Goal: Feedback & Contribution: Contribute content

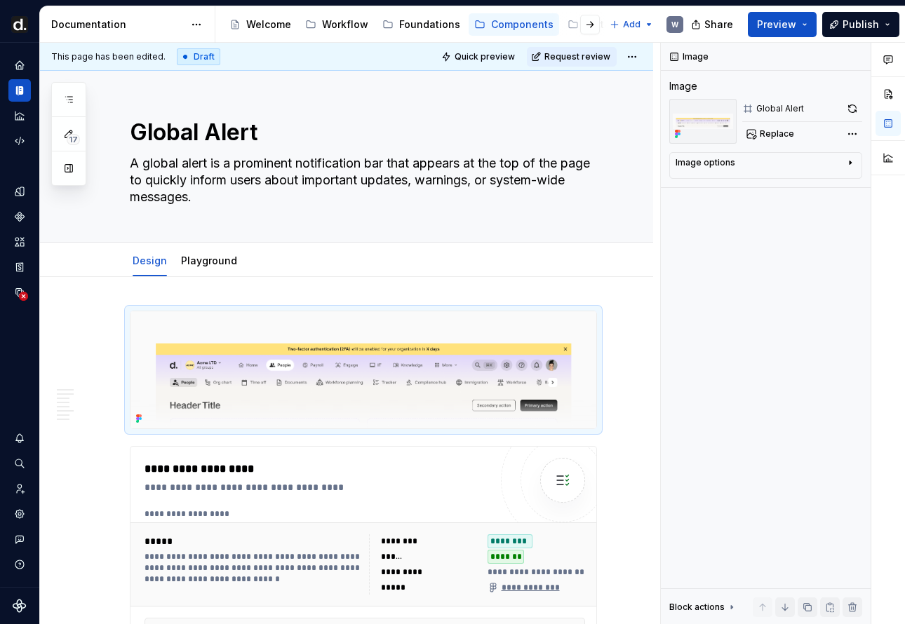
drag, startPoint x: 902, startPoint y: 363, endPoint x: 1126, endPoint y: 387, distance: 225.8
click at [904, 387] on html "[PERSON_NAME] UI W Design system data Documentation Accessibility guide for tre…" at bounding box center [452, 312] width 905 height 624
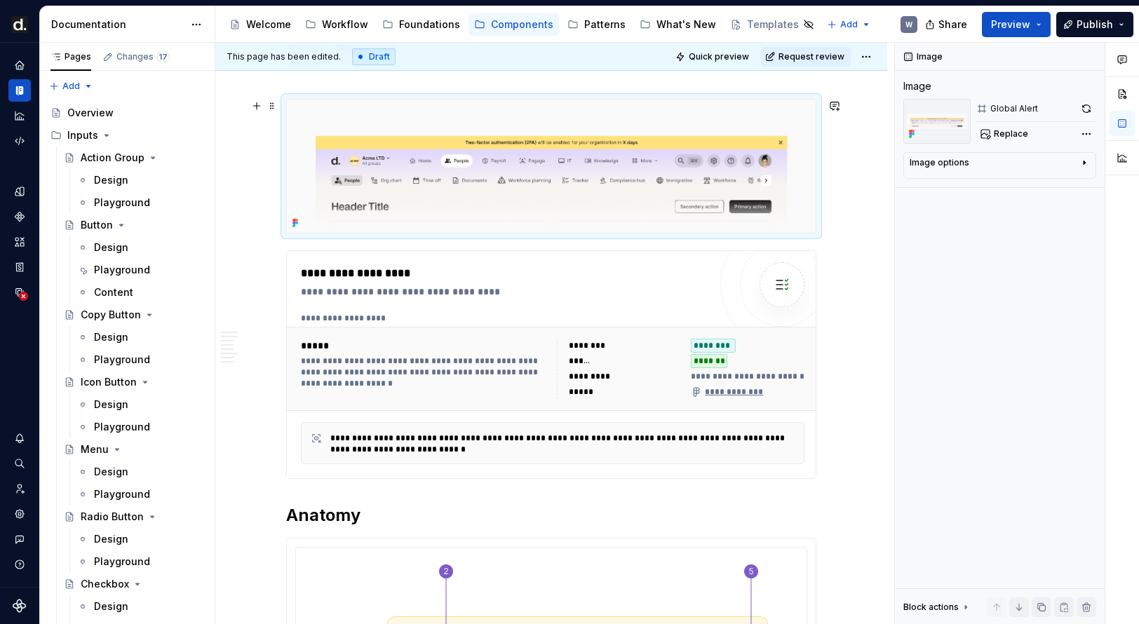
scroll to position [203, 0]
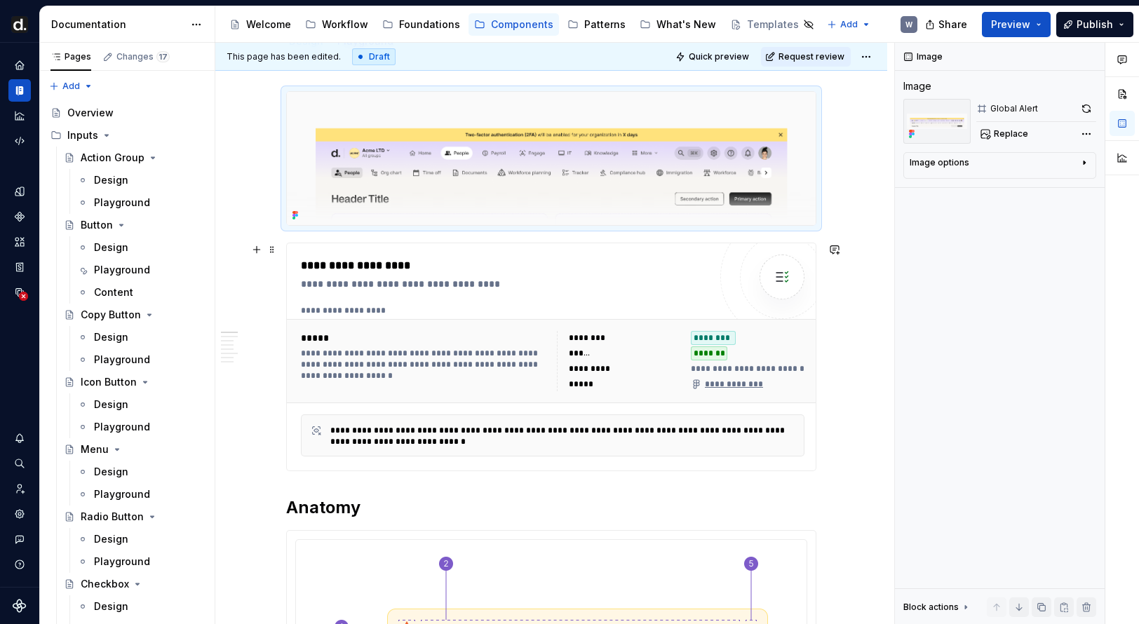
click at [632, 331] on div "********" at bounding box center [626, 338] width 114 height 14
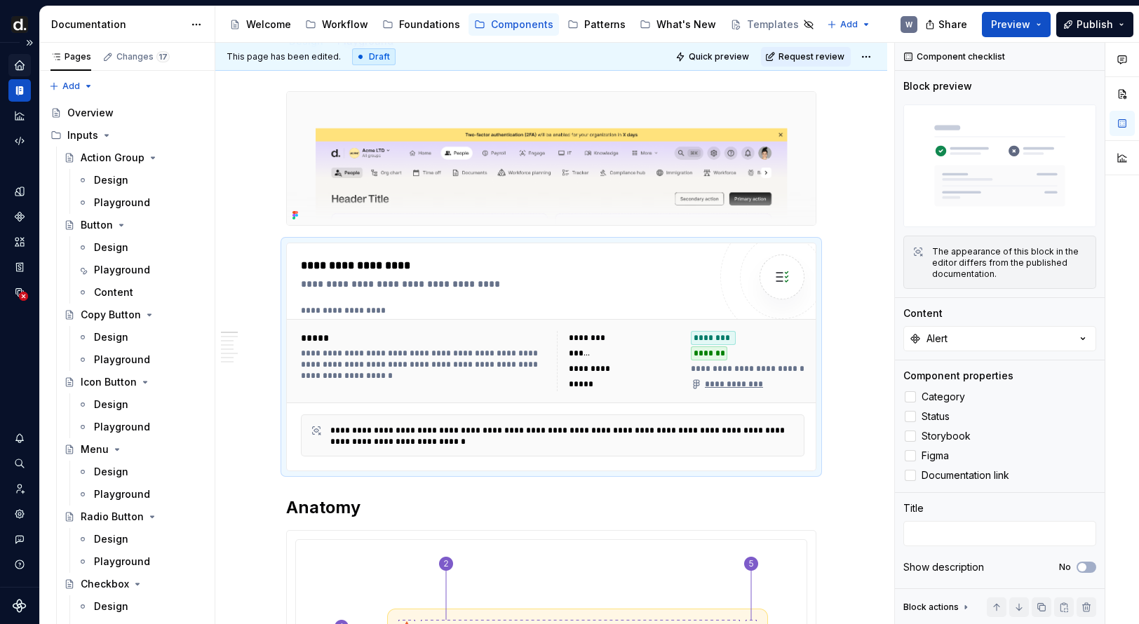
click at [26, 65] on div "Home" at bounding box center [19, 65] width 22 height 22
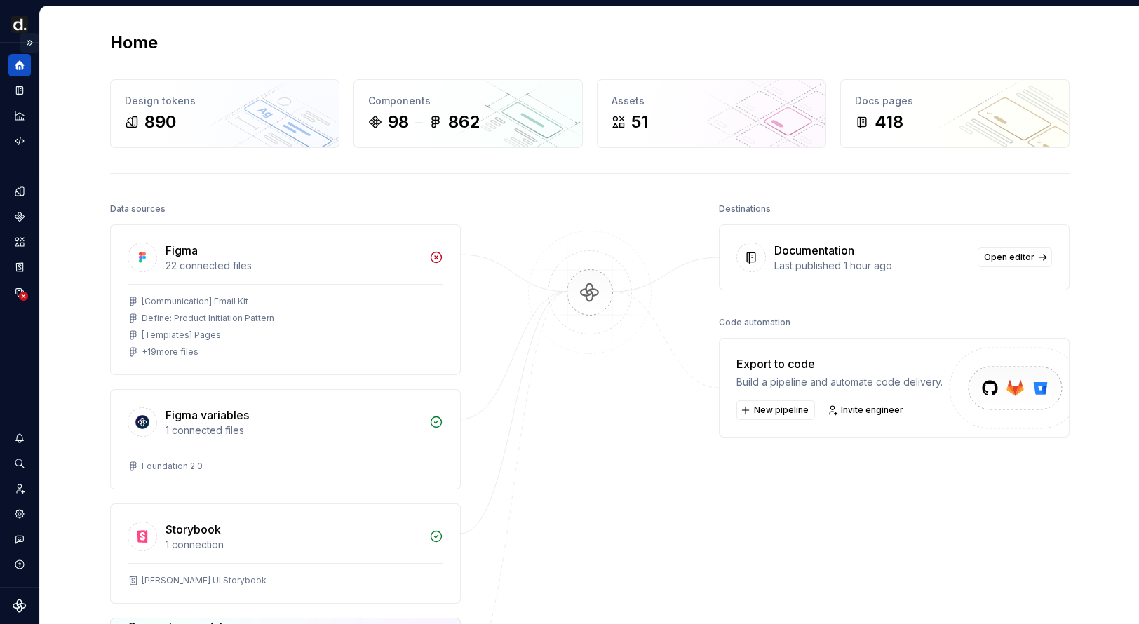
click at [32, 39] on button "Expand sidebar" at bounding box center [30, 43] width 20 height 20
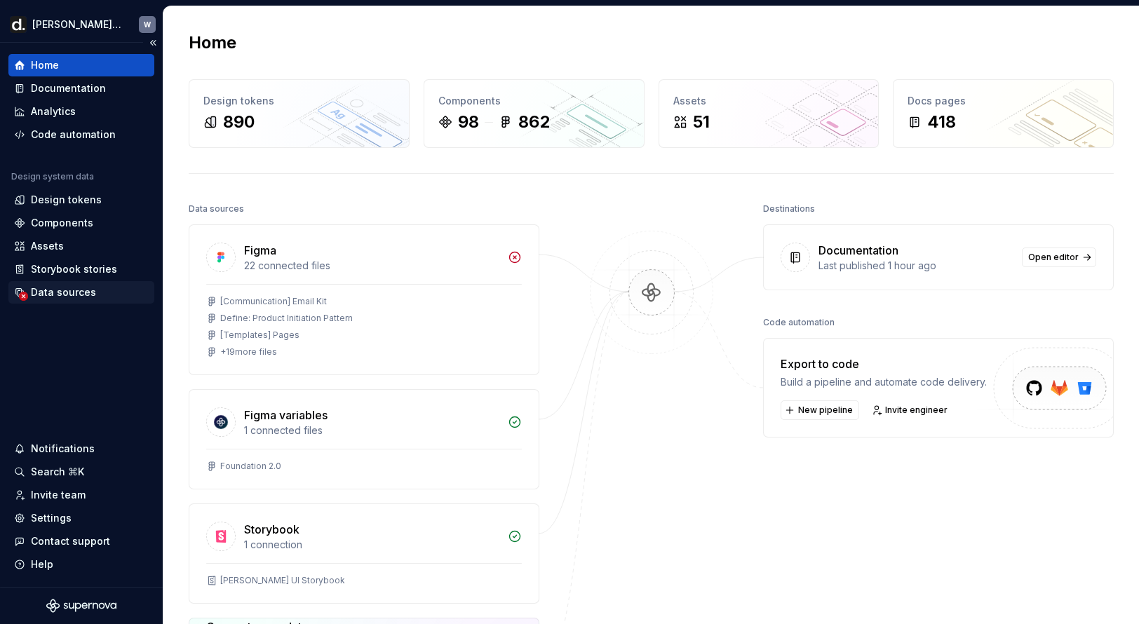
click at [72, 297] on div "Data sources" at bounding box center [63, 292] width 65 height 14
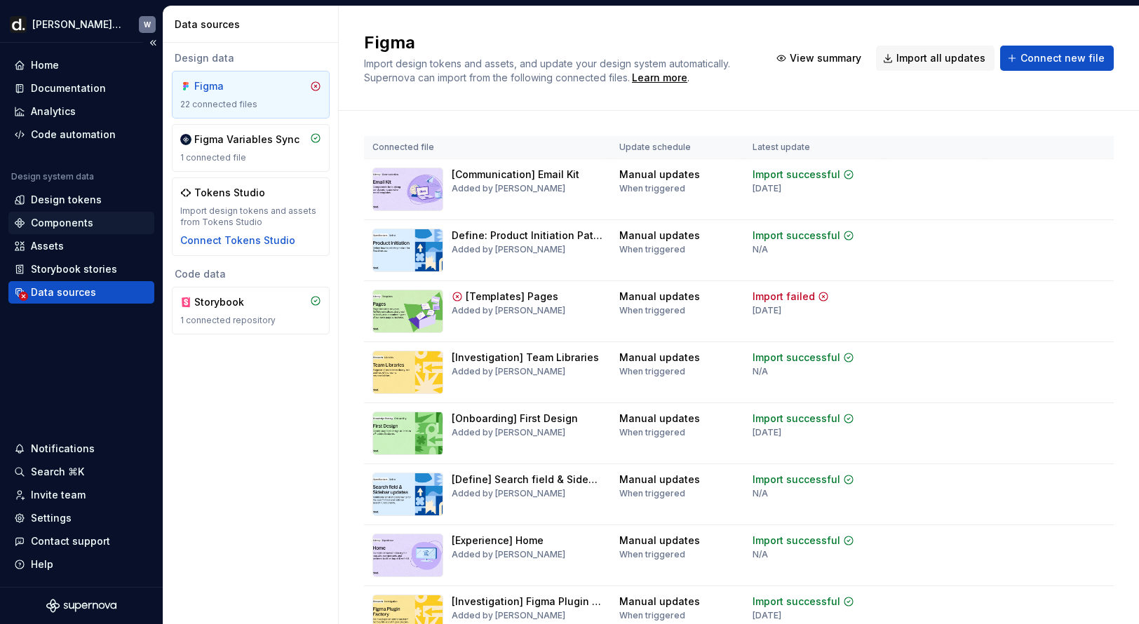
click at [95, 229] on div "Components" at bounding box center [81, 223] width 135 height 14
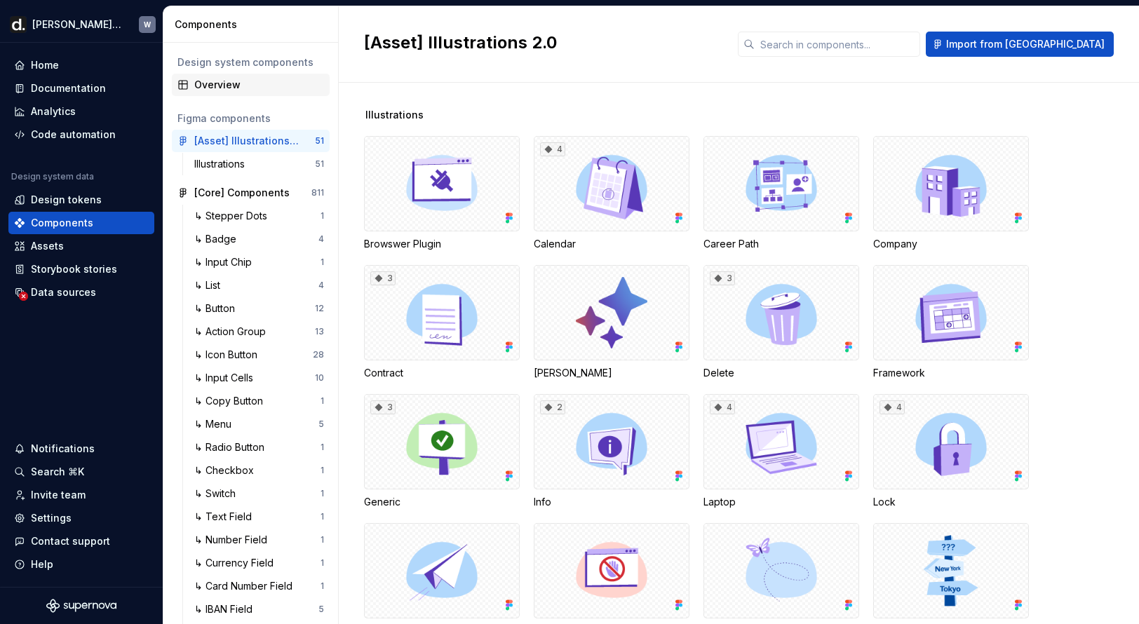
click at [241, 95] on div "Overview" at bounding box center [251, 85] width 158 height 22
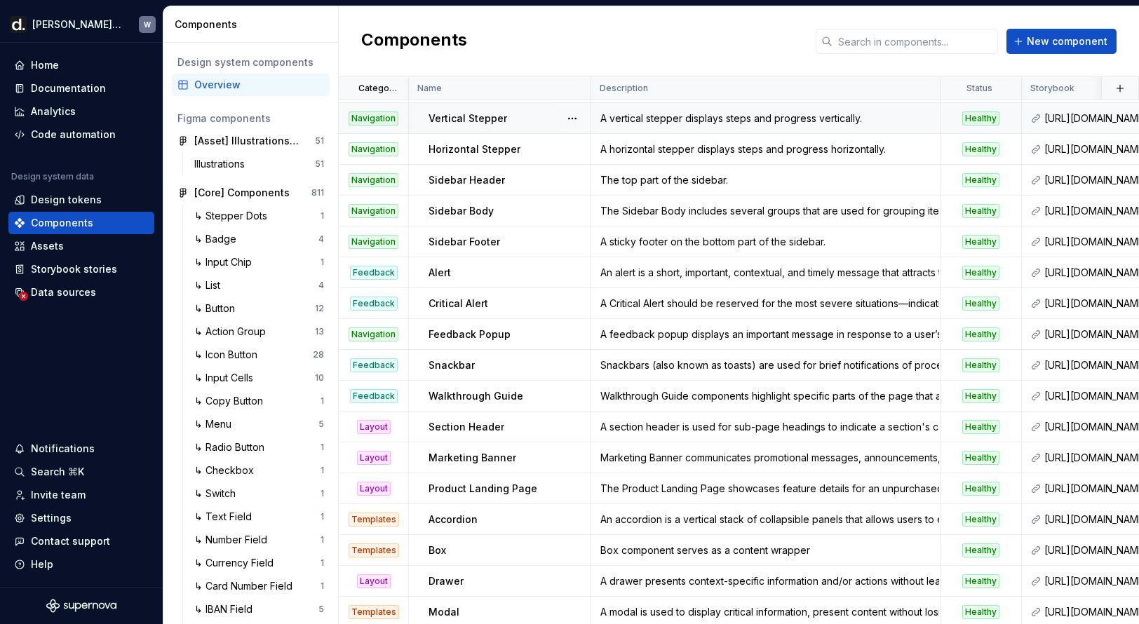
scroll to position [1821, 0]
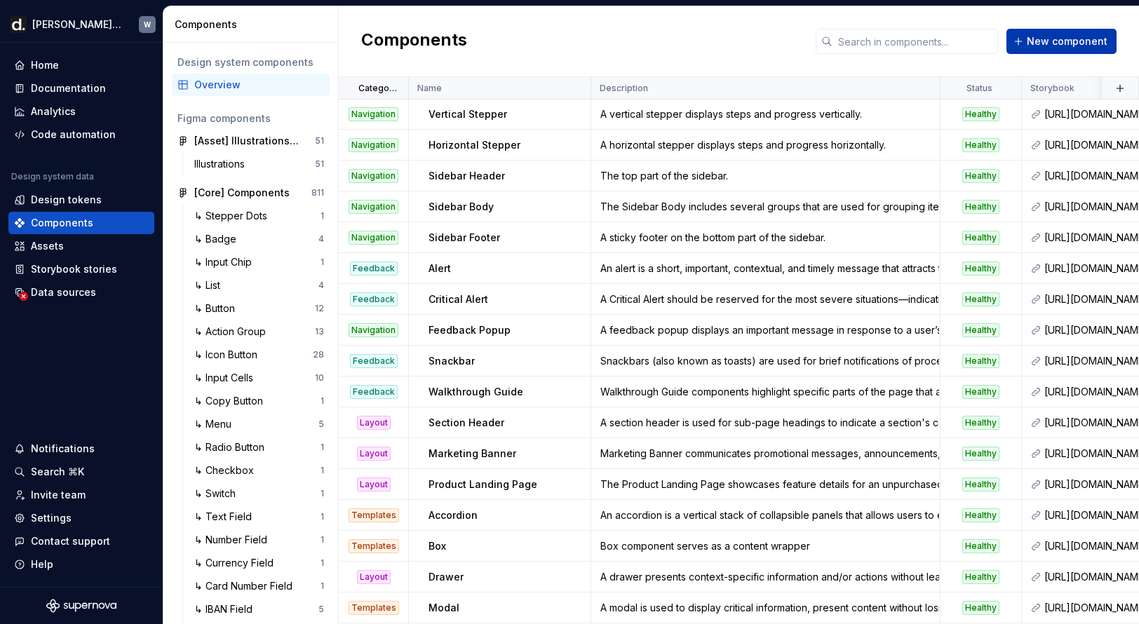
drag, startPoint x: 1072, startPoint y: 43, endPoint x: 1063, endPoint y: 49, distance: 10.7
click at [904, 44] on span "New component" at bounding box center [1067, 41] width 81 height 14
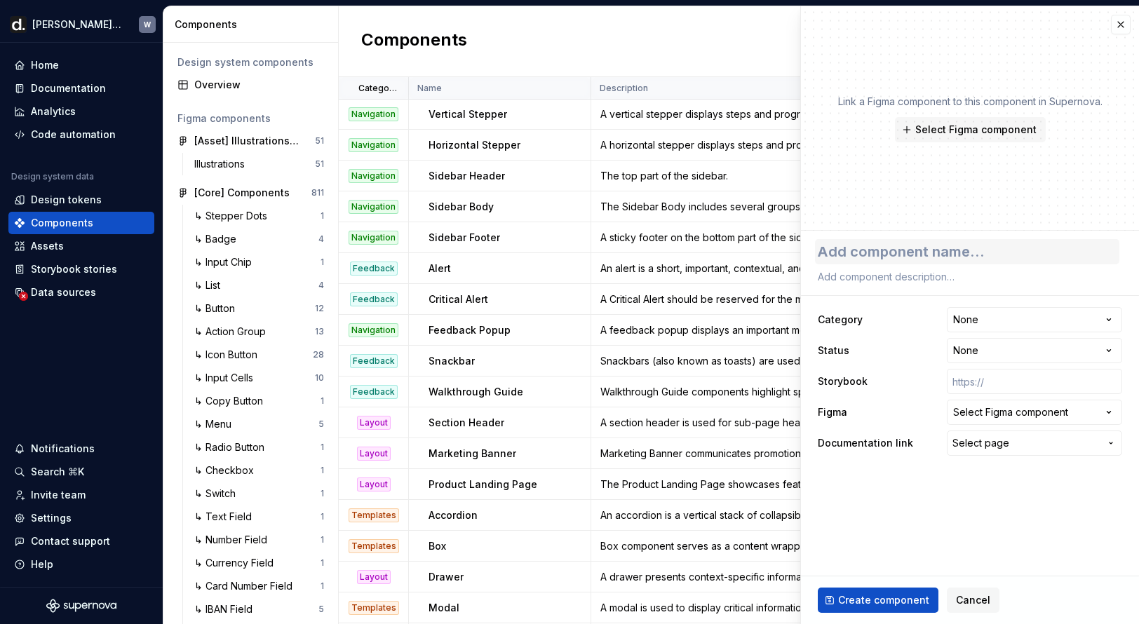
click at [904, 253] on textarea at bounding box center [967, 251] width 304 height 25
type textarea "*"
type textarea "G"
type textarea "*"
type textarea "Gl"
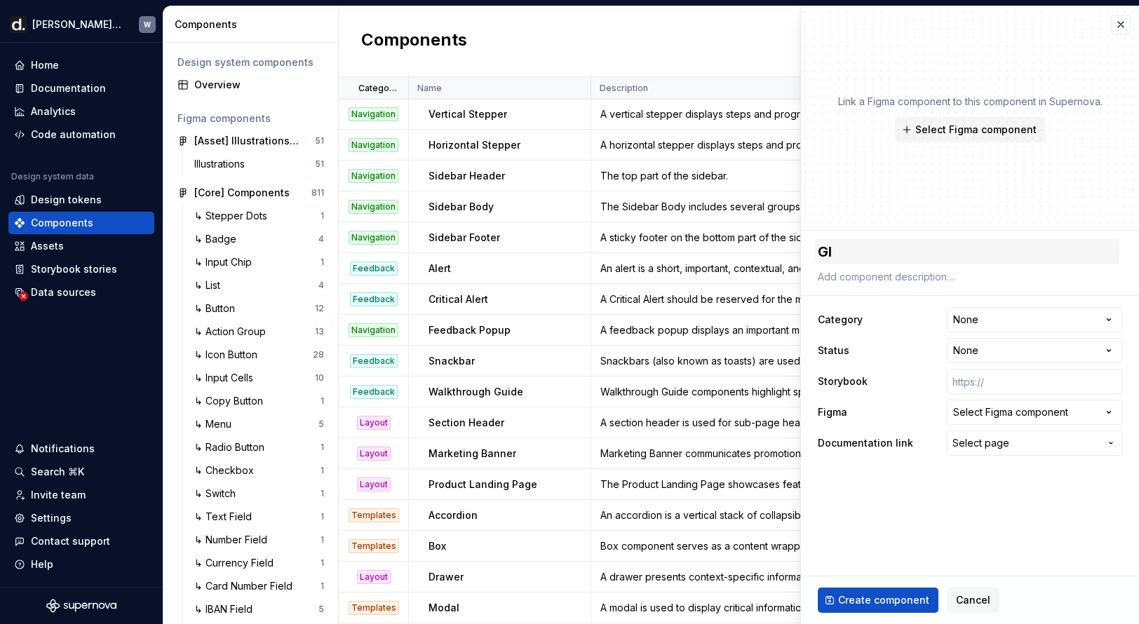
type textarea "*"
type textarea "Glo"
type textarea "*"
type textarea "Glob"
type textarea "*"
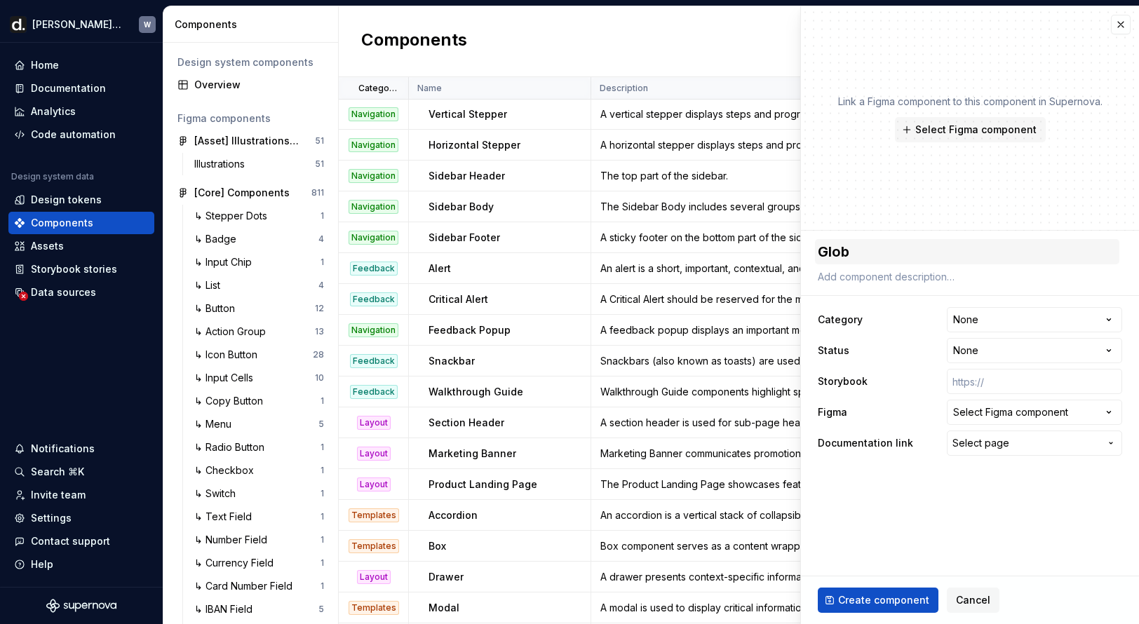
type textarea "Globa"
type textarea "*"
type textarea "Global"
type textarea "*"
type textarea "Global"
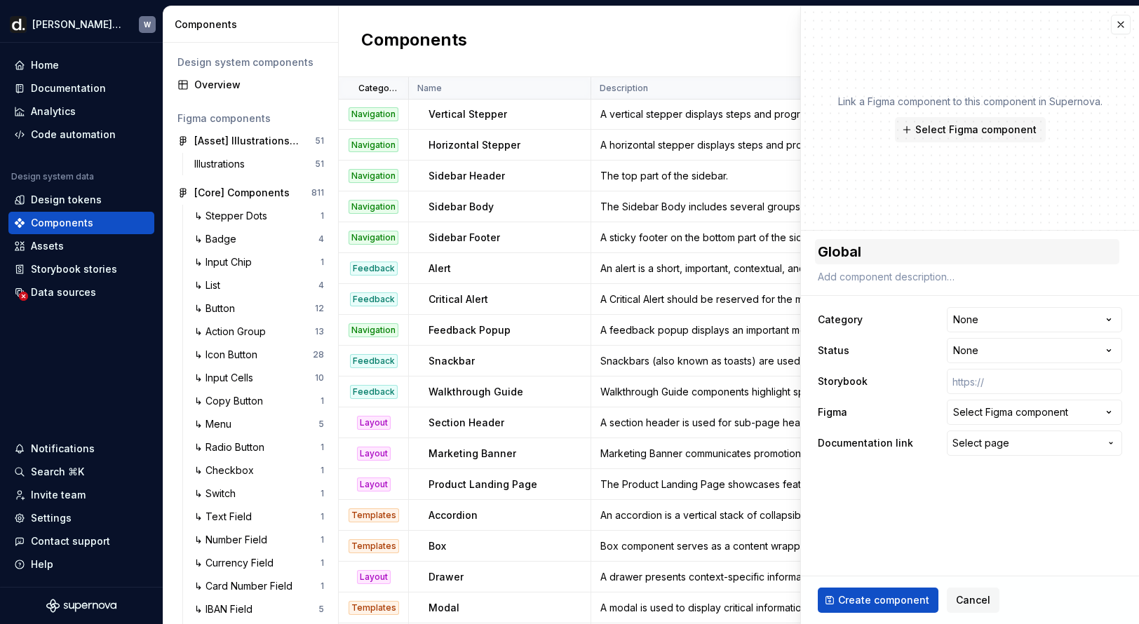
type textarea "*"
type textarea "Global A"
type textarea "*"
type textarea "Global Ale"
type textarea "*"
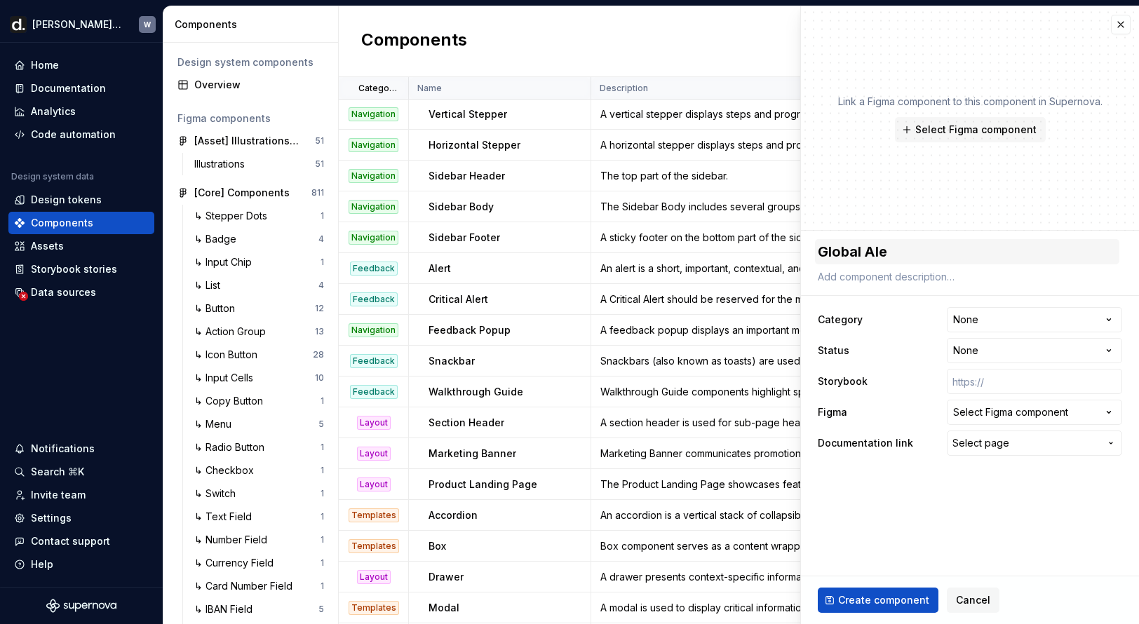
type textarea "Global Aler"
type textarea "*"
type textarea "Global Alert"
click at [904, 315] on html "[PERSON_NAME] UI W Home Documentation Analytics Code automation Design system d…" at bounding box center [569, 312] width 1139 height 624
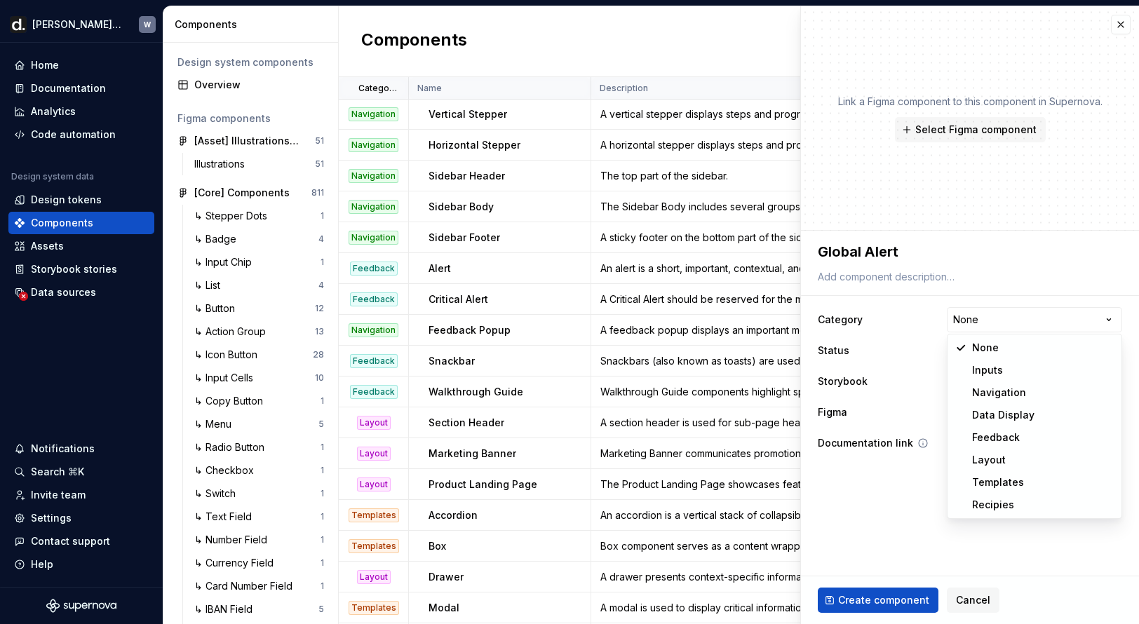
select select "**********"
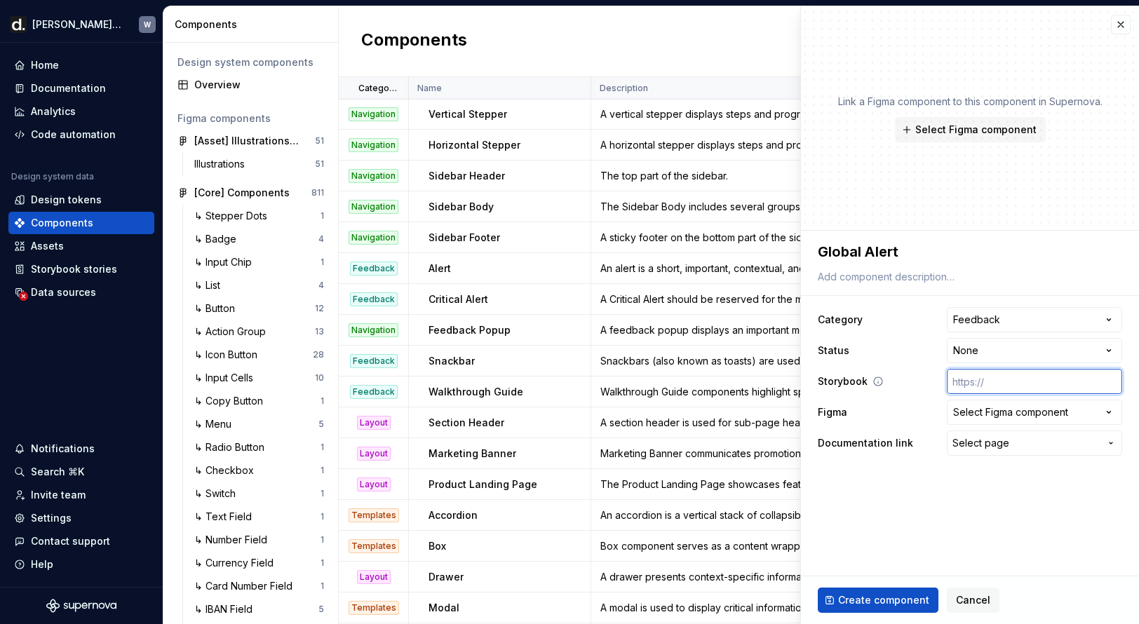
click at [904, 379] on input "text" at bounding box center [1034, 381] width 175 height 25
type textarea "*"
click at [904, 396] on div "**********" at bounding box center [970, 381] width 304 height 154
click at [904, 412] on div "Select Figma component" at bounding box center [1010, 412] width 115 height 14
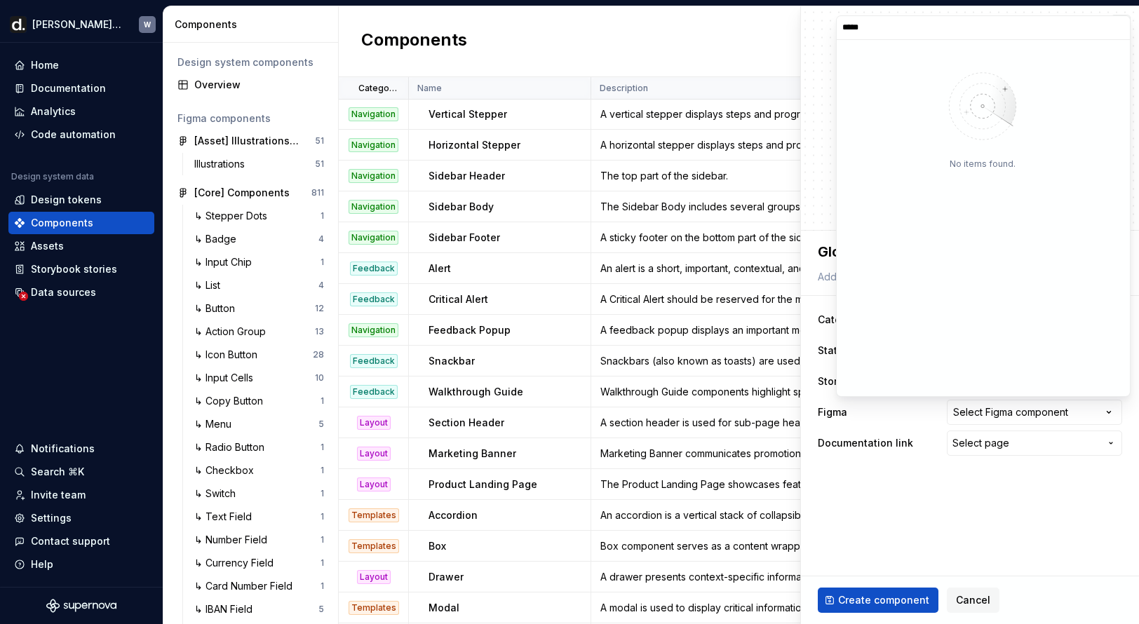
type input "******"
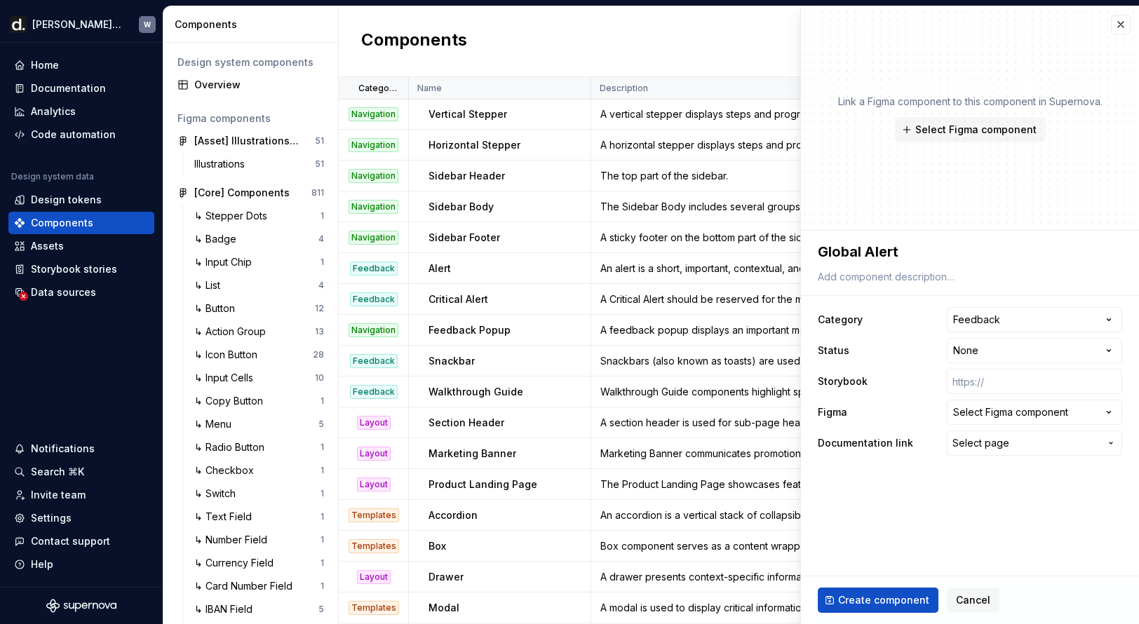
drag, startPoint x: 934, startPoint y: 536, endPoint x: 941, endPoint y: 527, distance: 11.9
click at [904, 536] on html "[PERSON_NAME] UI W Home Documentation Analytics Code automation Design system d…" at bounding box center [569, 312] width 1139 height 624
click at [68, 290] on div "Data sources" at bounding box center [63, 292] width 65 height 14
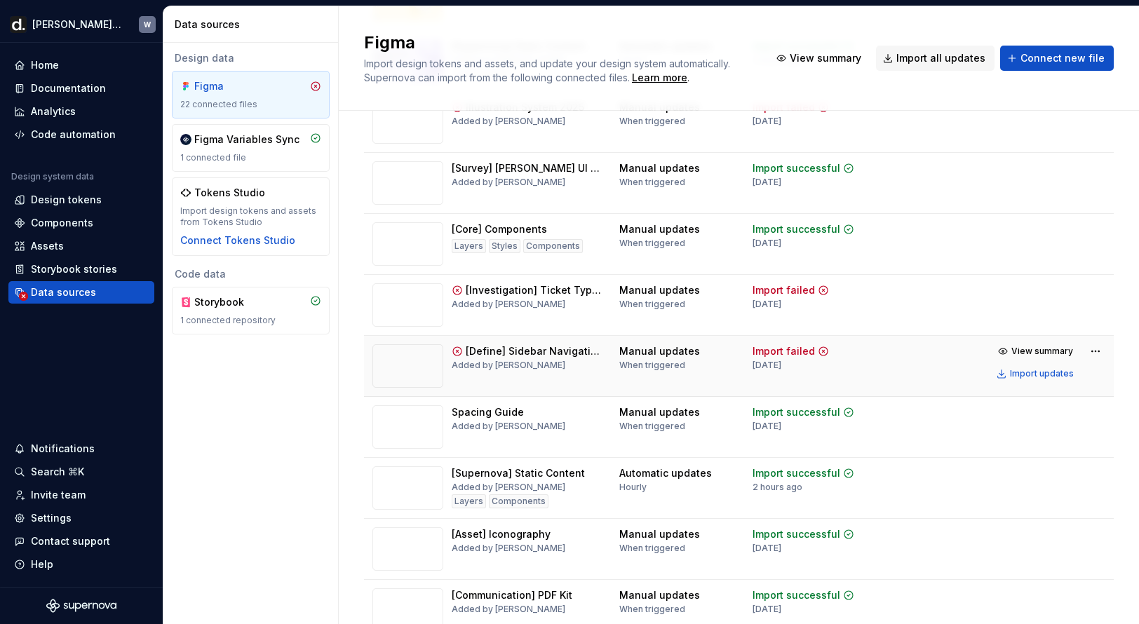
scroll to position [908, 0]
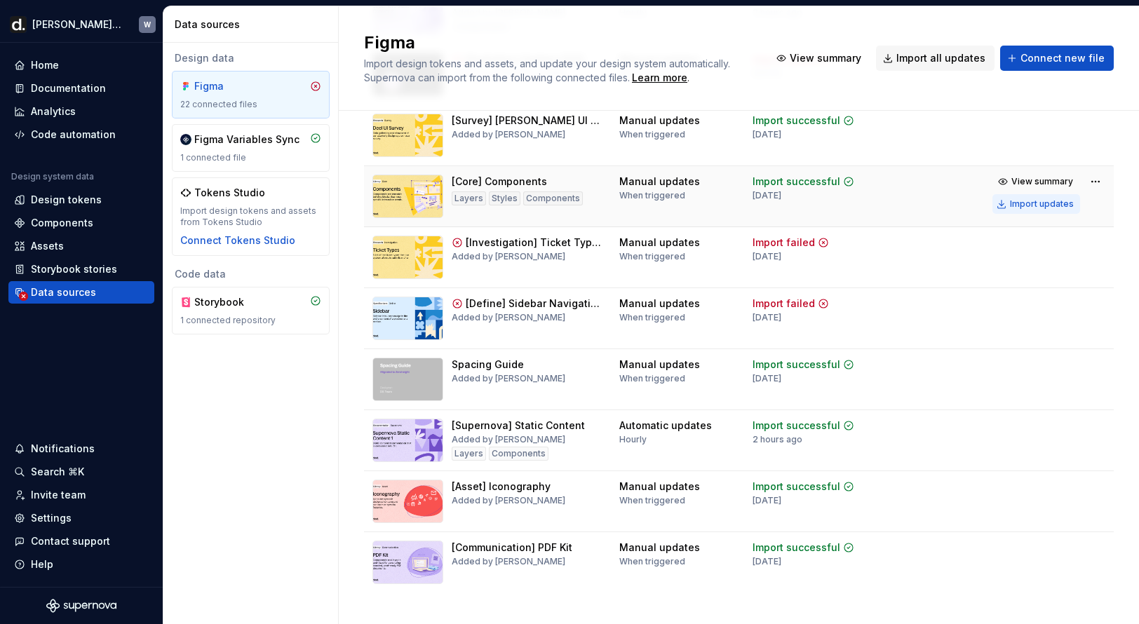
click at [904, 206] on div "Import updates" at bounding box center [1042, 203] width 64 height 11
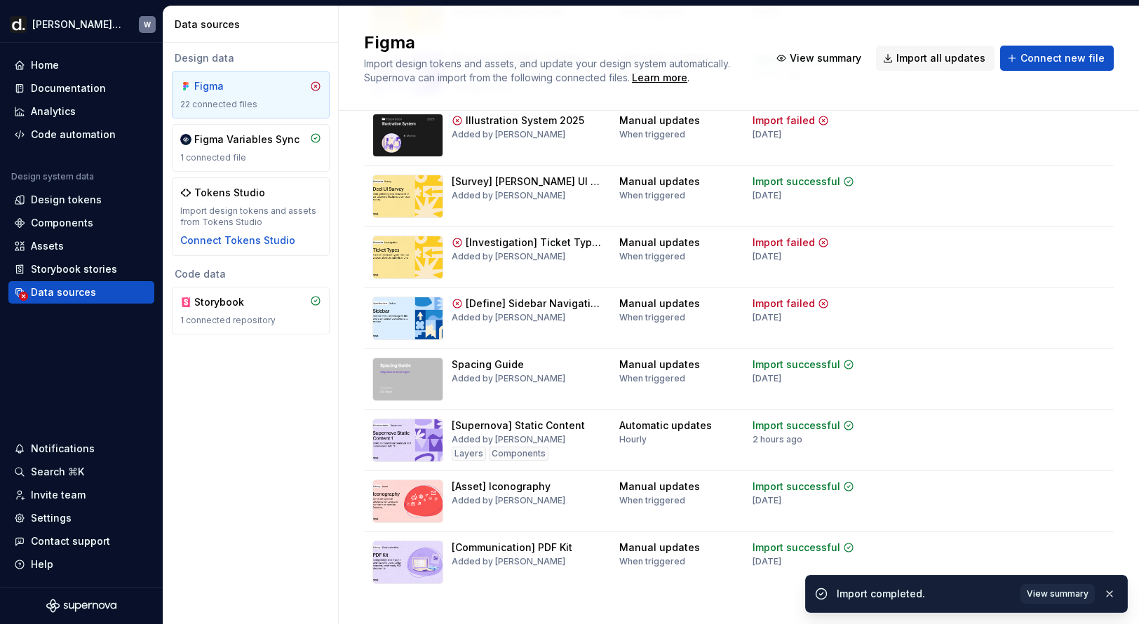
scroll to position [0, 0]
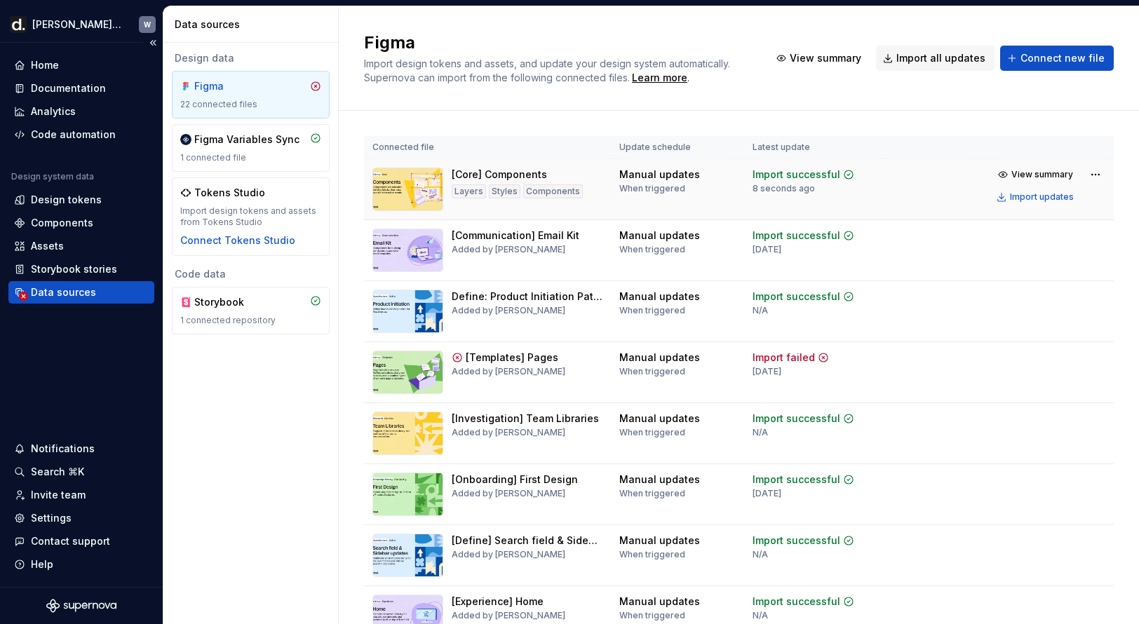
click at [80, 297] on div "Data sources" at bounding box center [63, 292] width 65 height 14
click at [74, 217] on div "Components" at bounding box center [62, 223] width 62 height 14
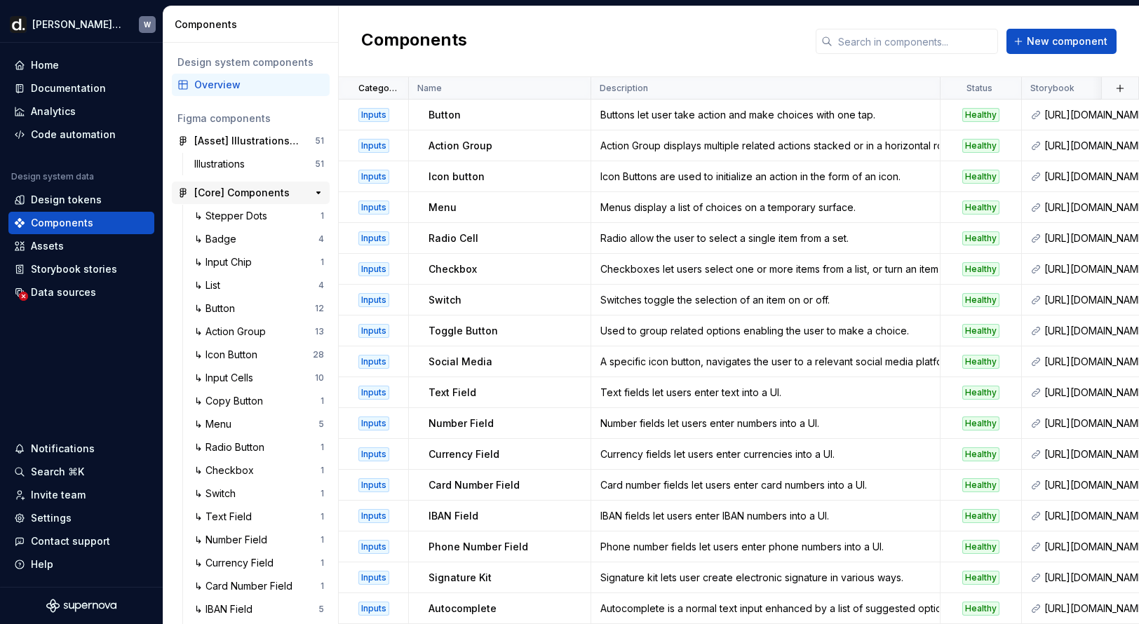
click at [245, 199] on div "[Core] Components" at bounding box center [241, 193] width 95 height 14
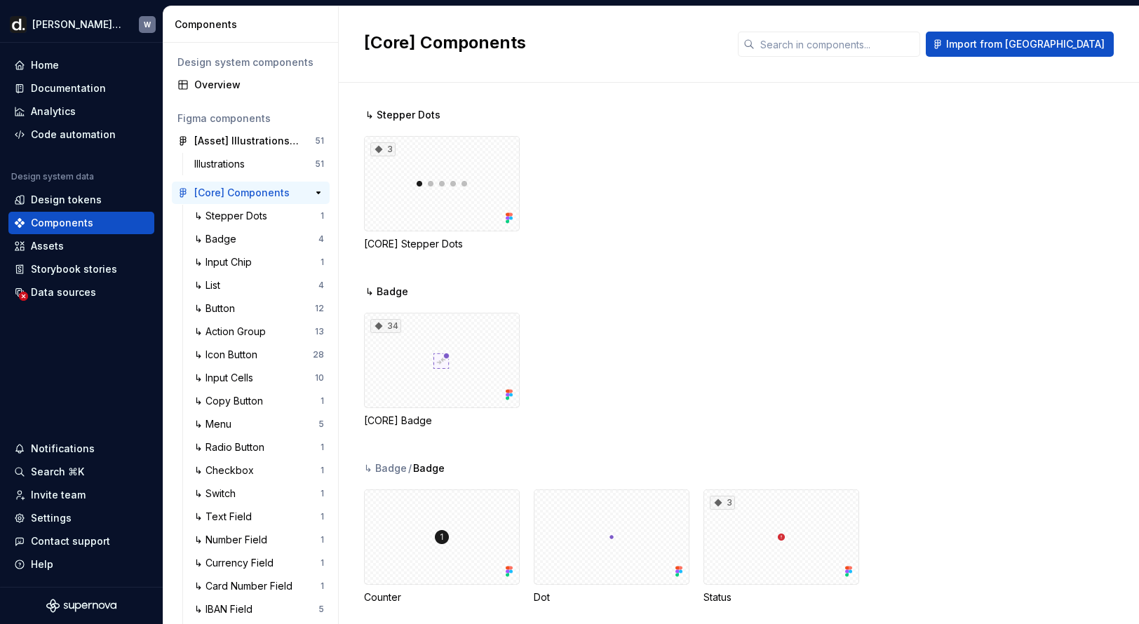
click at [245, 199] on div "[Core] Components" at bounding box center [241, 193] width 95 height 14
click at [235, 86] on div "Overview" at bounding box center [259, 85] width 130 height 14
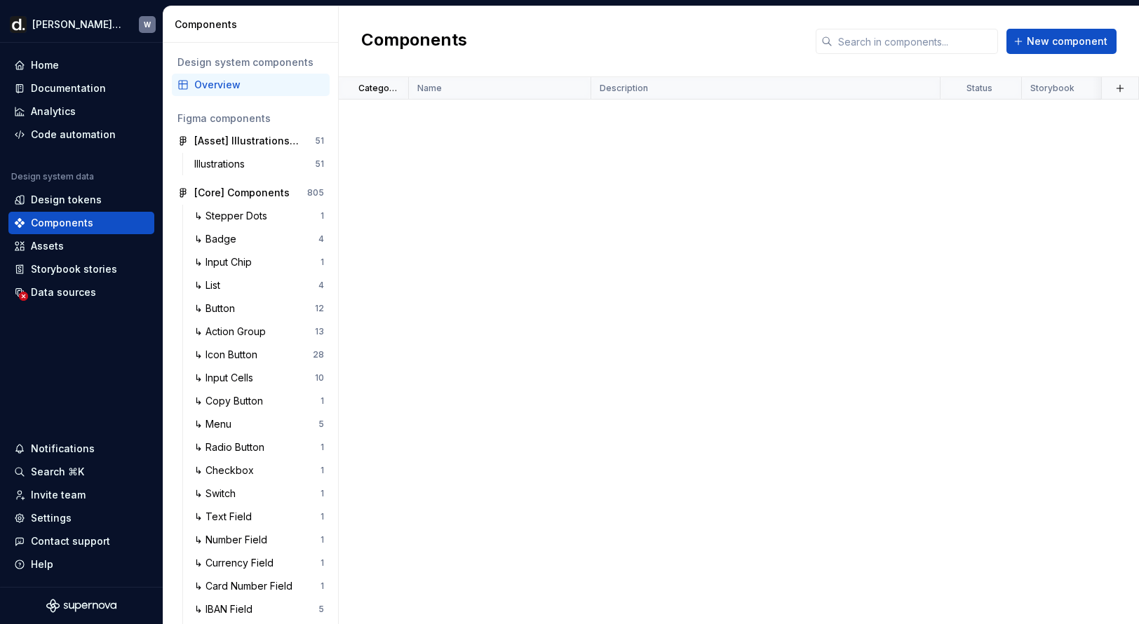
scroll to position [2500, 0]
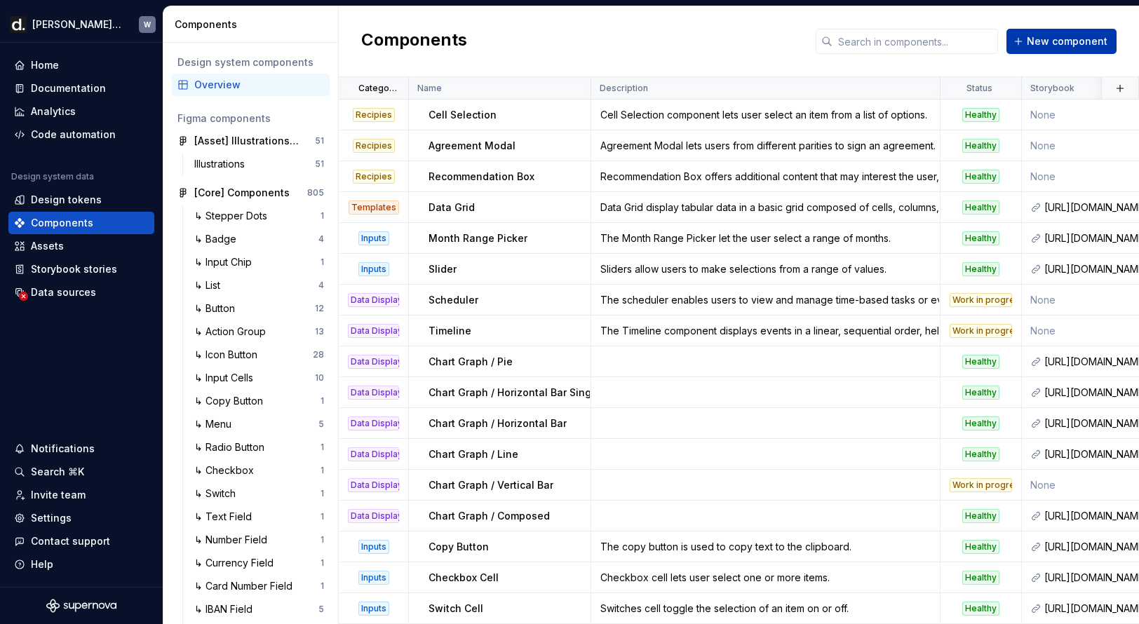
click at [904, 45] on span "New component" at bounding box center [1067, 41] width 81 height 14
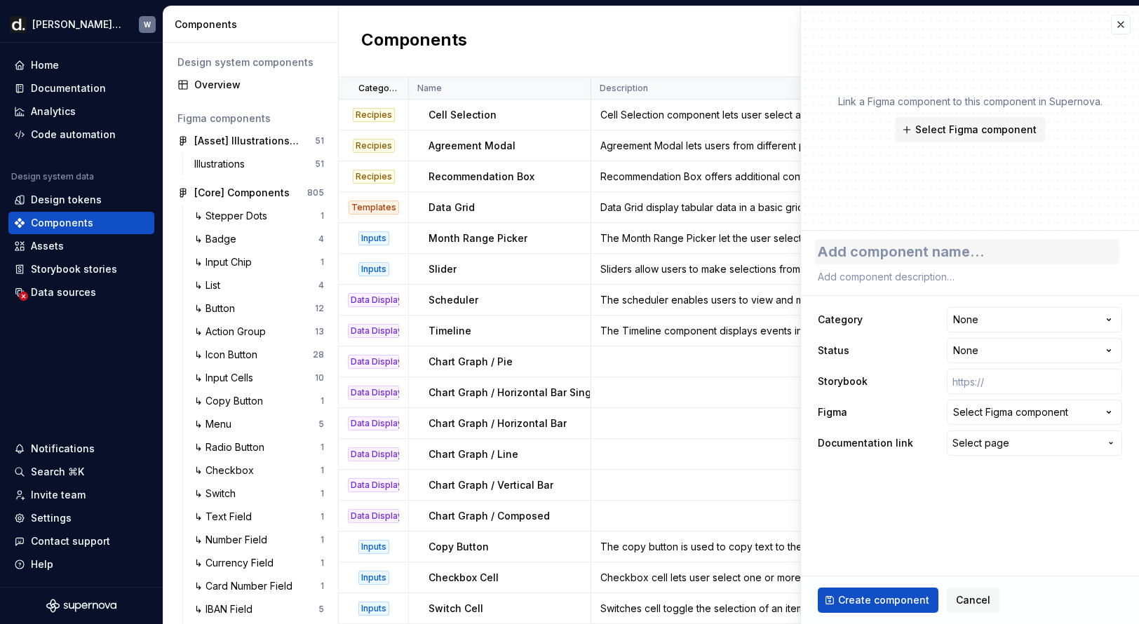
click at [894, 250] on textarea at bounding box center [967, 251] width 304 height 25
type textarea "*"
type textarea "G"
type textarea "*"
type textarea "Gl"
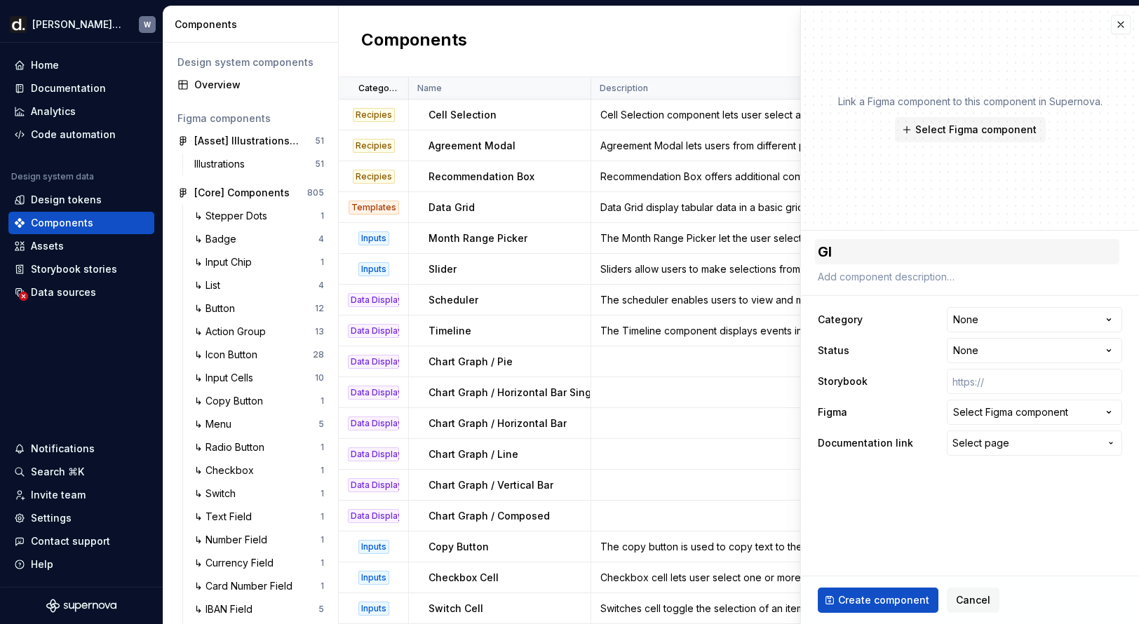
type textarea "*"
type textarea "Glo"
type textarea "*"
type textarea "Glob"
type textarea "*"
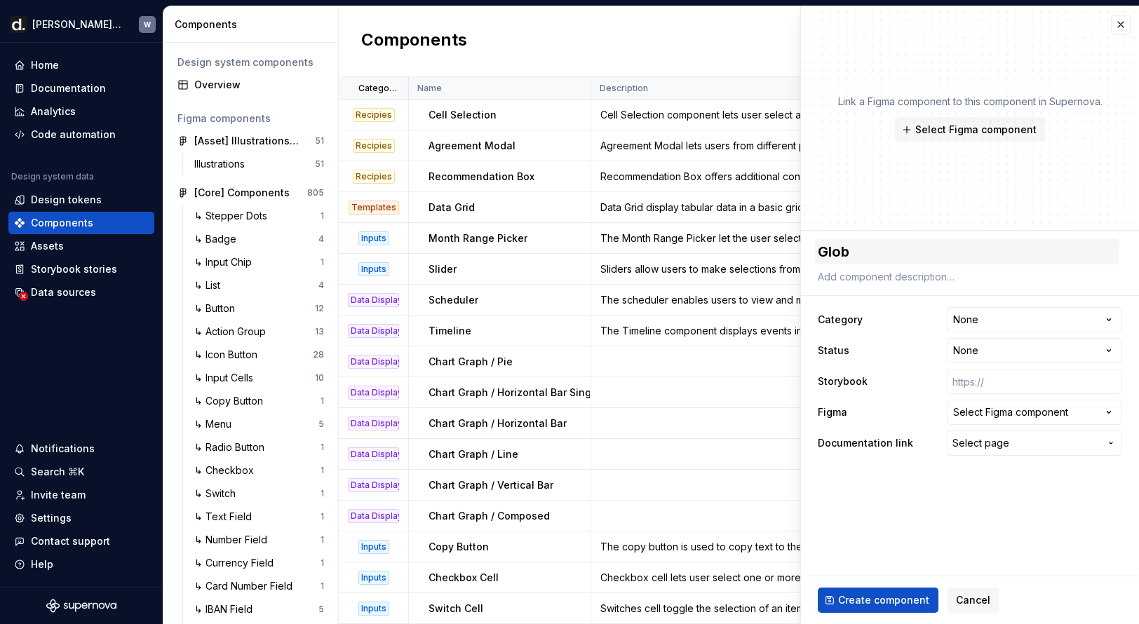
type textarea "Globa"
type textarea "*"
type textarea "Global"
type textarea "*"
type textarea "Global"
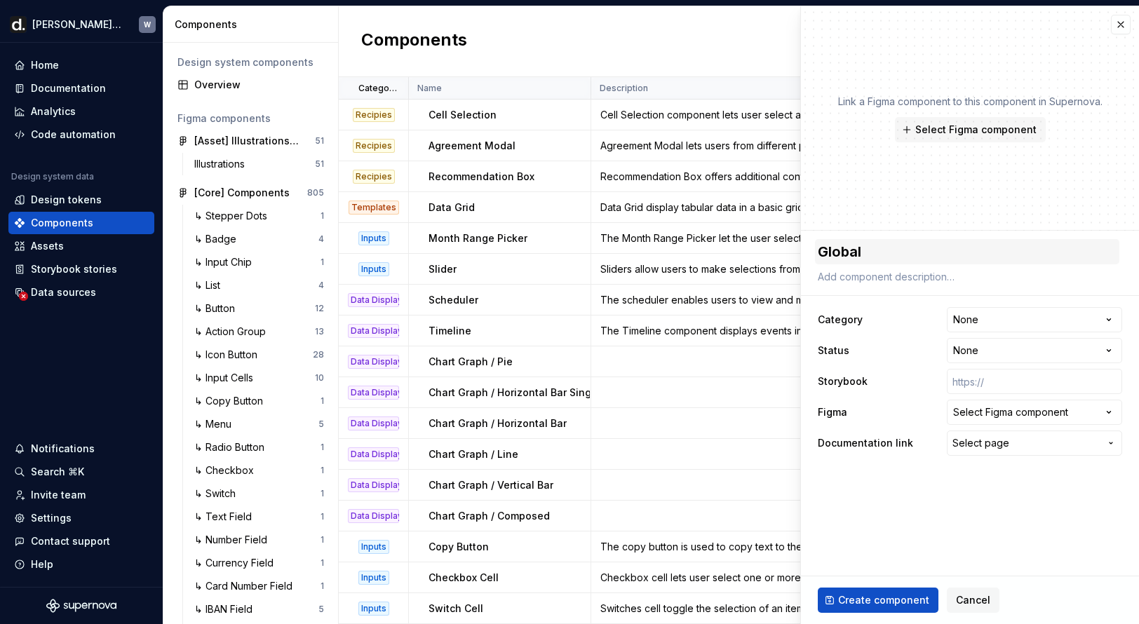
type textarea "*"
type textarea "Global A"
type textarea "*"
type textarea "Global Al"
type textarea "*"
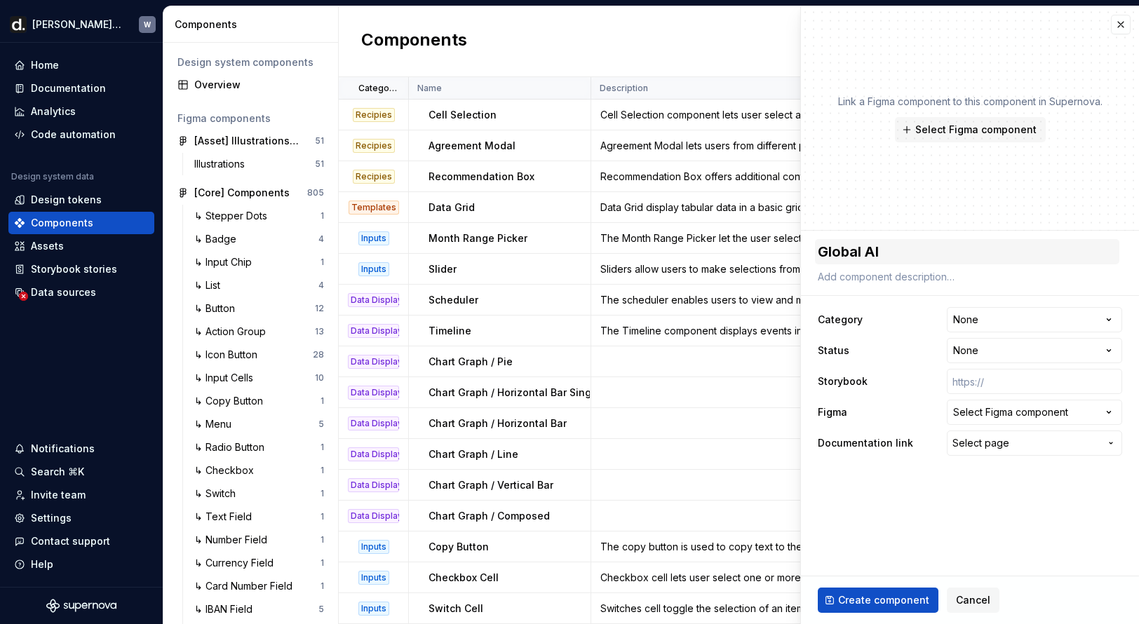
type textarea "Global Ale"
type textarea "*"
type textarea "Global Aler"
type textarea "*"
type textarea "Global Alert"
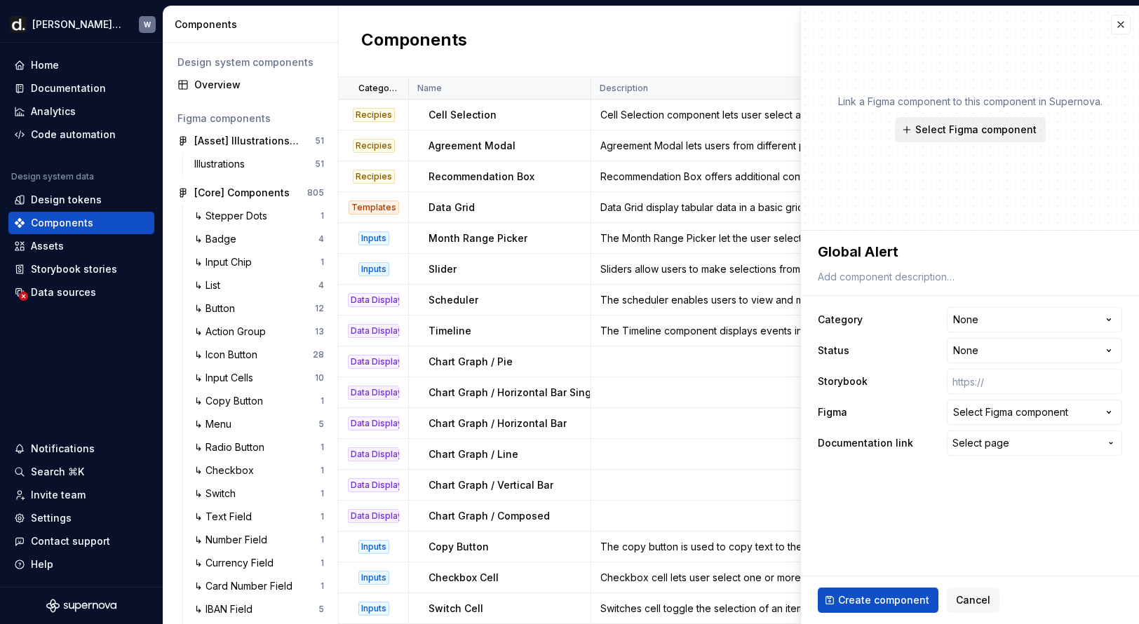
click at [904, 134] on span "Select Figma component" at bounding box center [975, 130] width 121 height 14
type textarea "*"
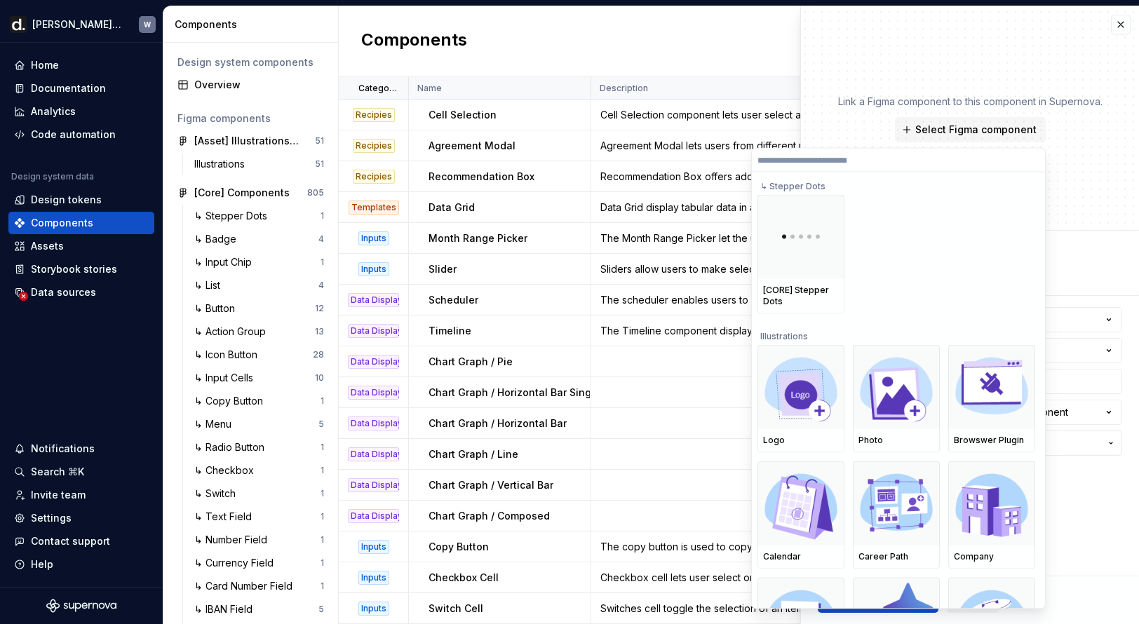
click at [833, 163] on input "search" at bounding box center [898, 159] width 293 height 11
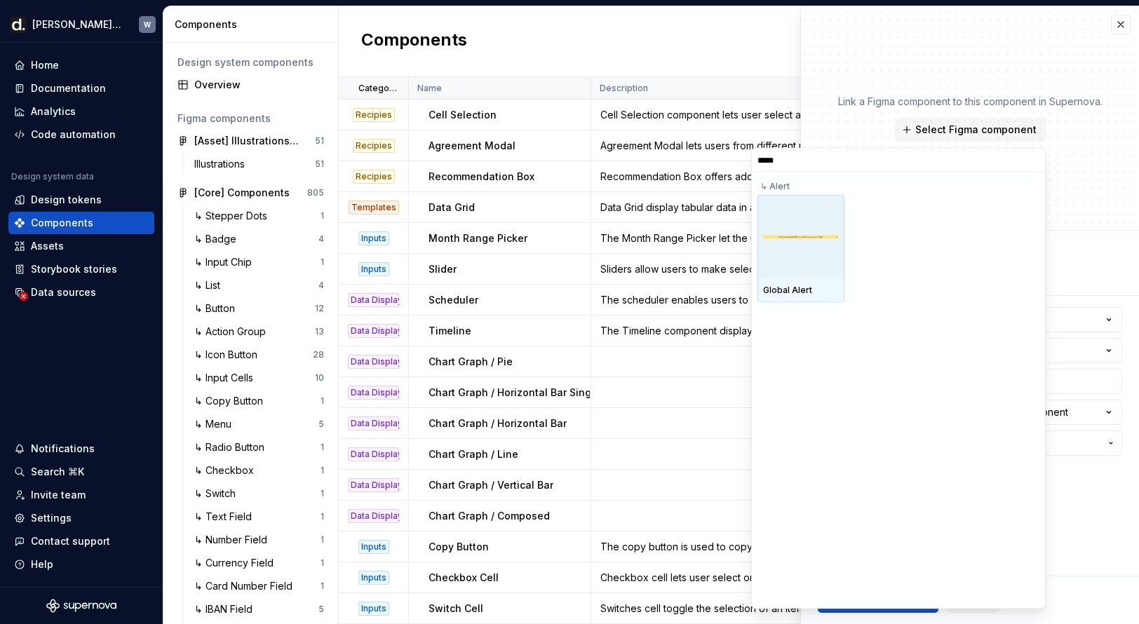
type input "******"
click at [794, 248] on div at bounding box center [800, 237] width 87 height 84
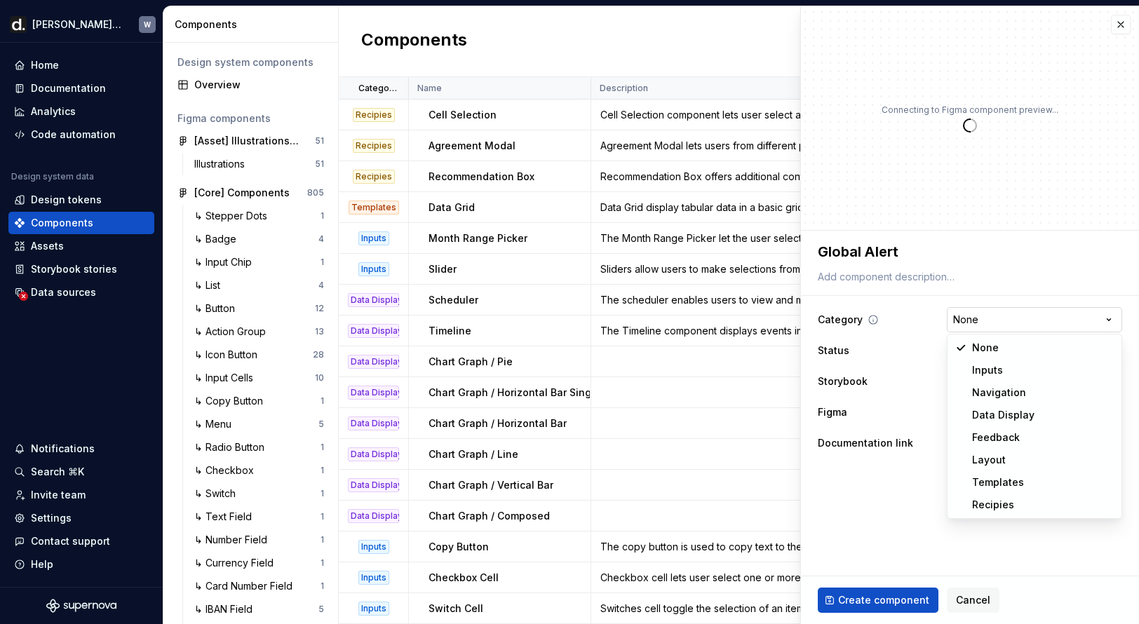
click at [904, 318] on html "[PERSON_NAME] UI W Home Documentation Analytics Code automation Design system d…" at bounding box center [569, 312] width 1139 height 624
type textarea "*"
select select "**********"
type textarea "*"
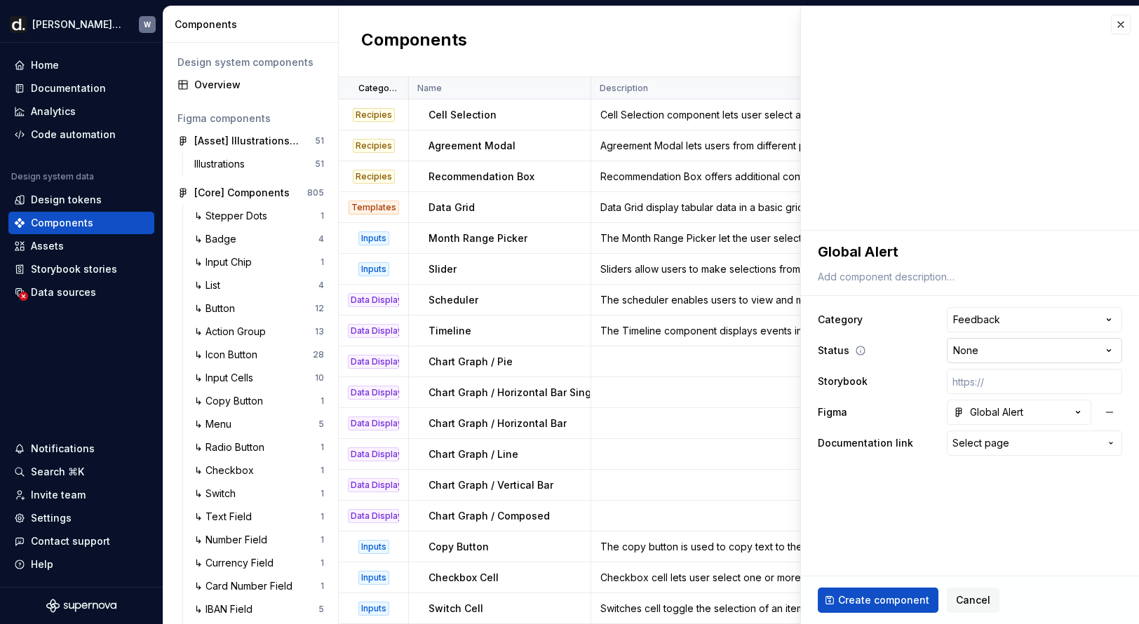
click at [904, 357] on html "[PERSON_NAME] UI W Home Documentation Analytics Code automation Design system d…" at bounding box center [569, 312] width 1139 height 624
select select "**********"
type textarea "*"
click at [904, 412] on div "Global Alert" at bounding box center [988, 412] width 70 height 14
click at [904, 416] on html "[PERSON_NAME] UI W Home Documentation Analytics Code automation Design system d…" at bounding box center [569, 312] width 1139 height 624
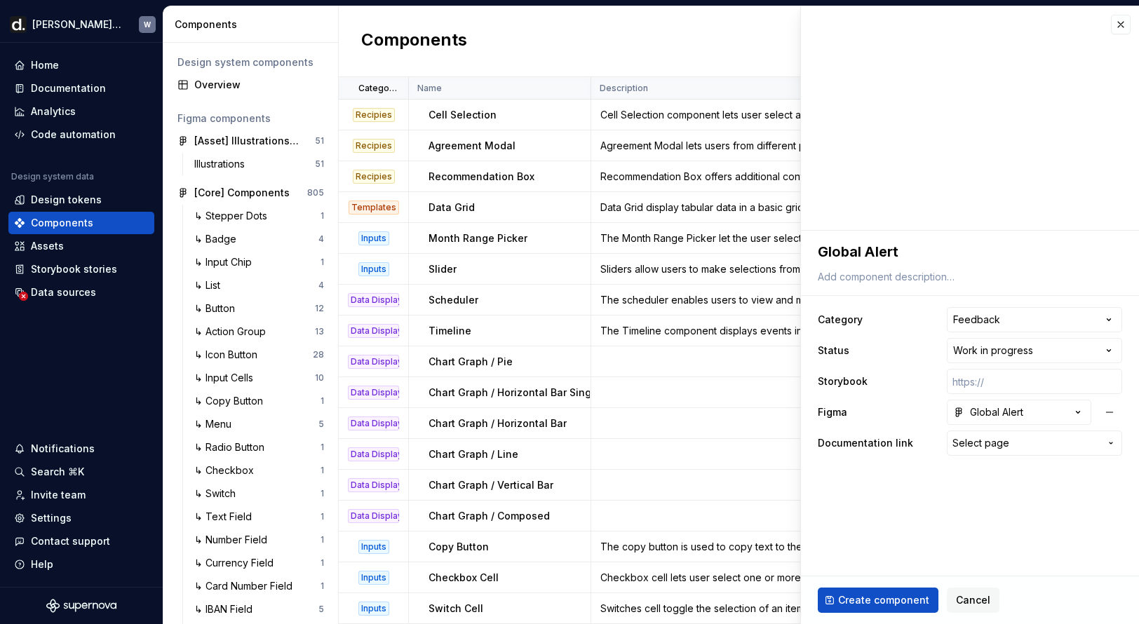
click at [904, 448] on span "Select page" at bounding box center [1025, 443] width 147 height 14
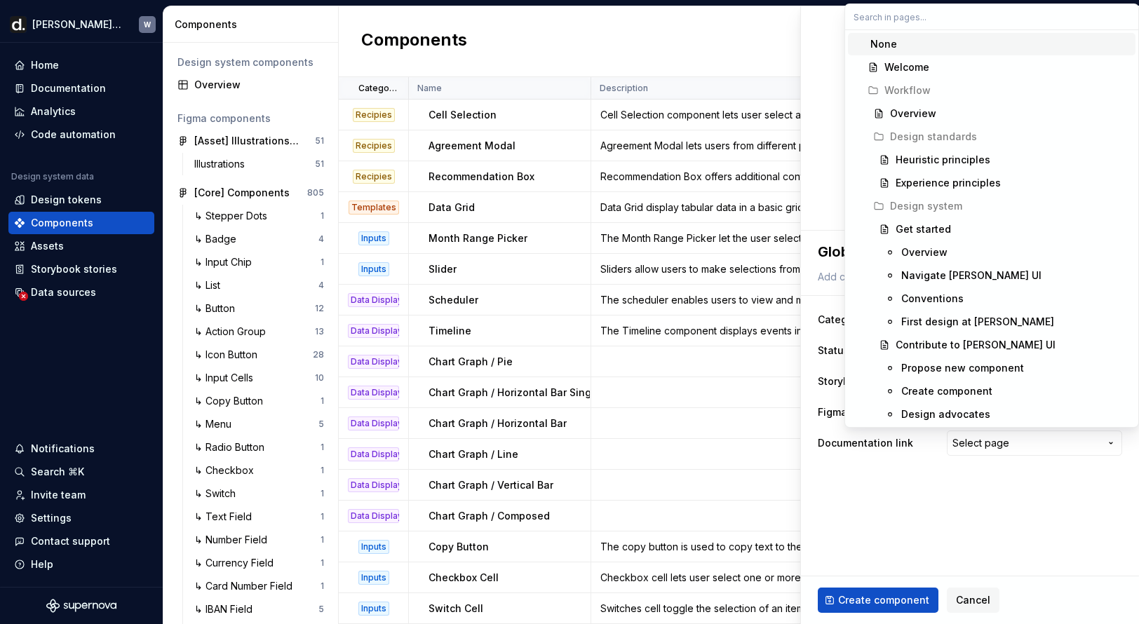
click at [904, 459] on html "[PERSON_NAME] UI W Home Documentation Analytics Code automation Design system d…" at bounding box center [569, 312] width 1139 height 624
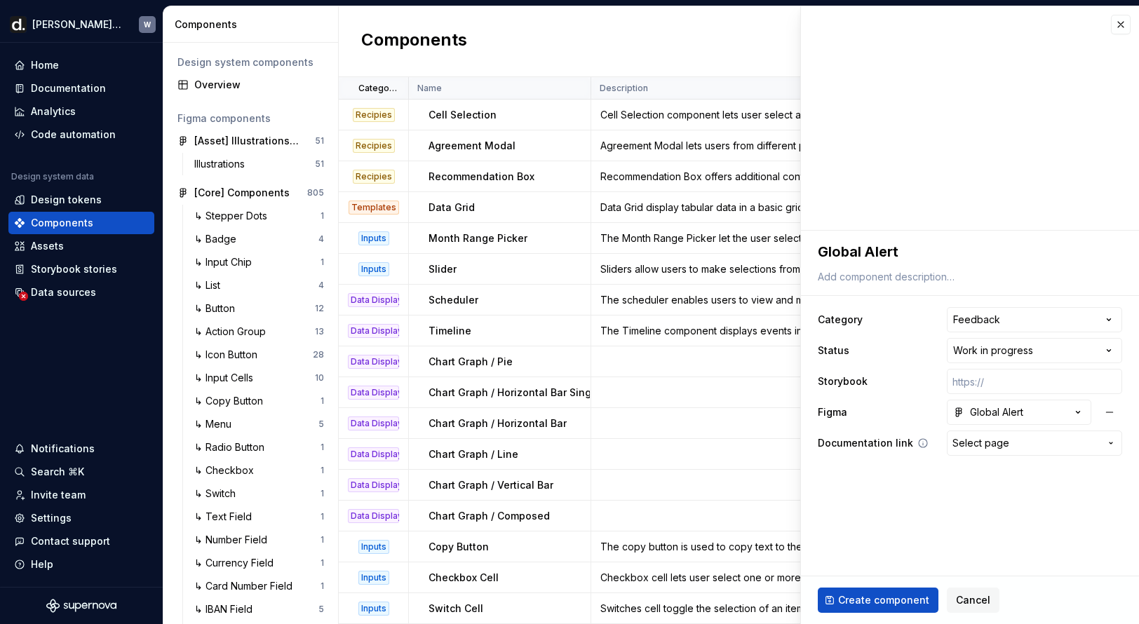
click at [904, 440] on span "Select page" at bounding box center [1025, 443] width 147 height 14
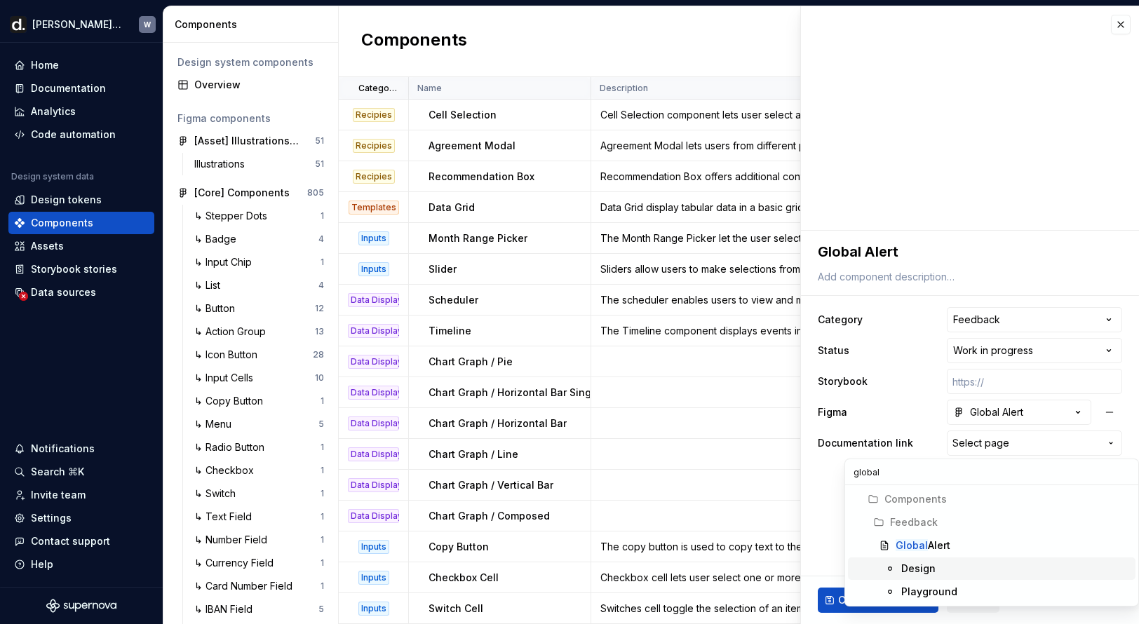
type input "global"
click at [904, 548] on div "Global Alert" at bounding box center [923, 546] width 55 height 14
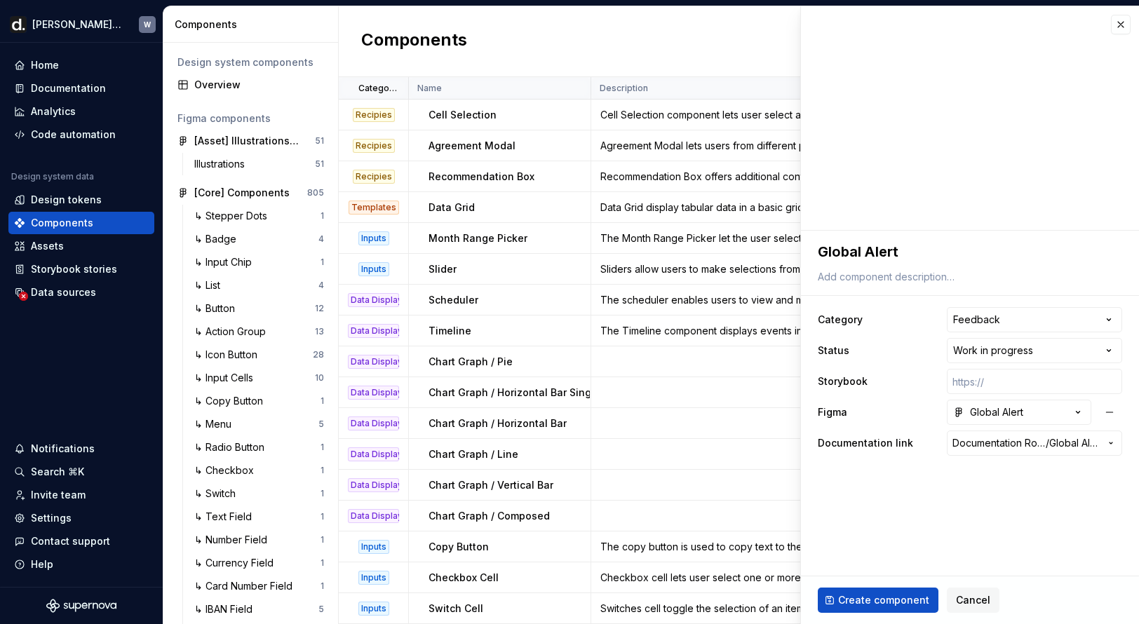
click at [904, 600] on span "Create component" at bounding box center [883, 600] width 91 height 14
type textarea "*"
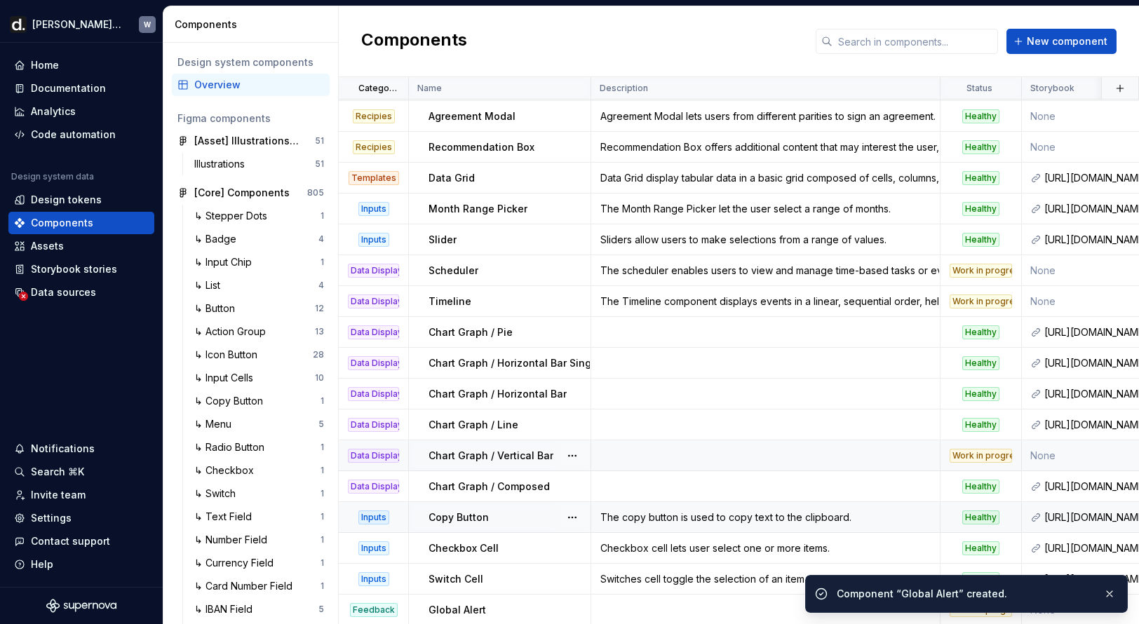
scroll to position [2531, 0]
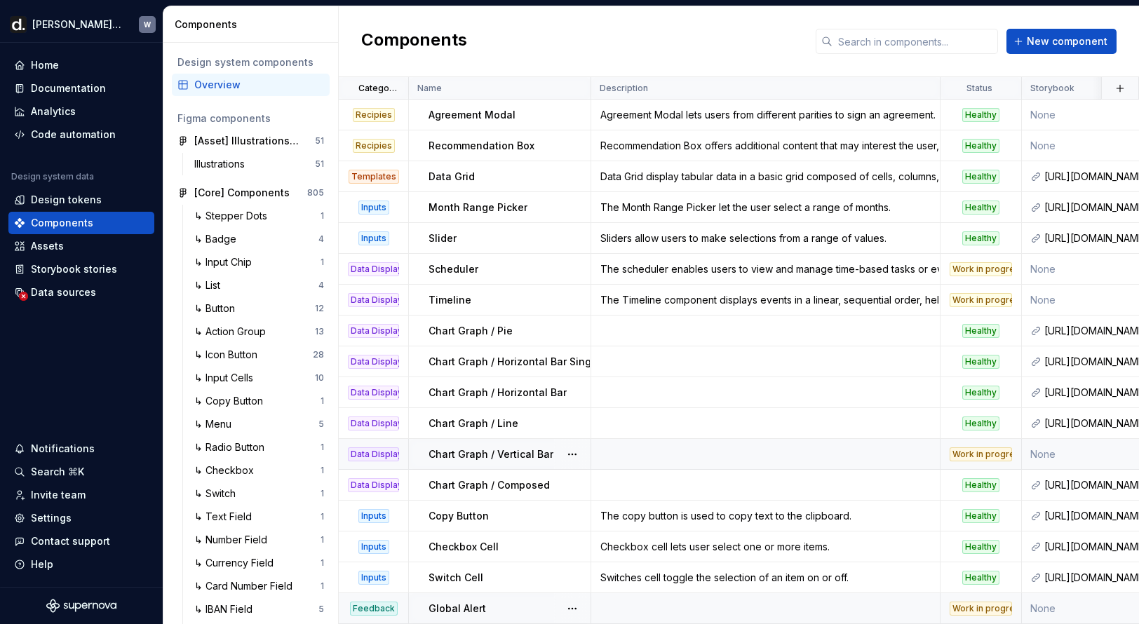
click at [674, 597] on td at bounding box center [765, 608] width 349 height 31
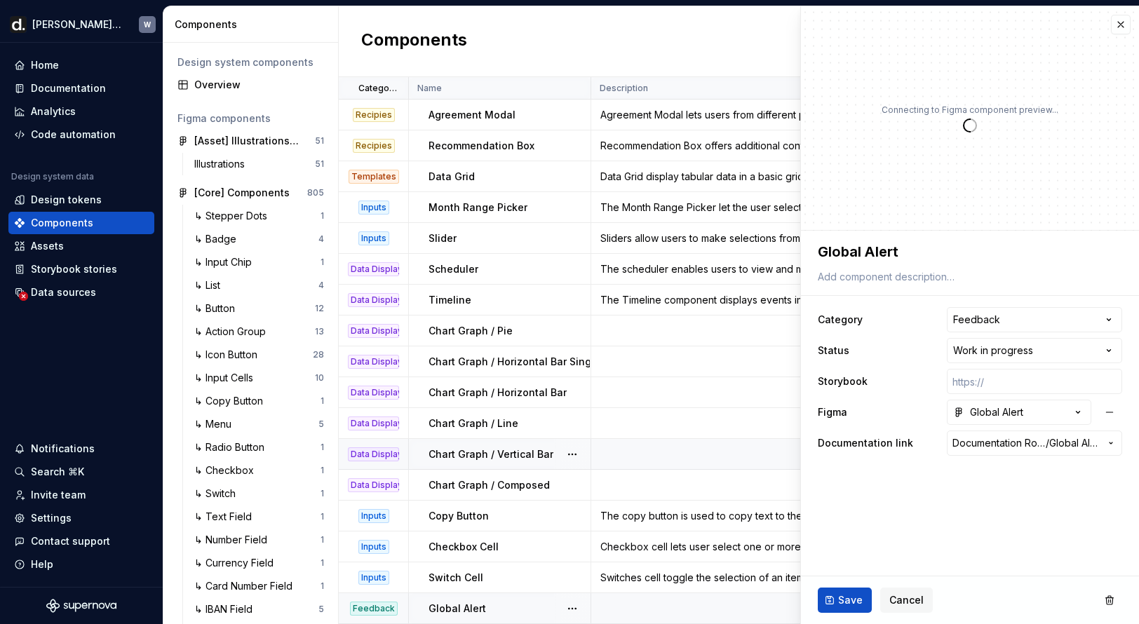
click at [672, 608] on td at bounding box center [765, 608] width 349 height 31
click at [886, 281] on textarea at bounding box center [967, 277] width 304 height 20
paste textarea "A global alert is a prominent notification bar that appears at the top of the p…"
type textarea "*"
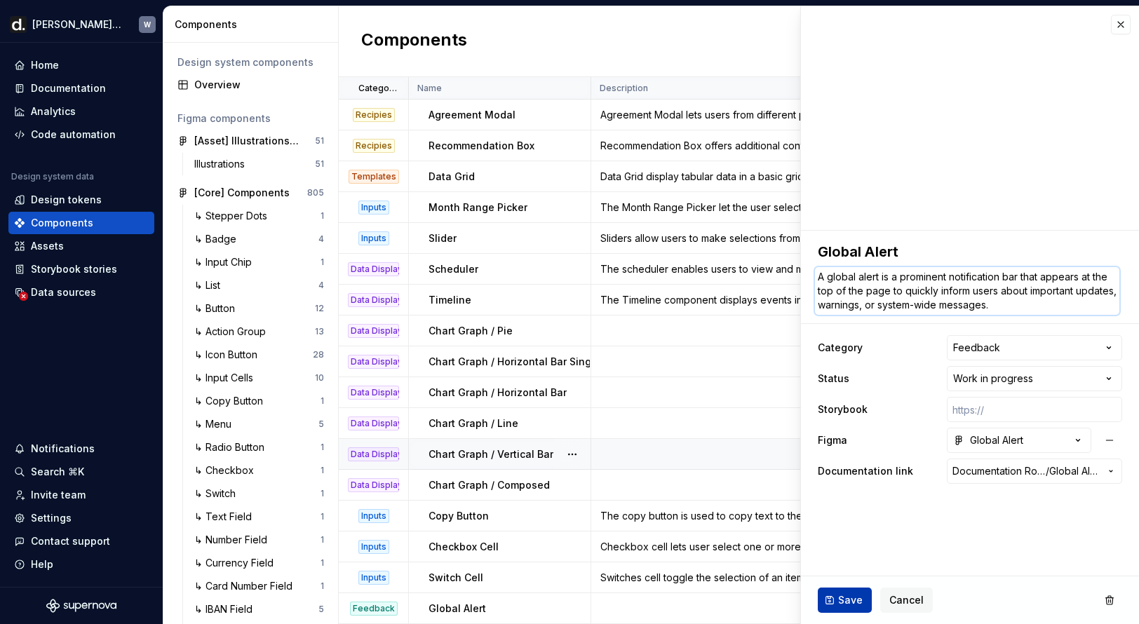
type textarea "A global alert is a prominent notification bar that appears at the top of the p…"
click at [853, 600] on span "Save" at bounding box center [850, 600] width 25 height 14
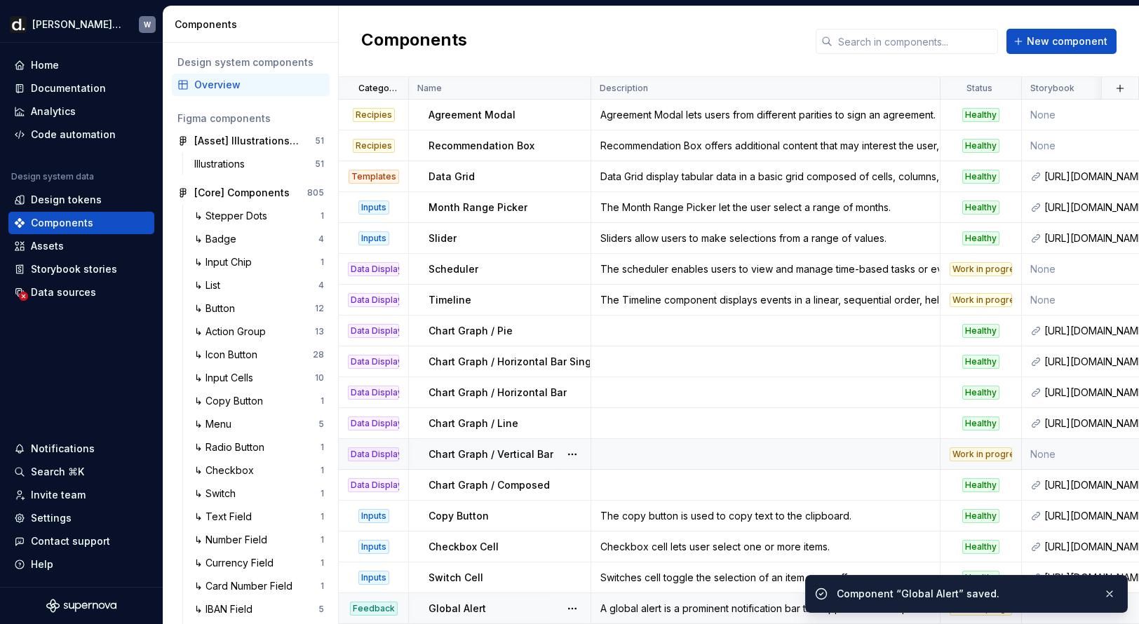
click at [632, 606] on div "A global alert is a prominent notification bar that appears at the top of the p…" at bounding box center [765, 609] width 347 height 14
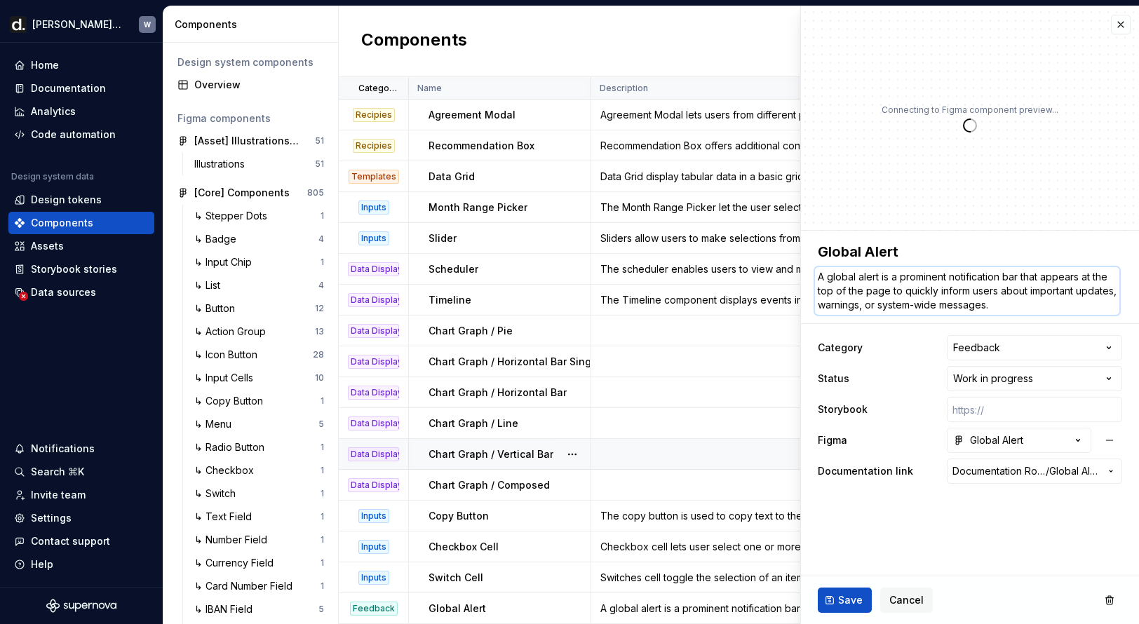
click at [873, 280] on textarea "A global alert is a prominent notification bar that appears at the top of the p…" at bounding box center [967, 291] width 304 height 48
click at [863, 276] on textarea "A global alert is a prominent notification bar that appears at the top of the p…" at bounding box center [967, 291] width 304 height 48
type textarea "*"
type textarea "A global lert is a prominent notification bar that appears at the top of the pa…"
drag, startPoint x: 875, startPoint y: 278, endPoint x: 816, endPoint y: 278, distance: 58.9
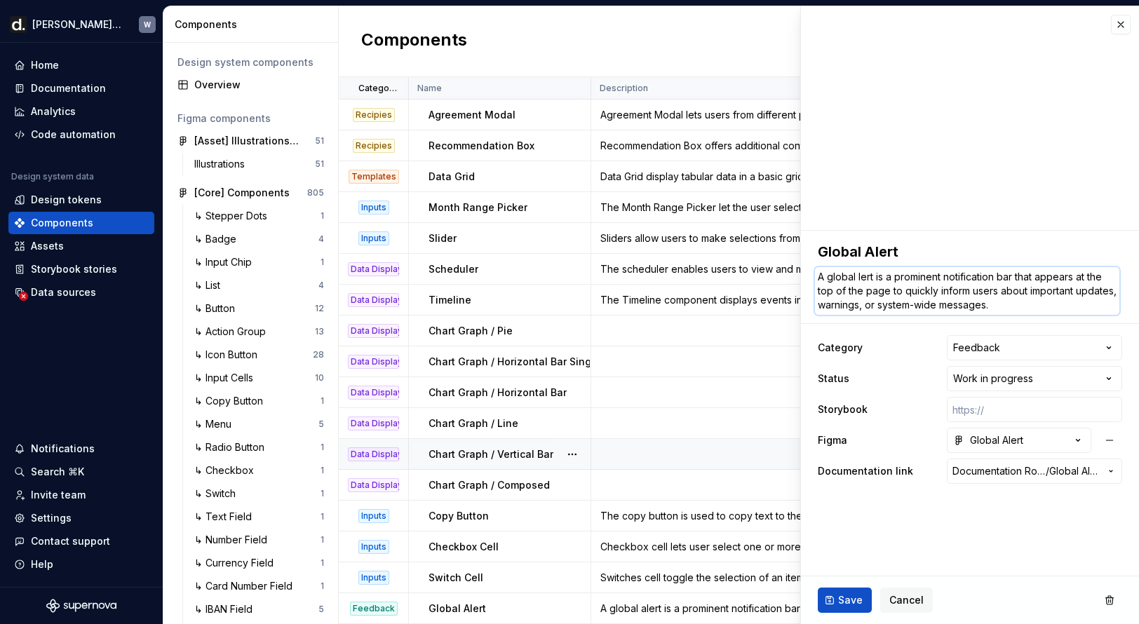
click at [816, 278] on textarea "A global lert is a prominent notification bar that appears at the top of the pa…" at bounding box center [967, 291] width 304 height 48
type textarea "*"
type textarea "G is a prominent notification bar that appears at the top of the page to quickl…"
type textarea "*"
type textarea "Gl is a prominent notification bar that appears at the top of the page to quick…"
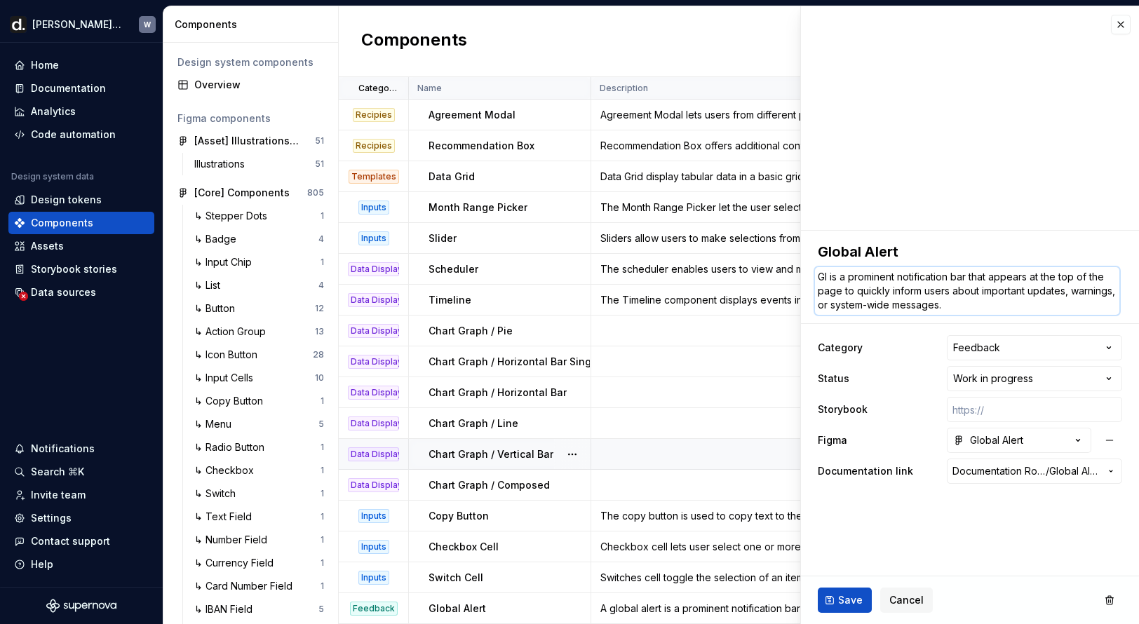
type textarea "*"
type textarea "Glo is a prominent notification bar that appears at the top of the page to quic…"
type textarea "*"
type textarea "Glob is a prominent notification bar that appears at the top of the page to qui…"
type textarea "*"
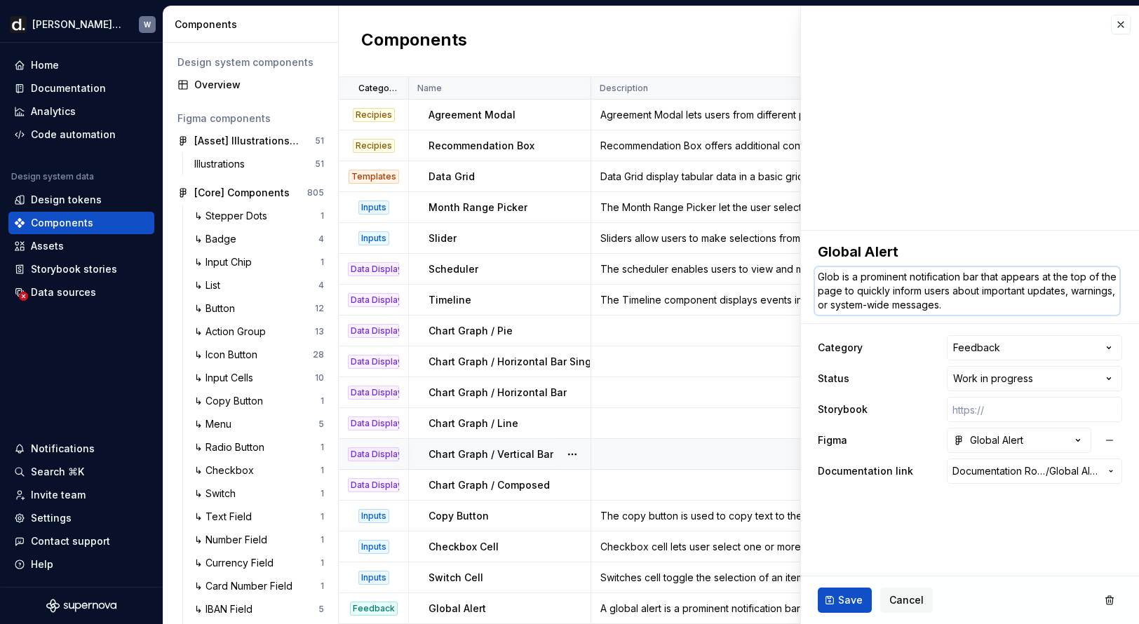
type textarea "Globa is a prominent notification bar that appears at the top of the page to qu…"
type textarea "*"
type textarea "Global is a prominent notification bar that appears at the top of the page to q…"
type textarea "*"
type textarea "Global is a prominent notification bar that appears at the top of the page to q…"
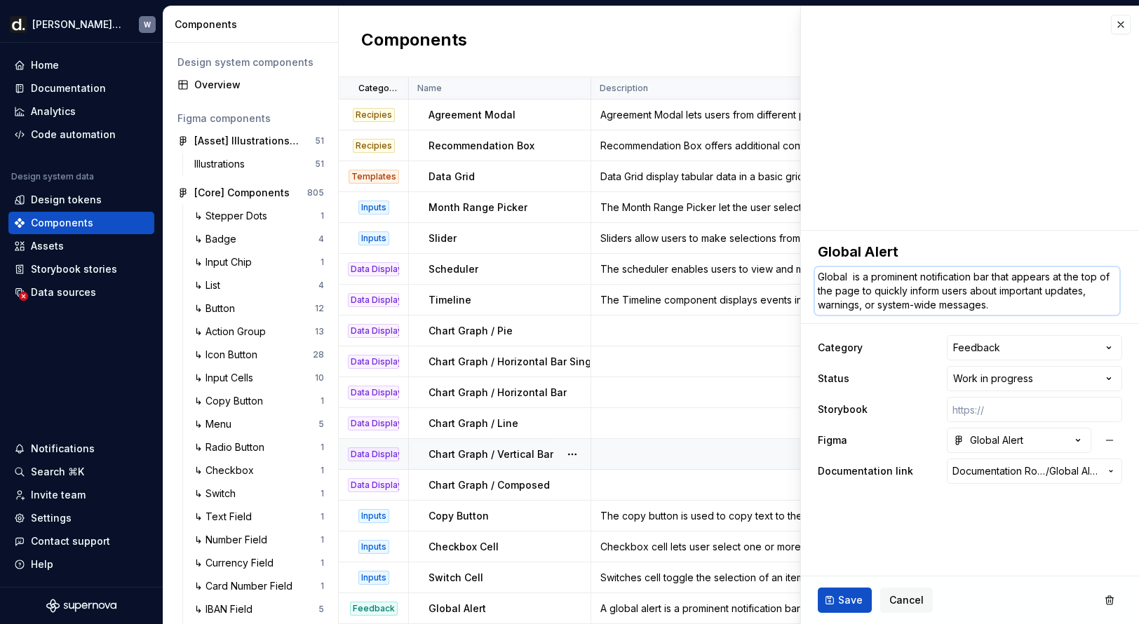
type textarea "*"
type textarea "Global A is a prominent notification bar that appears at the top of the page to…"
type textarea "*"
type textarea "Global Al is a prominent notification bar that appears at the top of the page t…"
type textarea "*"
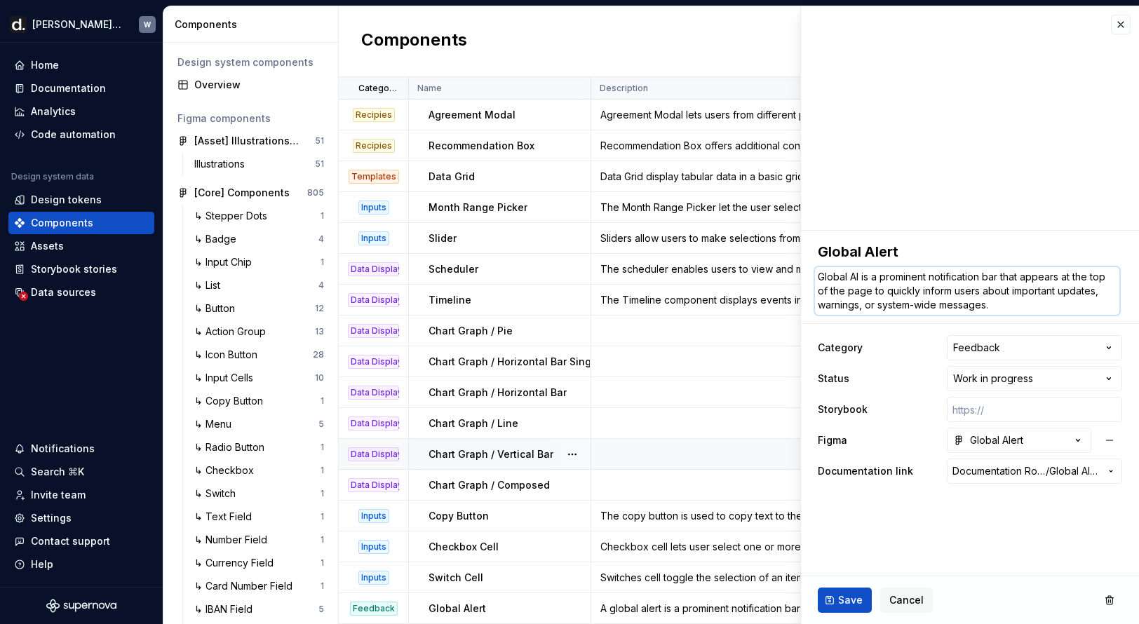
type textarea "Global Ale is a prominent notification bar that appears at the top of the page …"
type textarea "*"
type textarea "Global Aler is a prominent notification bar that appears at the top of the page…"
type textarea "*"
type textarea "Global Alert is a prominent notification bar that appears at the top of the pag…"
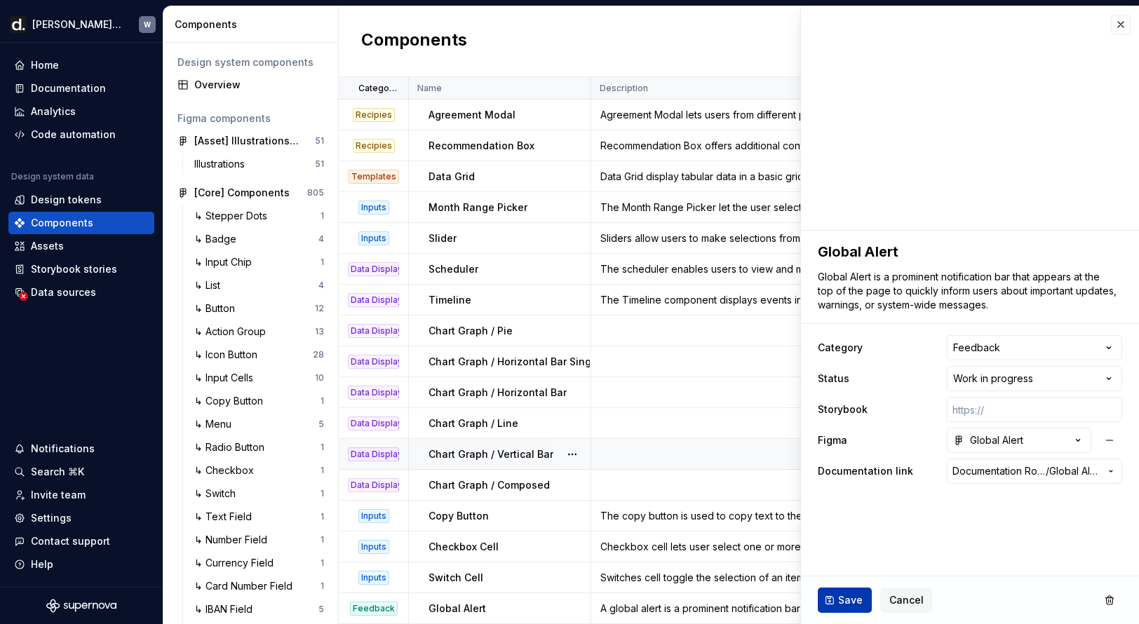
click at [844, 603] on span "Save" at bounding box center [850, 600] width 25 height 14
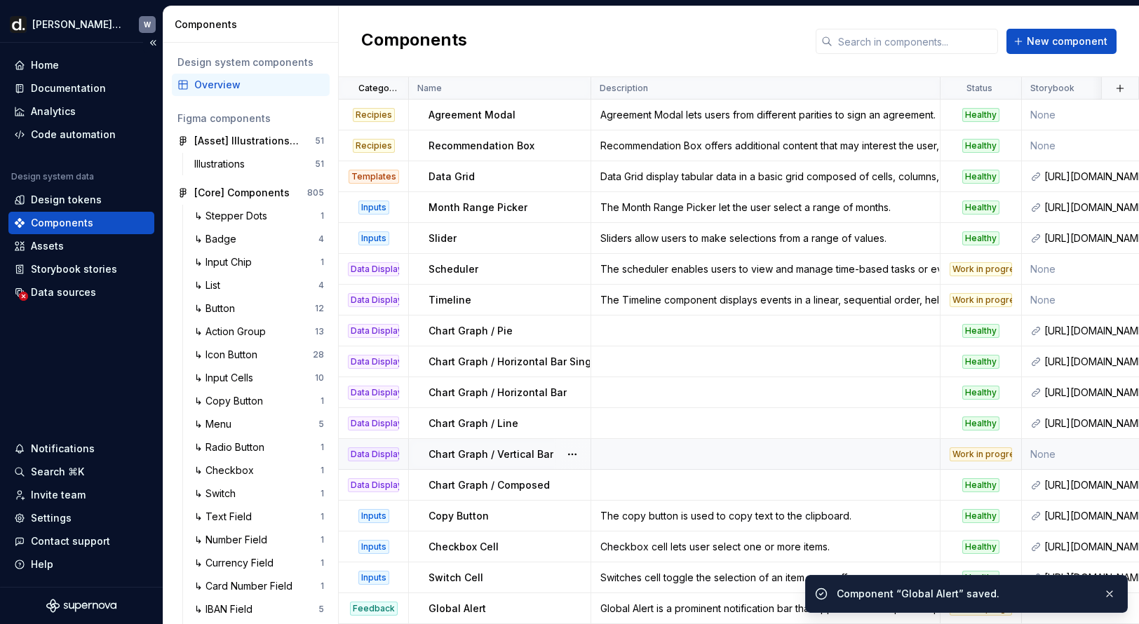
click at [83, 224] on div "Components" at bounding box center [62, 223] width 62 height 14
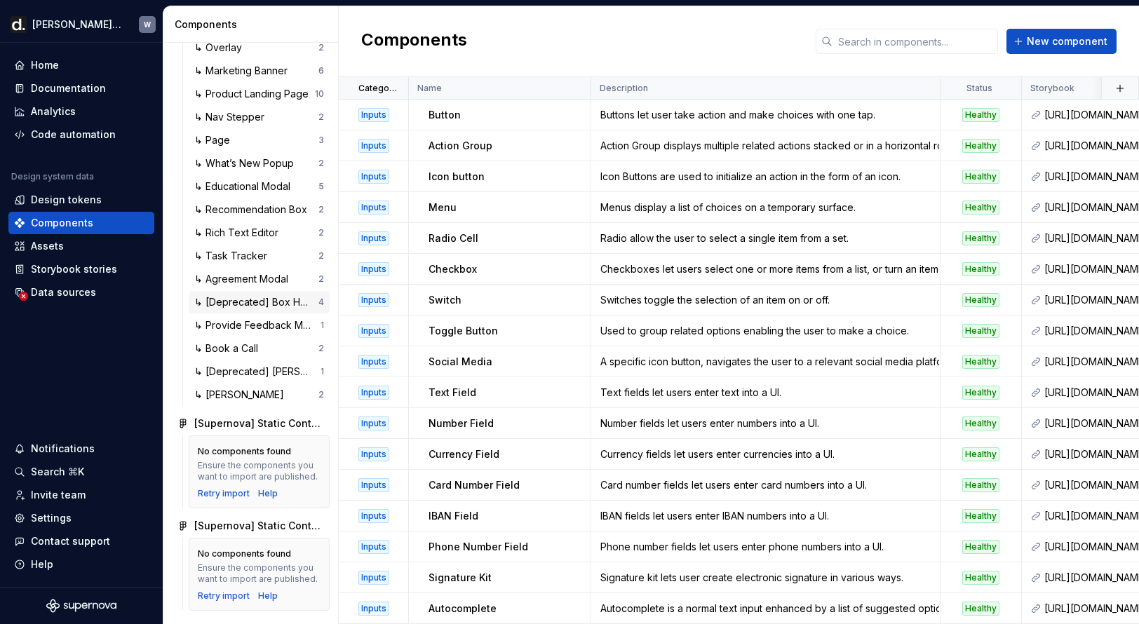
scroll to position [2229, 0]
click at [86, 93] on div "Documentation" at bounding box center [68, 88] width 75 height 14
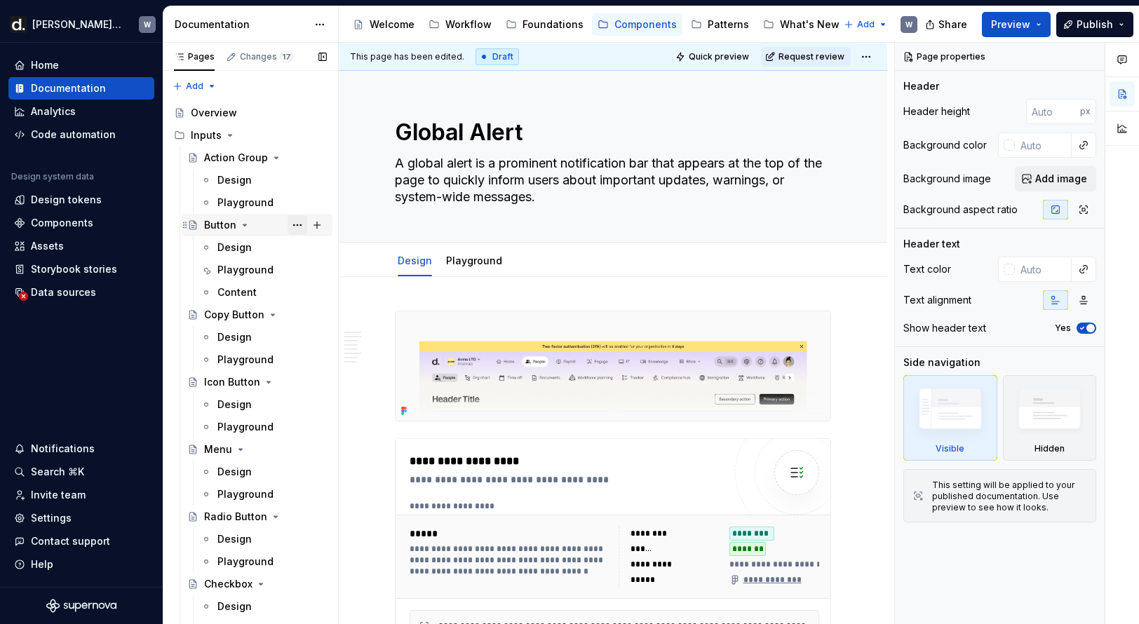
scroll to position [5216, 0]
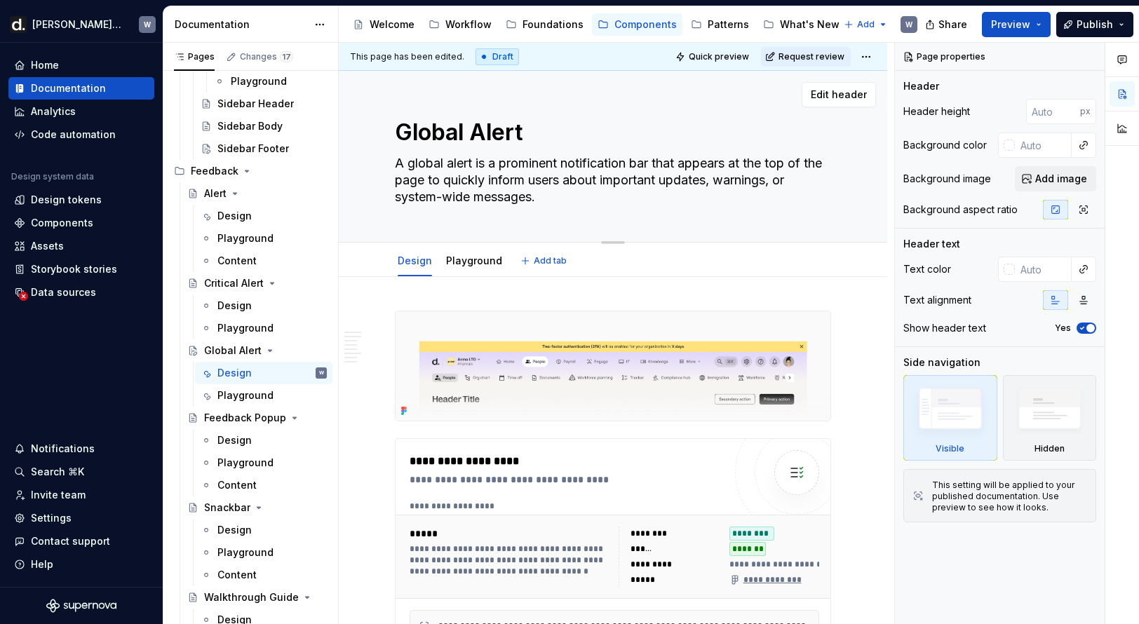
click at [454, 162] on textarea "A global alert is a prominent notification bar that appears at the top of the p…" at bounding box center [610, 180] width 436 height 56
click at [454, 166] on textarea "A global alert is a prominent notification bar that appears at the top of the p…" at bounding box center [610, 180] width 436 height 56
drag, startPoint x: 452, startPoint y: 165, endPoint x: 377, endPoint y: 166, distance: 75.1
click at [377, 166] on div "Global Alert A global alert is a prominent notification bar that appears at the…" at bounding box center [613, 157] width 548 height 172
click at [412, 167] on textarea "A global alert is a prominent notification bar that appears at the top of the p…" at bounding box center [610, 180] width 436 height 56
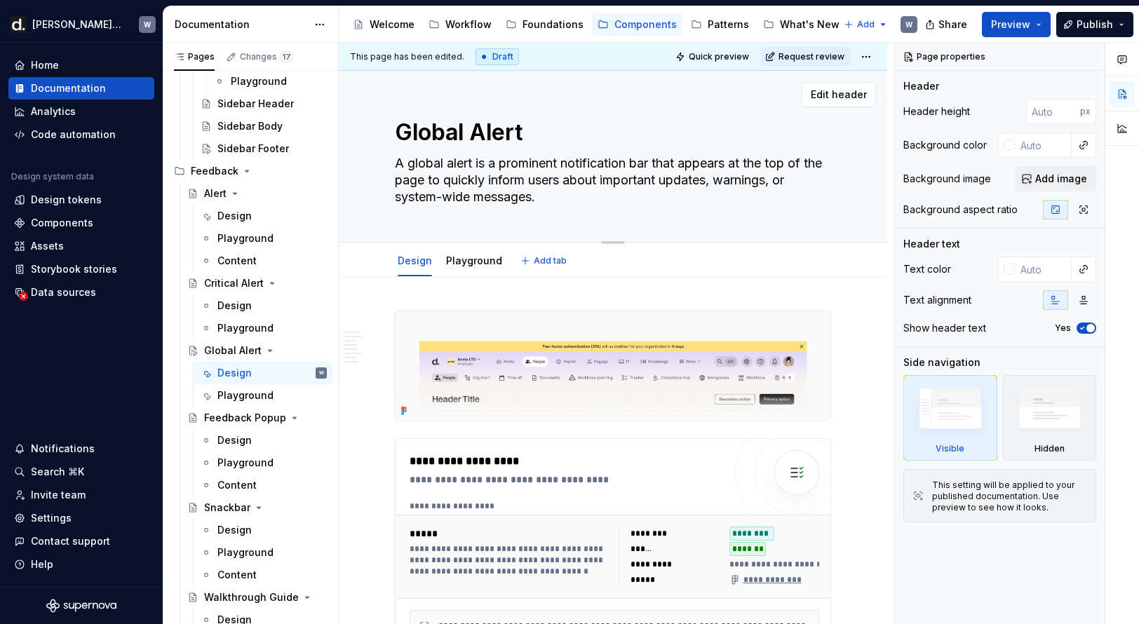
drag, startPoint x: 416, startPoint y: 164, endPoint x: 383, endPoint y: 161, distance: 33.1
click at [386, 162] on div "Global Alert A global alert is a prominent notification bar that appears at the…" at bounding box center [613, 157] width 548 height 172
type textarea "*"
type textarea "Global alert is a prominent notification bar that appears at the top of the pag…"
click at [442, 163] on textarea "Global alert is a prominent notification bar that appears at the top of the pag…" at bounding box center [610, 180] width 436 height 56
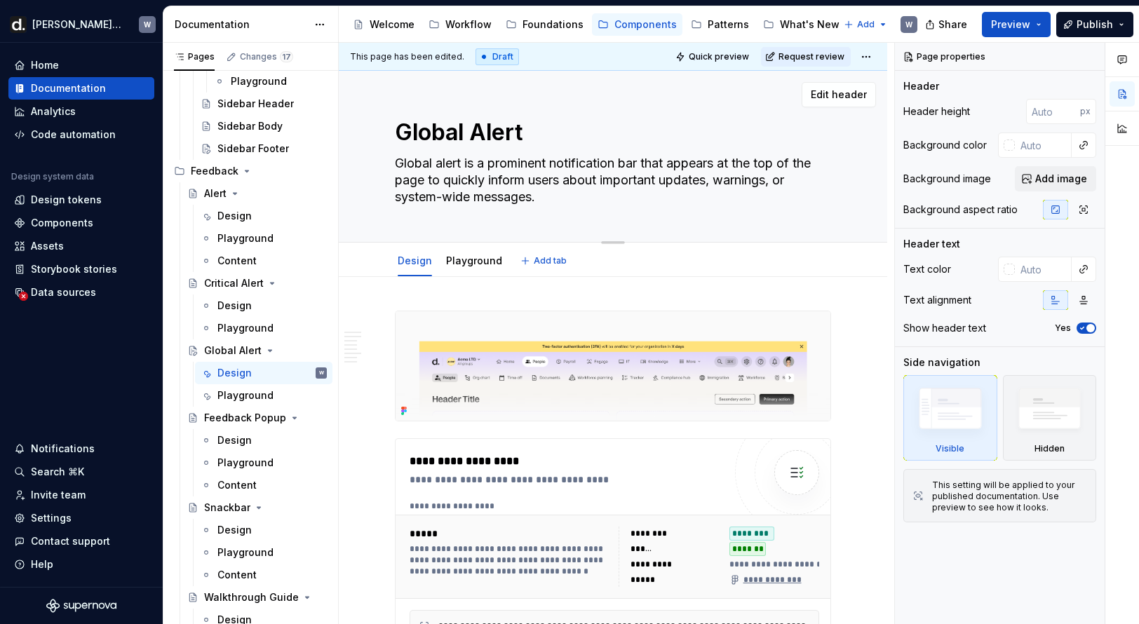
type textarea "*"
type textarea "Global Alert is a prominent notification bar that appears at the top of the pag…"
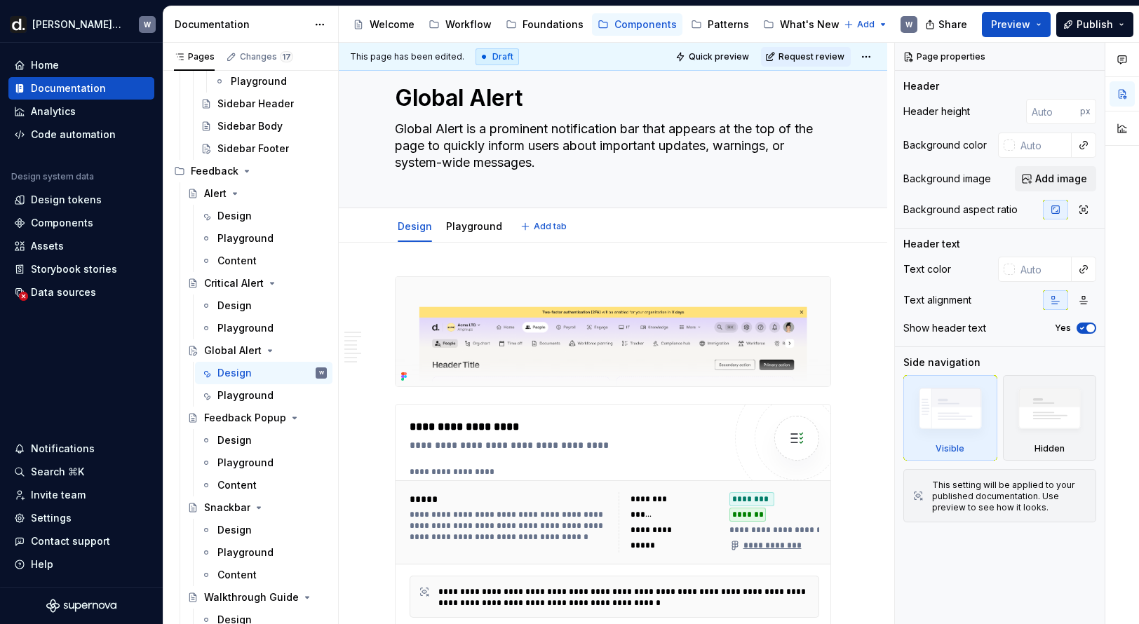
type textarea "*"
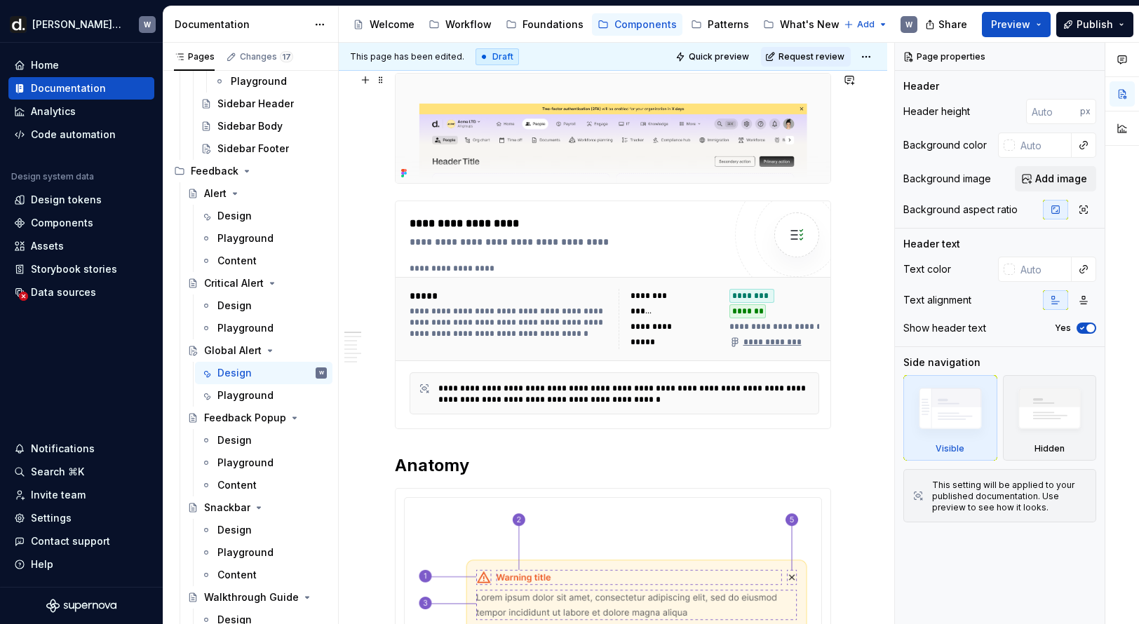
scroll to position [240, 0]
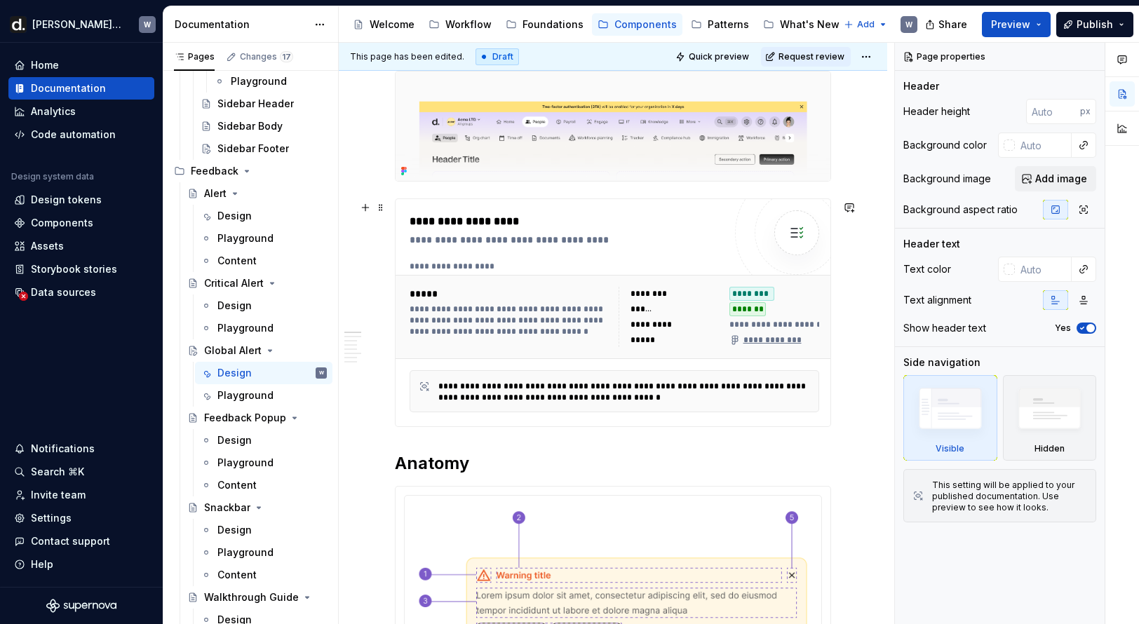
type textarea "Global Alert is a prominent notification bar that appears at the top of the pag…"
click at [563, 268] on div "**********" at bounding box center [618, 266] width 417 height 11
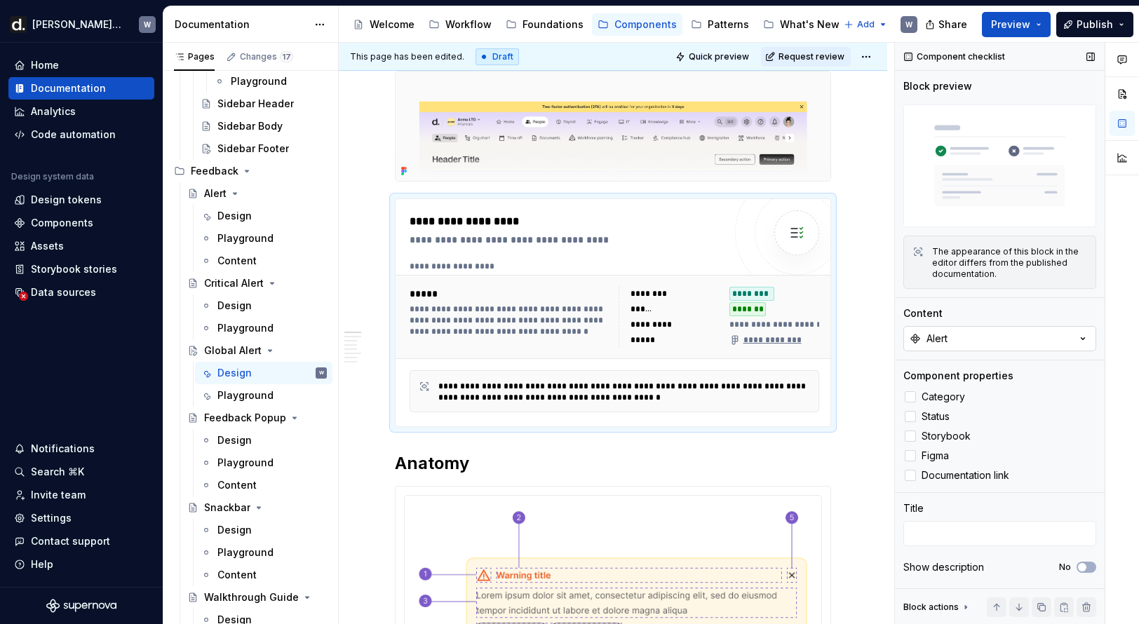
click at [904, 346] on button "Alert" at bounding box center [999, 338] width 193 height 25
type input "global"
click at [904, 388] on span "Global Alert" at bounding box center [983, 395] width 217 height 22
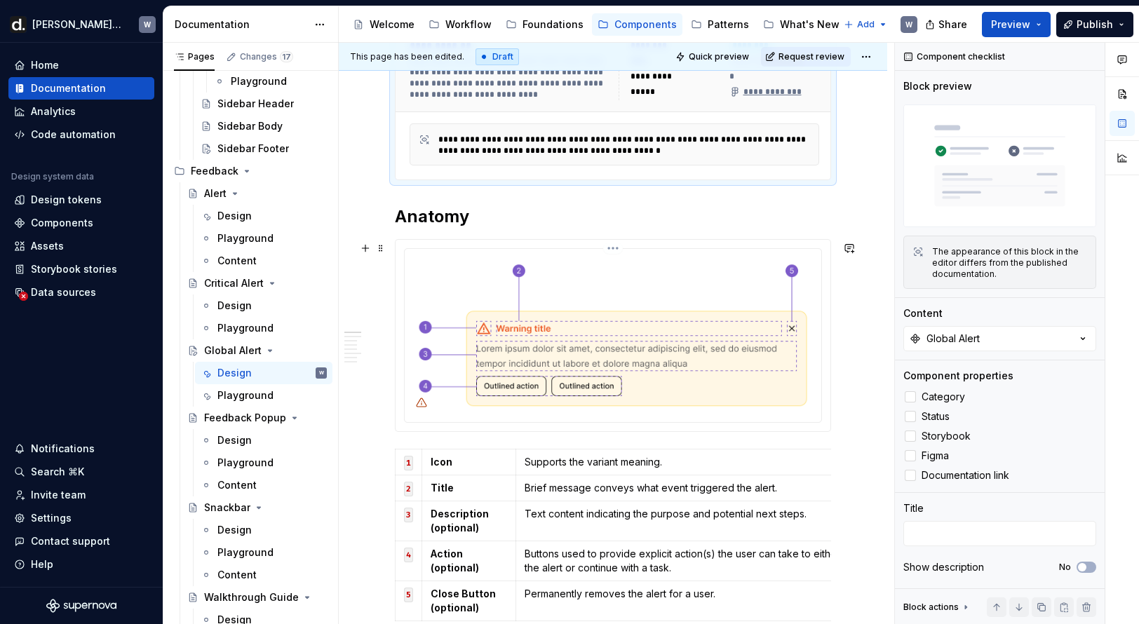
scroll to position [583, 0]
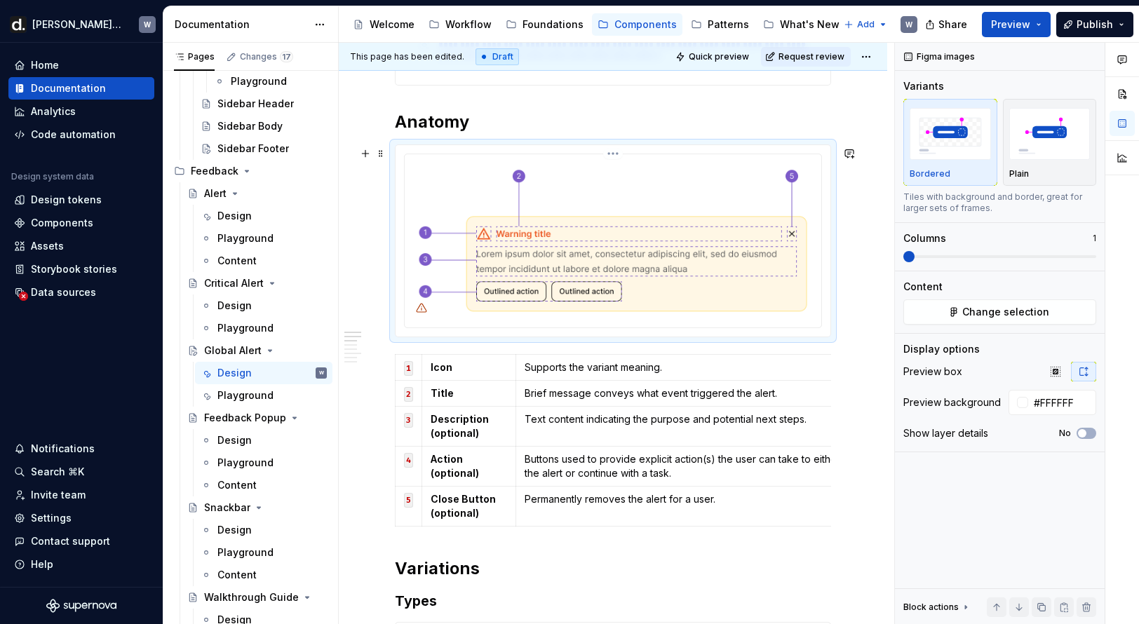
click at [732, 276] on img at bounding box center [612, 239] width 405 height 159
click at [904, 304] on button "Change selection" at bounding box center [999, 311] width 193 height 25
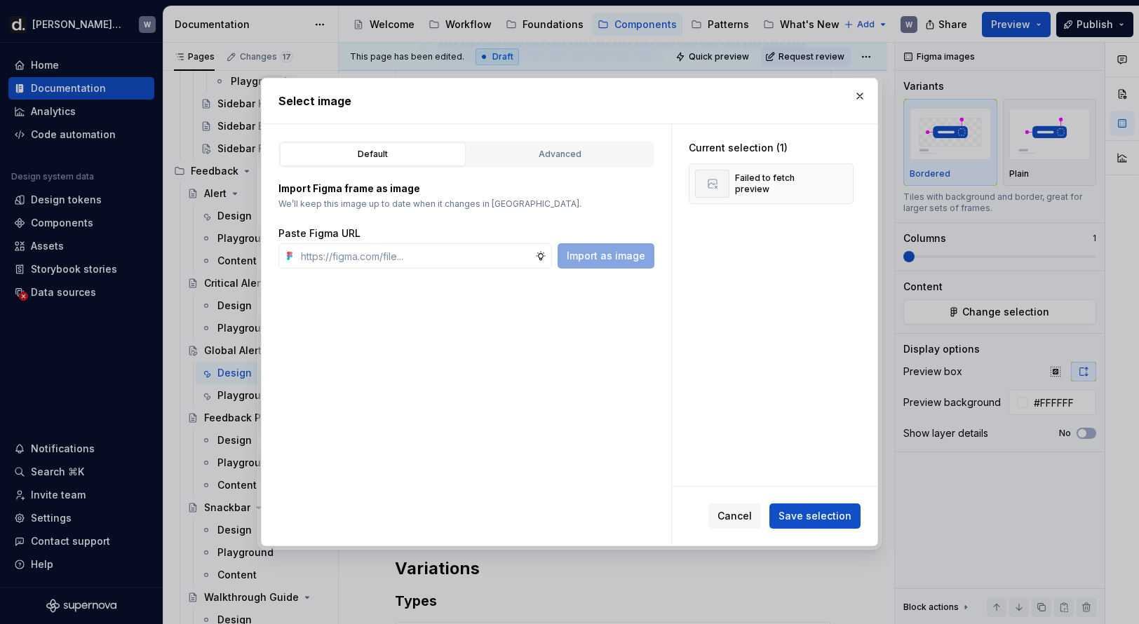
click at [476, 270] on div "Default Advanced Import Figma frame as image We’ll keep this image up to date w…" at bounding box center [467, 335] width 410 height 422
click at [493, 264] on input "text" at bounding box center [415, 255] width 240 height 25
paste input "[URL][DOMAIN_NAME]"
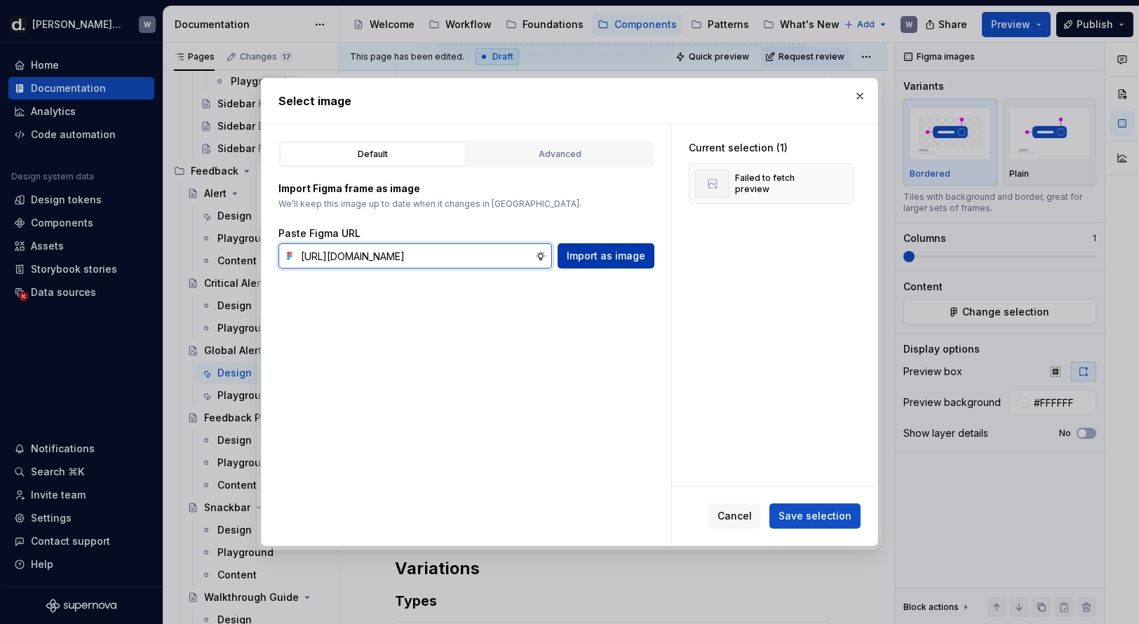
type input "[URL][DOMAIN_NAME]"
click at [621, 262] on span "Import as image" at bounding box center [606, 256] width 79 height 14
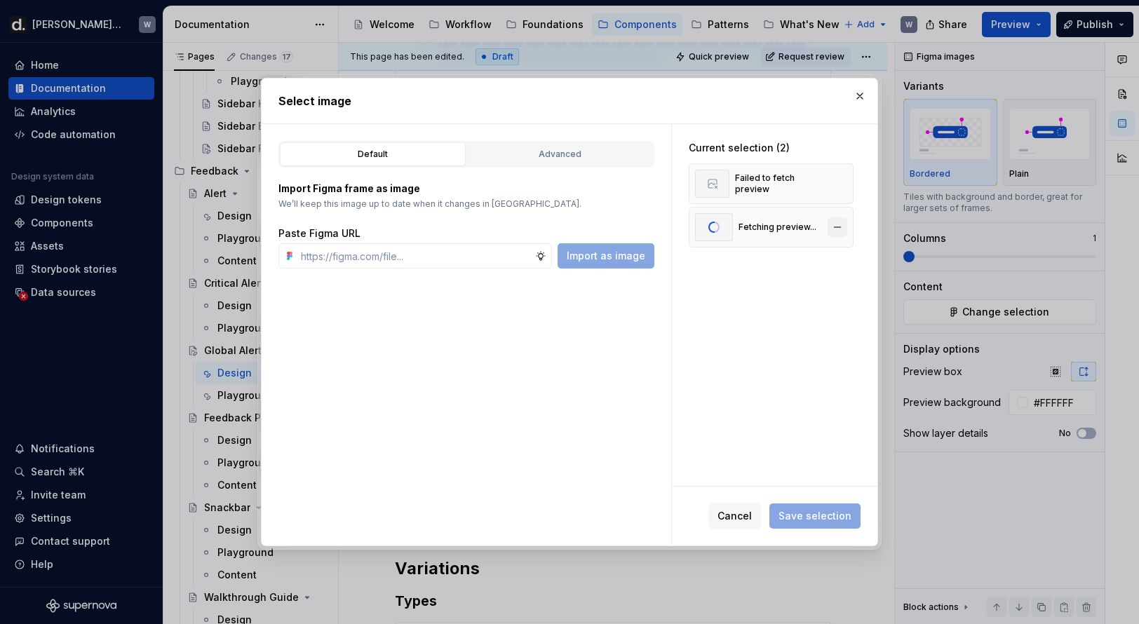
click at [847, 177] on button "button" at bounding box center [838, 184] width 20 height 20
click at [808, 513] on span "Save selection" at bounding box center [815, 516] width 73 height 14
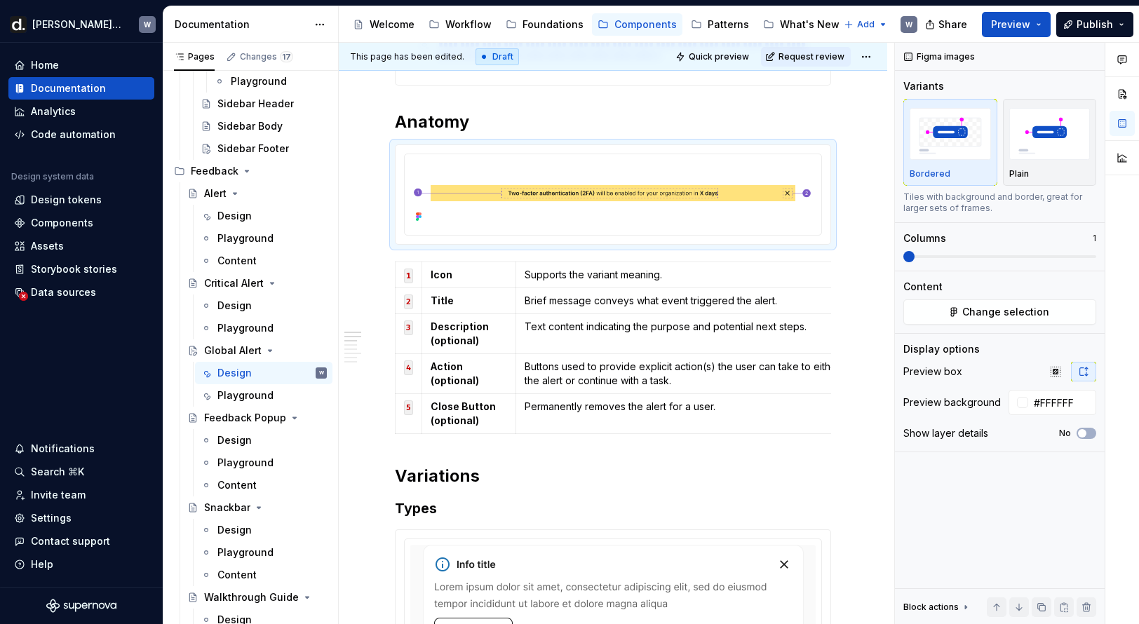
type textarea "*"
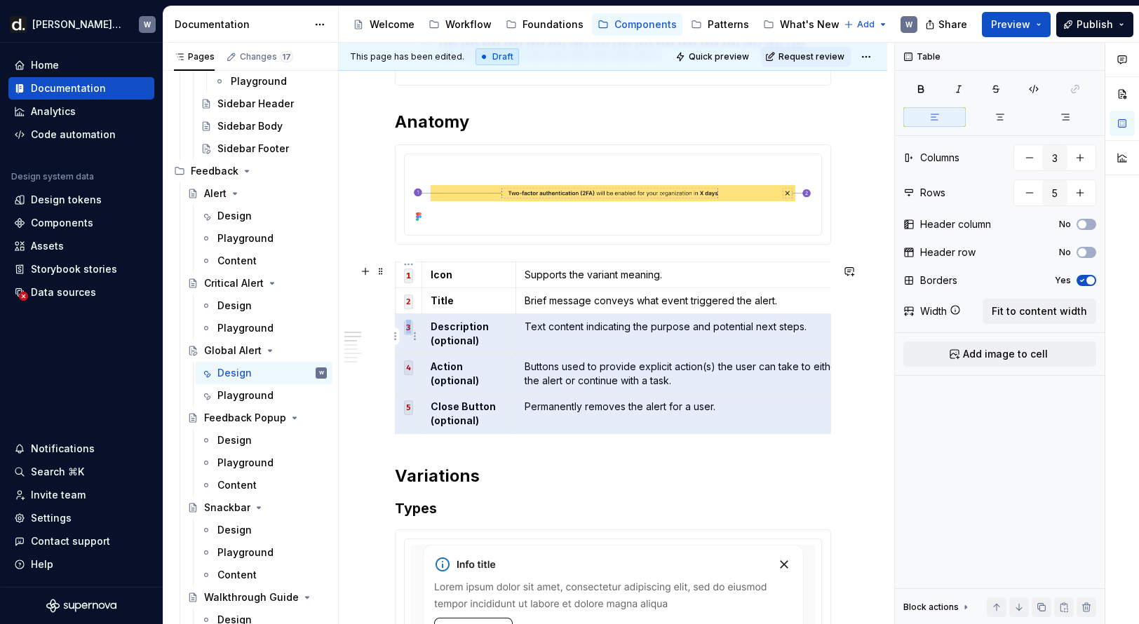
drag, startPoint x: 769, startPoint y: 418, endPoint x: 410, endPoint y: 346, distance: 365.6
click at [410, 346] on tbody "1 Icon Supports the variant meaning. 2 Title Brief message conveys what event t…" at bounding box center [649, 348] width 506 height 172
click at [394, 340] on html "[PERSON_NAME] UI W Home Documentation Analytics Code automation Design system d…" at bounding box center [569, 312] width 1139 height 624
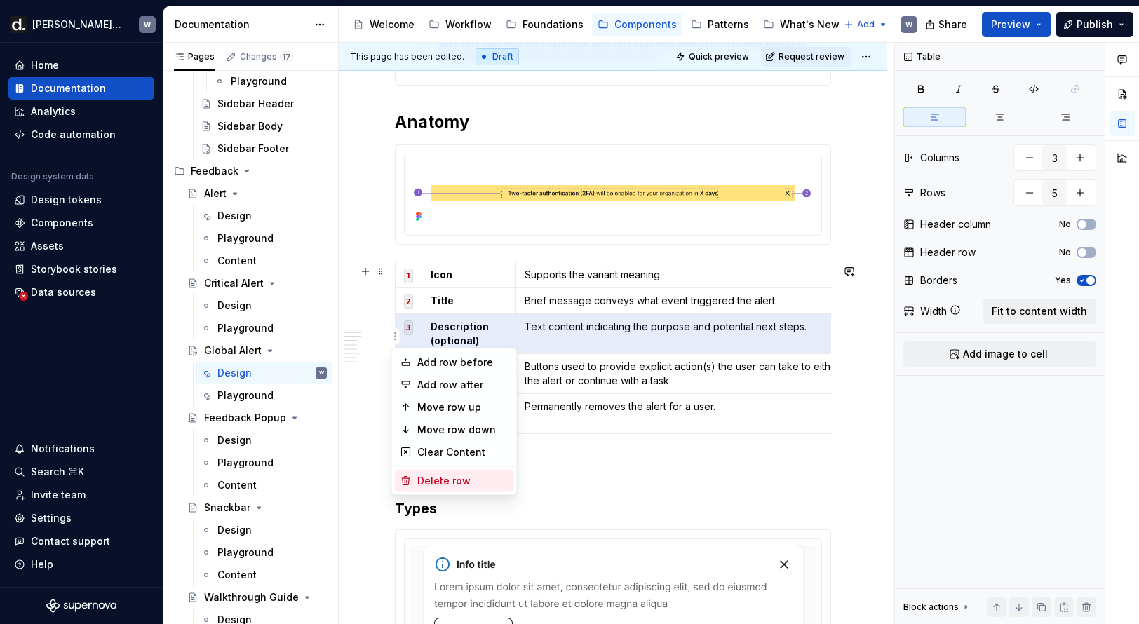
click at [437, 481] on div "Delete row" at bounding box center [462, 481] width 91 height 14
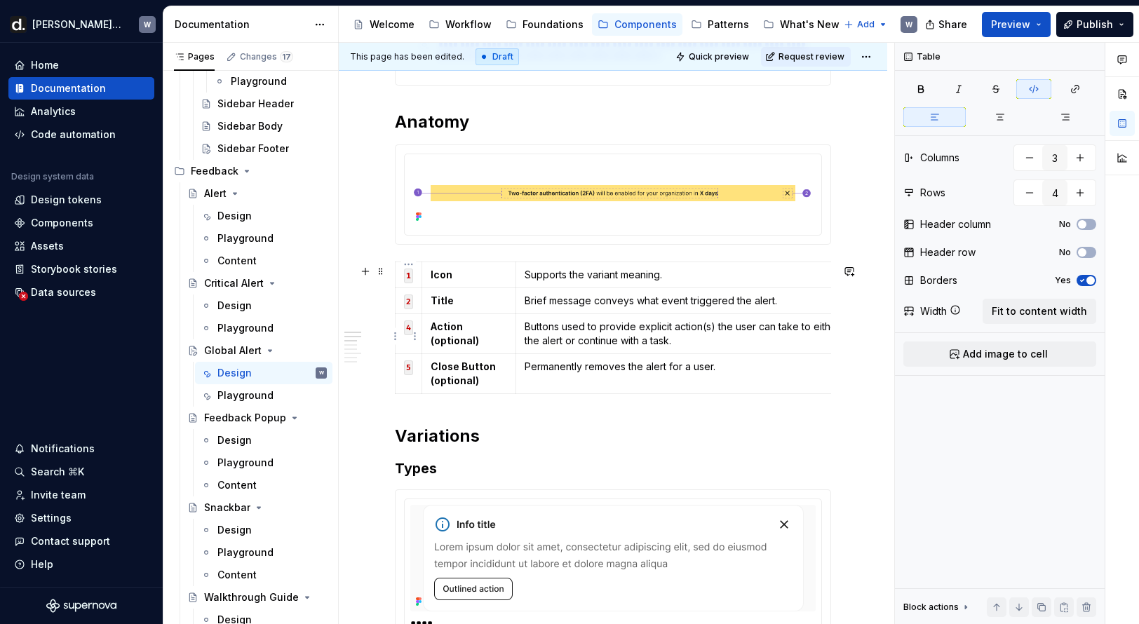
click at [398, 335] on html "[PERSON_NAME] UI W Home Documentation Analytics Code automation Design system d…" at bounding box center [569, 312] width 1139 height 624
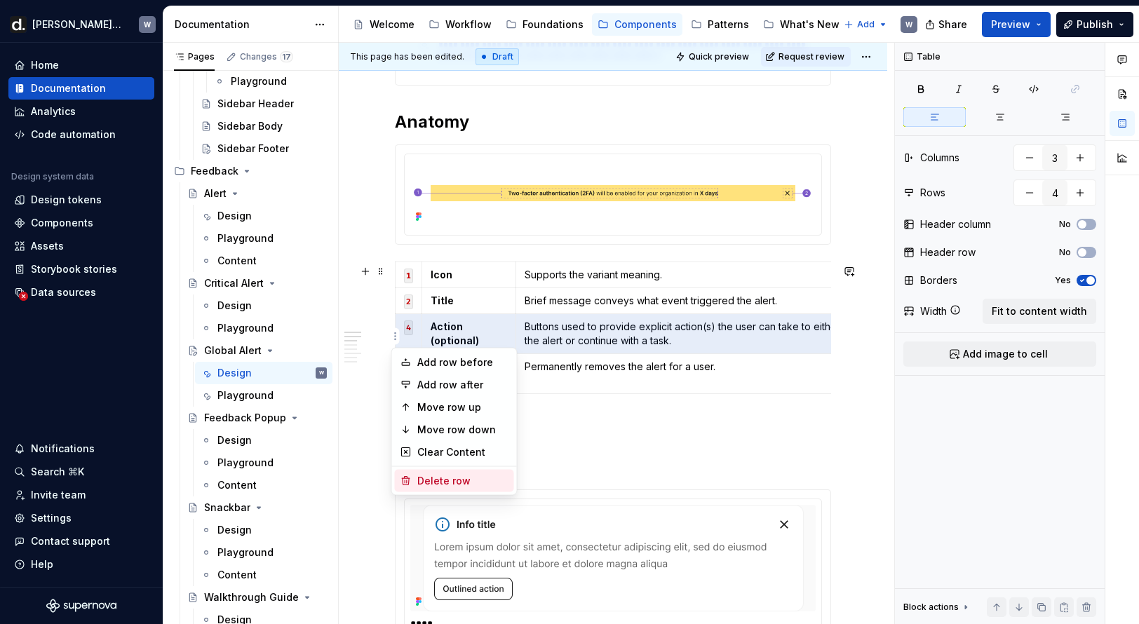
click at [436, 483] on div "Delete row" at bounding box center [462, 481] width 91 height 14
type input "3"
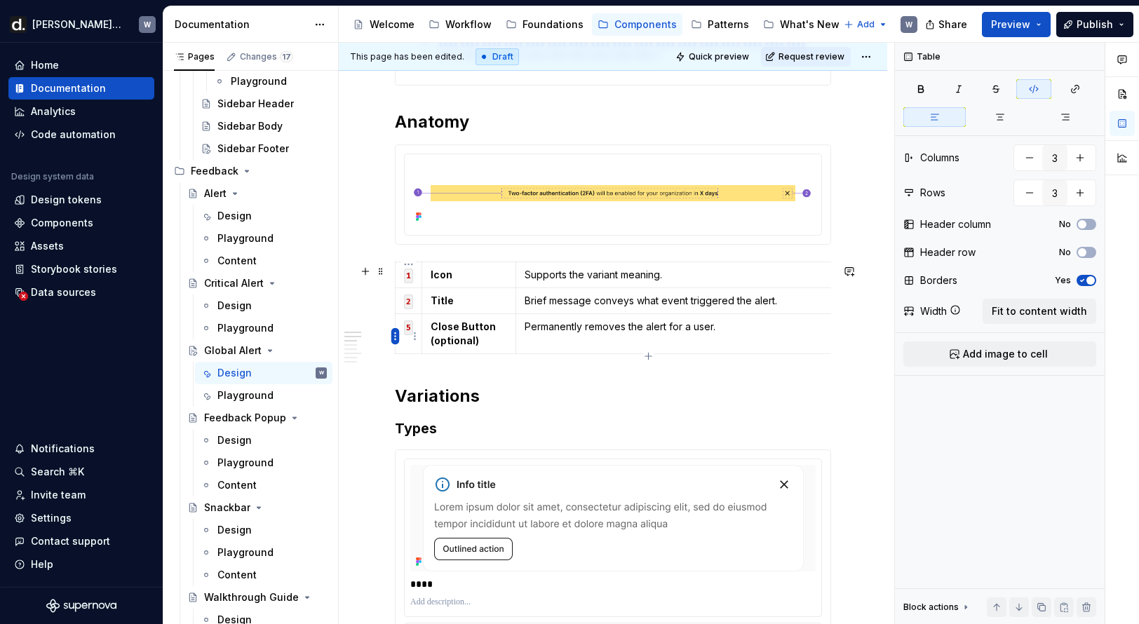
click at [396, 335] on html "[PERSON_NAME] UI W Home Documentation Analytics Code automation Design system d…" at bounding box center [569, 312] width 1139 height 624
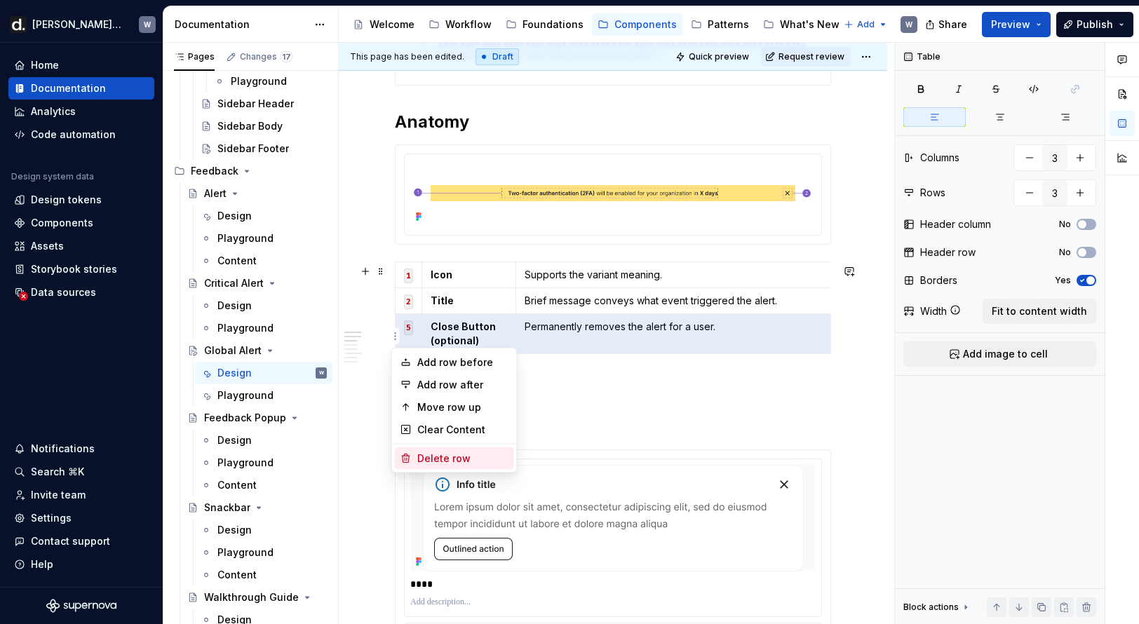
click at [436, 462] on div "Delete row" at bounding box center [462, 459] width 91 height 14
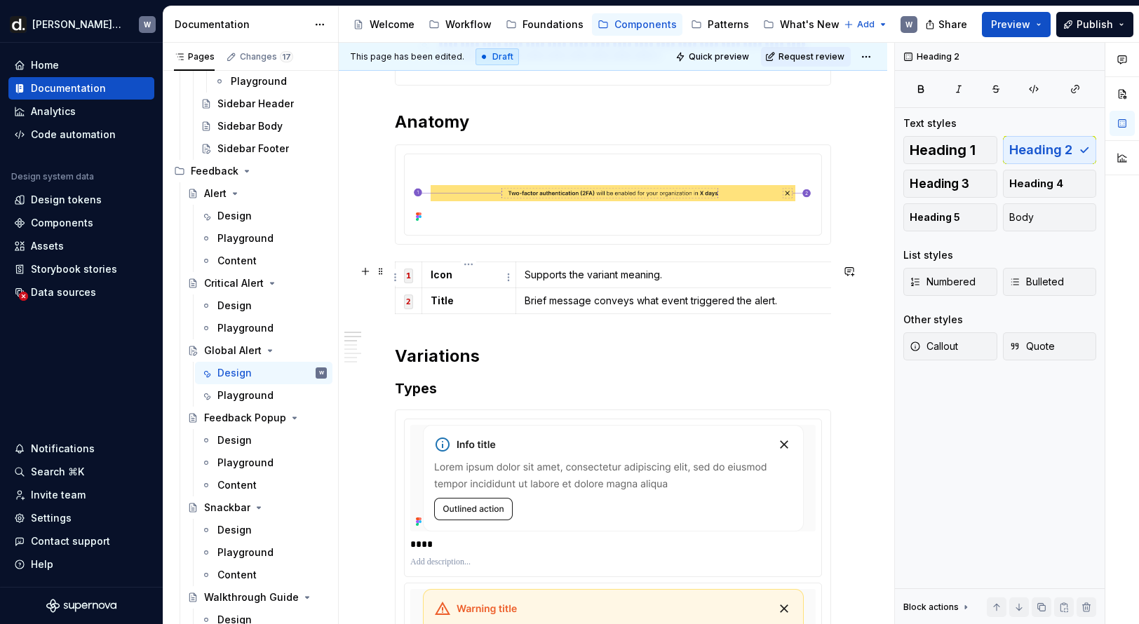
click at [447, 276] on strong "Icon" at bounding box center [442, 275] width 22 height 12
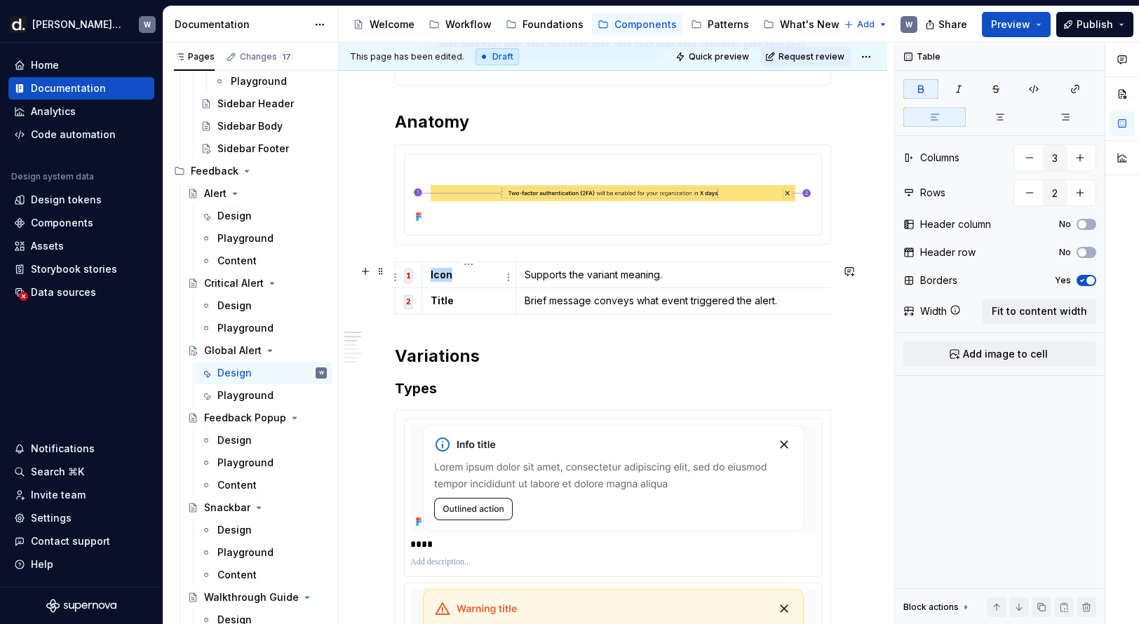
click at [447, 276] on strong "Icon" at bounding box center [442, 275] width 22 height 12
click at [447, 299] on strong "Title" at bounding box center [442, 301] width 23 height 12
click at [446, 299] on strong "Title" at bounding box center [442, 301] width 23 height 12
click at [566, 306] on p "Brief message conveys what event triggered the alert." at bounding box center [709, 301] width 368 height 14
click at [566, 305] on p "Brief message conveys what event triggered the alert." at bounding box center [709, 301] width 368 height 14
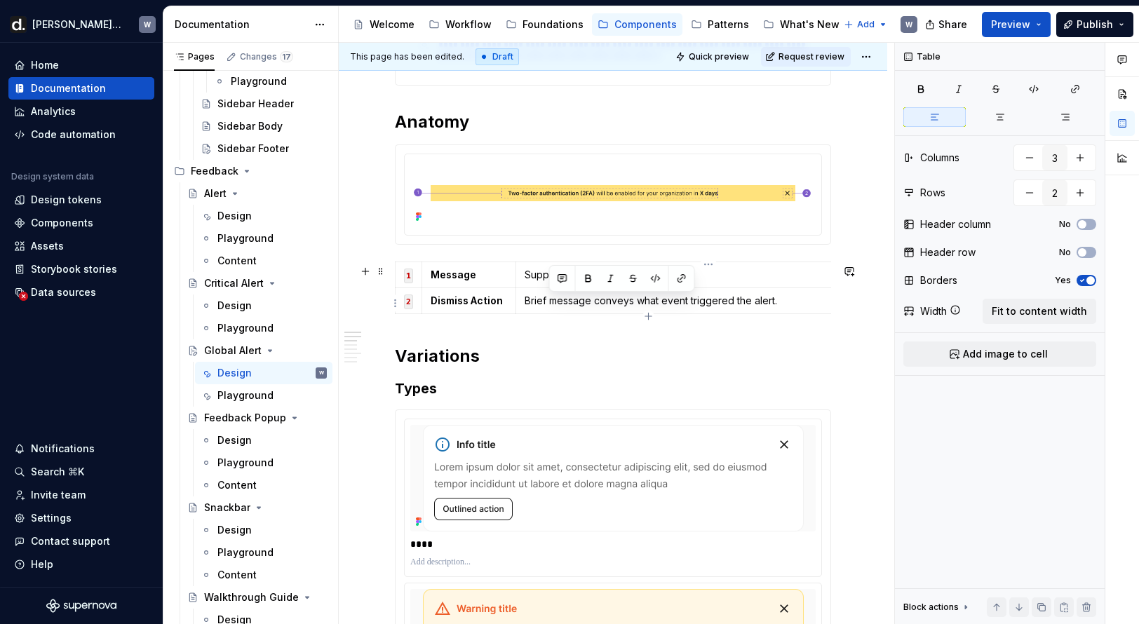
click at [566, 305] on p "Brief message conveys what event triggered the alert." at bounding box center [709, 301] width 368 height 14
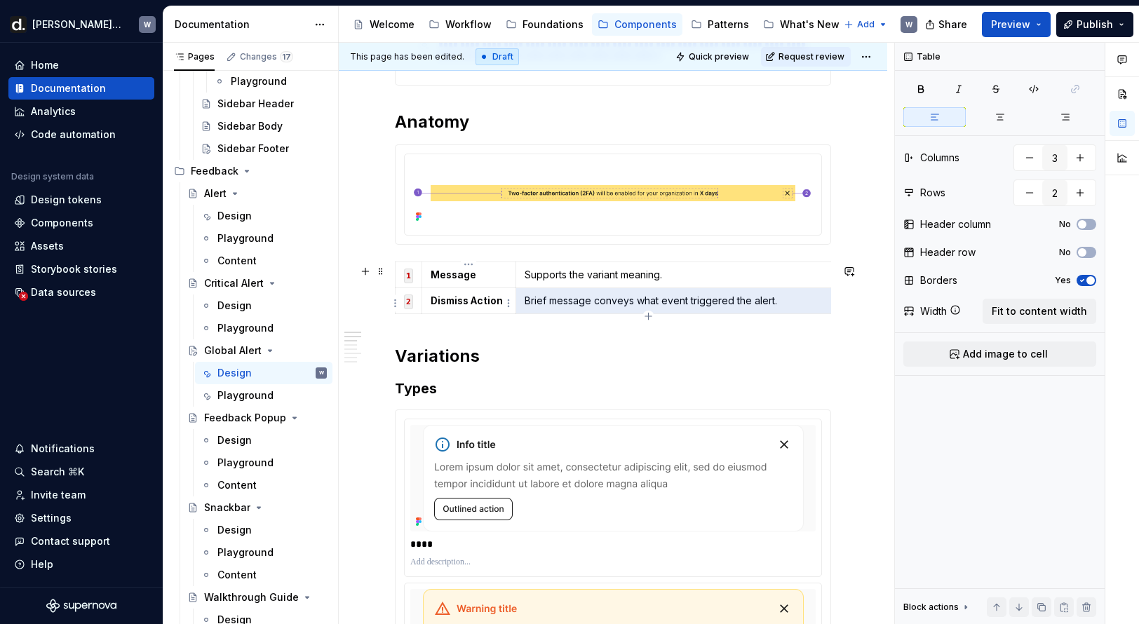
click at [452, 306] on strong "Dismiss Action" at bounding box center [467, 301] width 72 height 12
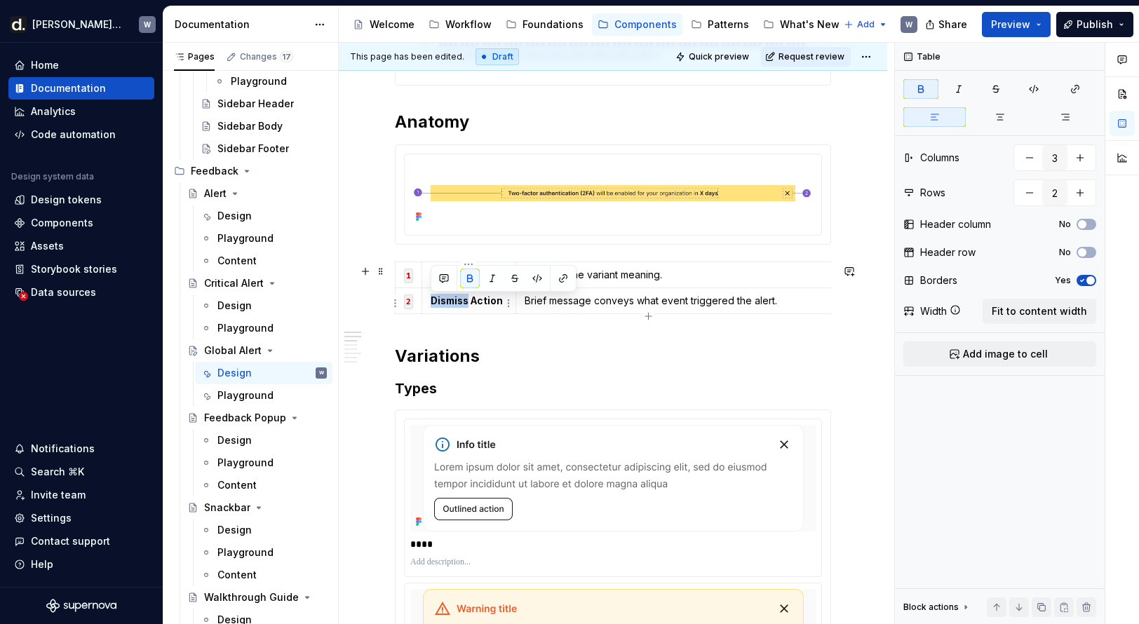
click at [452, 306] on strong "Dismiss Action" at bounding box center [467, 301] width 72 height 12
click at [485, 303] on strong "Dismiss Action" at bounding box center [467, 301] width 72 height 12
click at [548, 276] on p "Supports the variant meaning." at bounding box center [709, 275] width 368 height 14
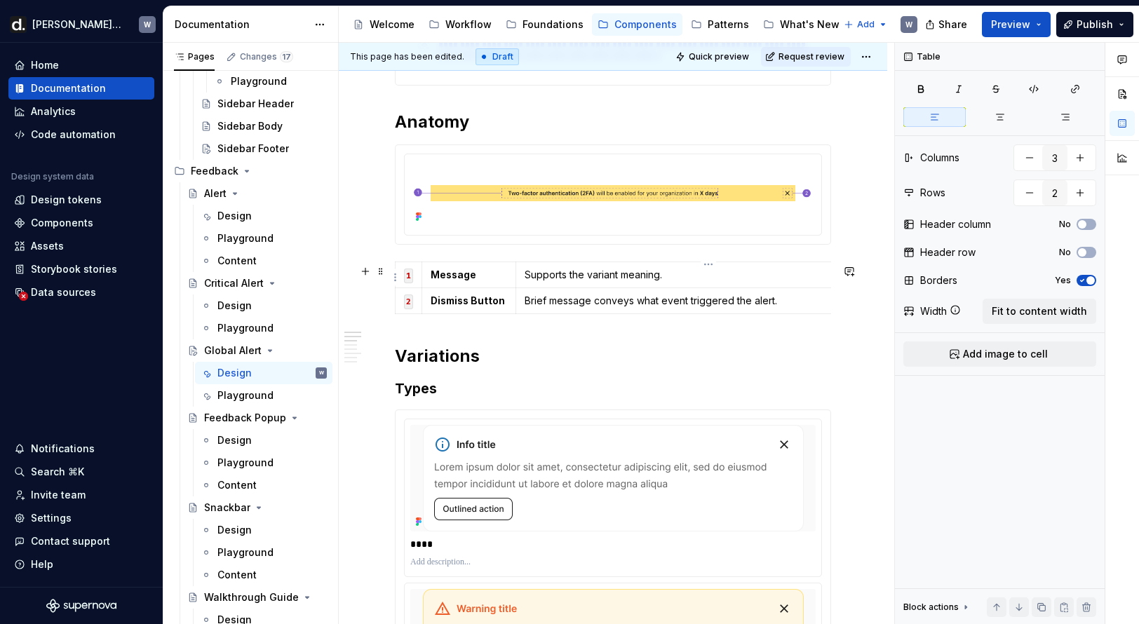
click at [548, 276] on p "Supports the variant meaning." at bounding box center [709, 275] width 368 height 14
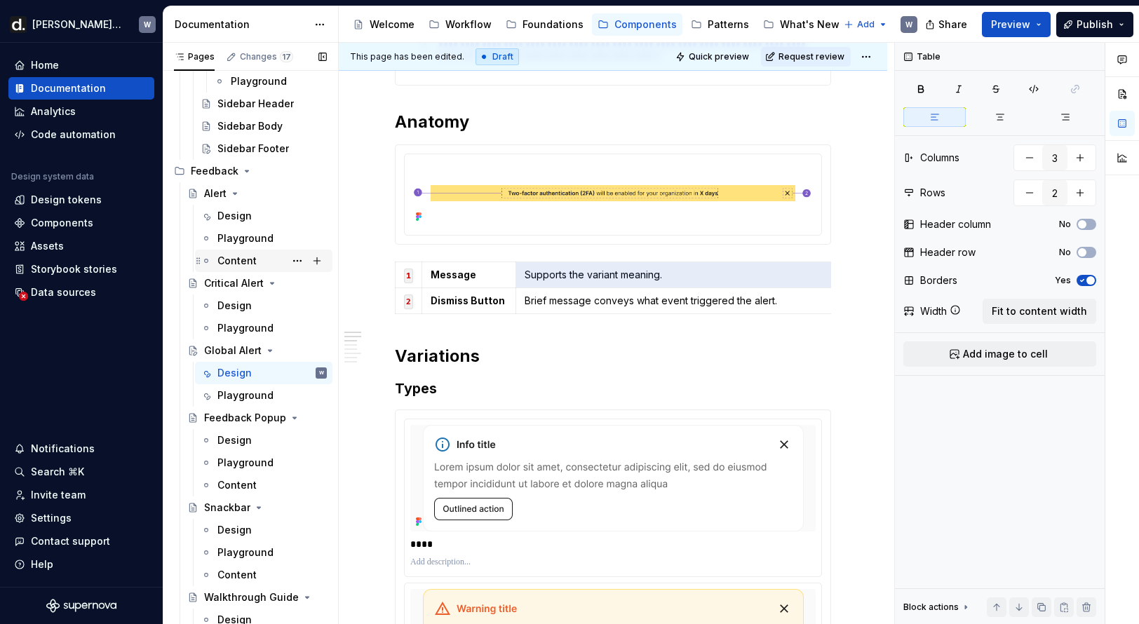
click at [241, 213] on div "Design" at bounding box center [234, 216] width 34 height 14
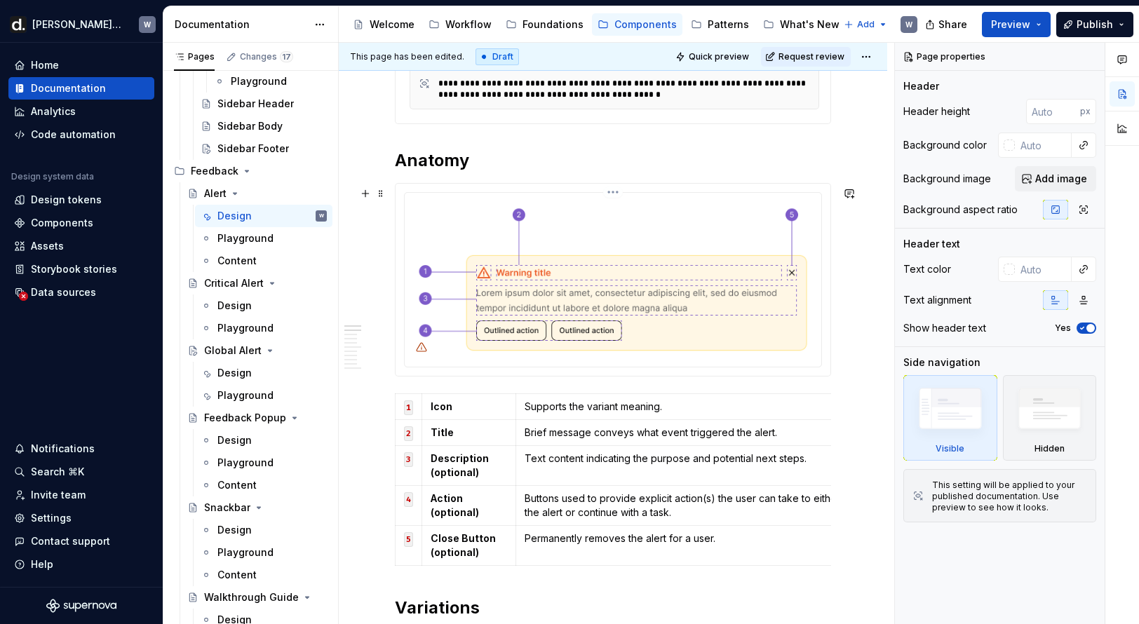
scroll to position [631, 0]
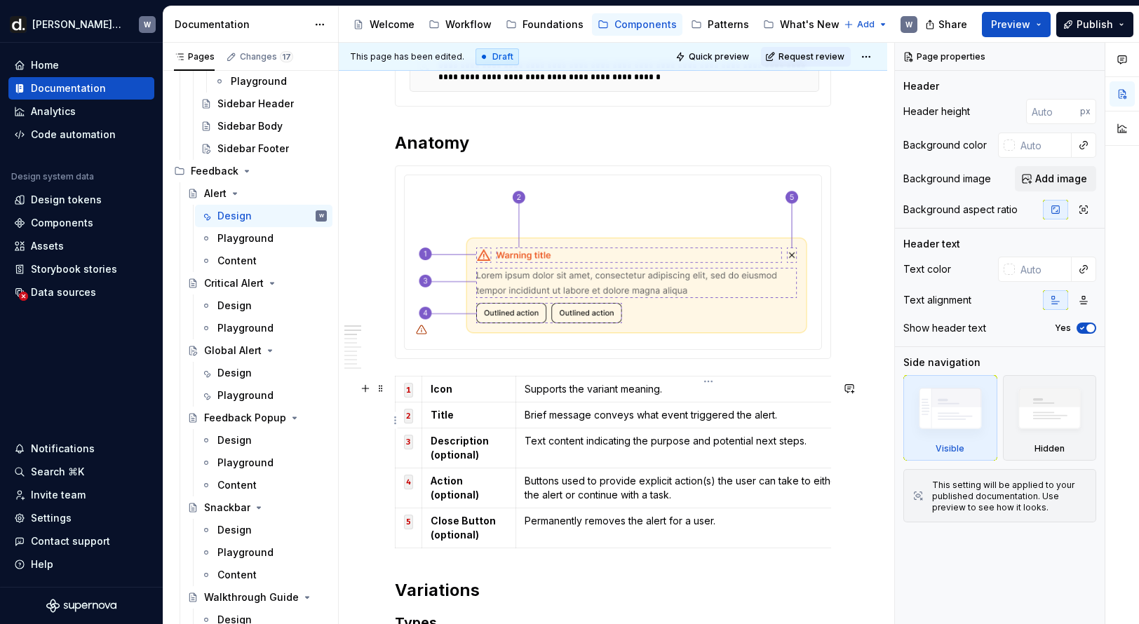
click at [581, 422] on p "Brief message conveys what event triggered the alert." at bounding box center [709, 415] width 368 height 14
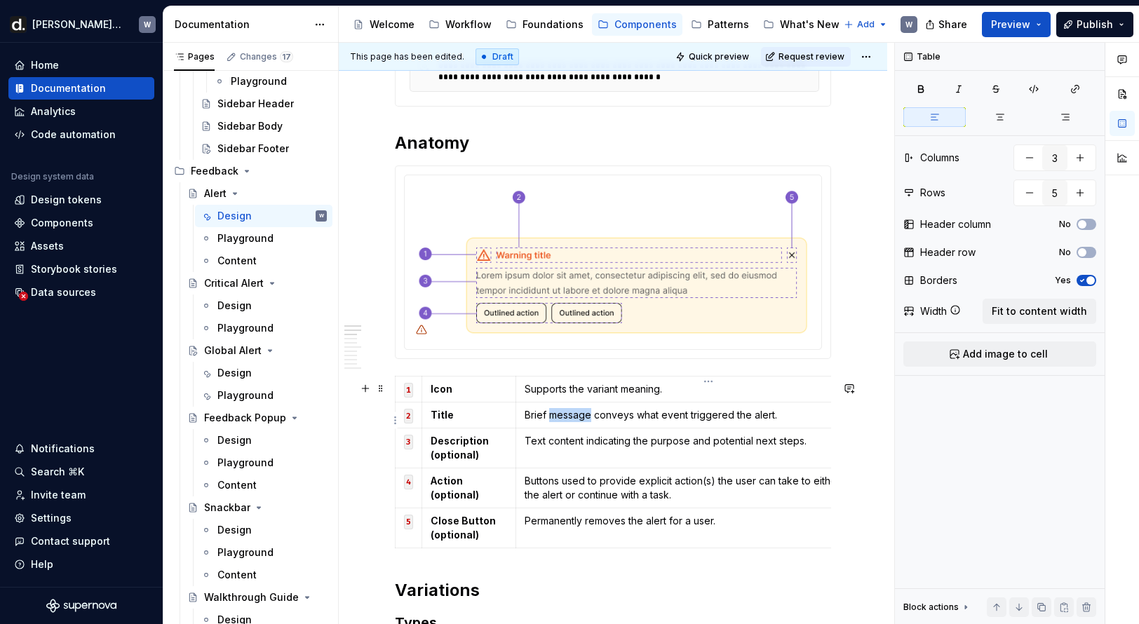
click at [581, 422] on p "Brief message conveys what event triggered the alert." at bounding box center [709, 415] width 368 height 14
click at [249, 370] on div "Design" at bounding box center [234, 373] width 34 height 14
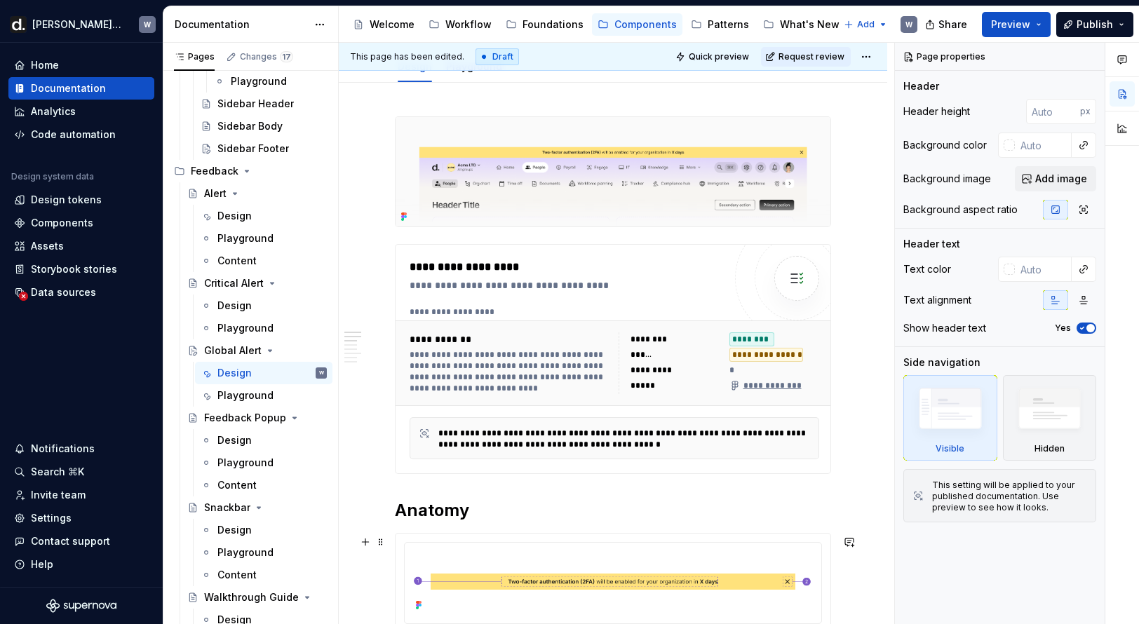
scroll to position [682, 0]
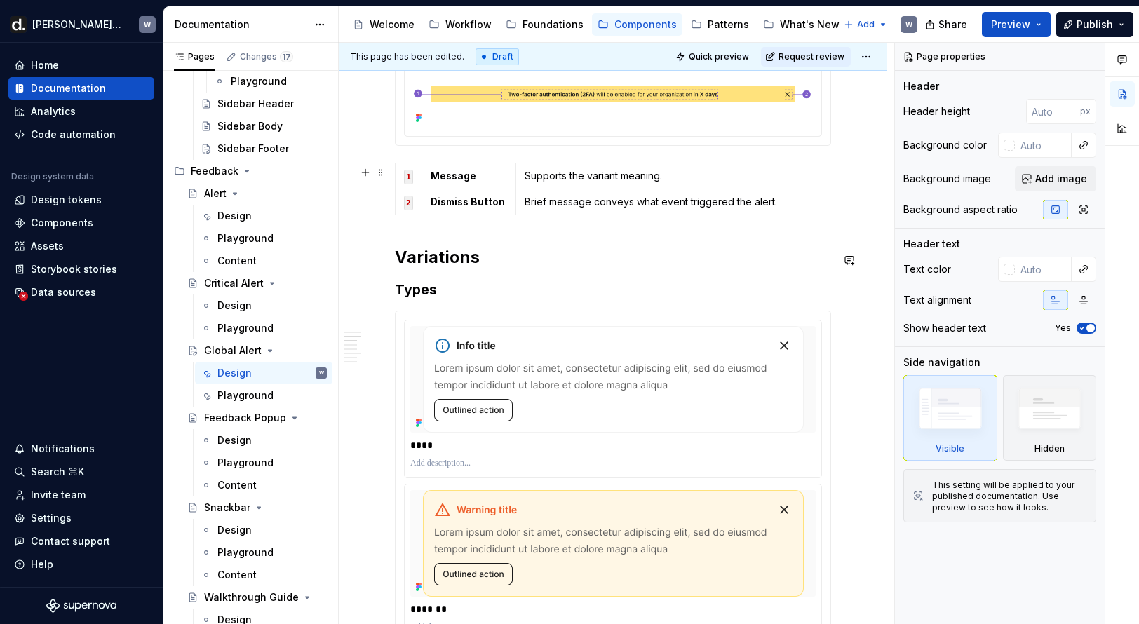
click at [499, 203] on strong "Dismiss Button" at bounding box center [468, 202] width 74 height 12
type textarea "*"
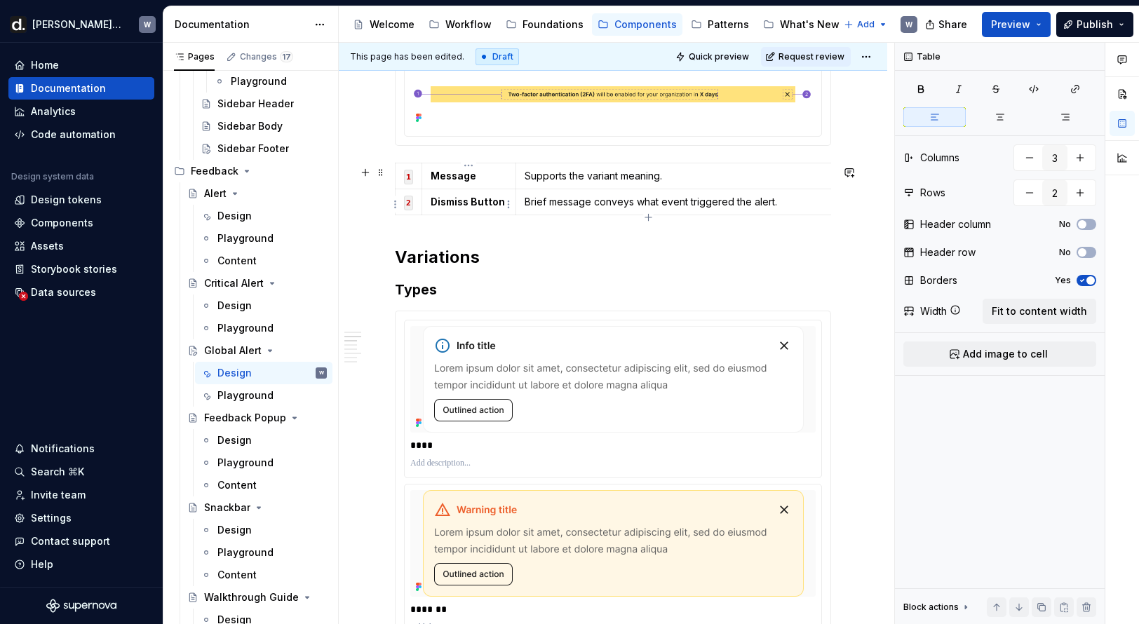
click at [503, 200] on p "Dismiss Button" at bounding box center [469, 202] width 76 height 14
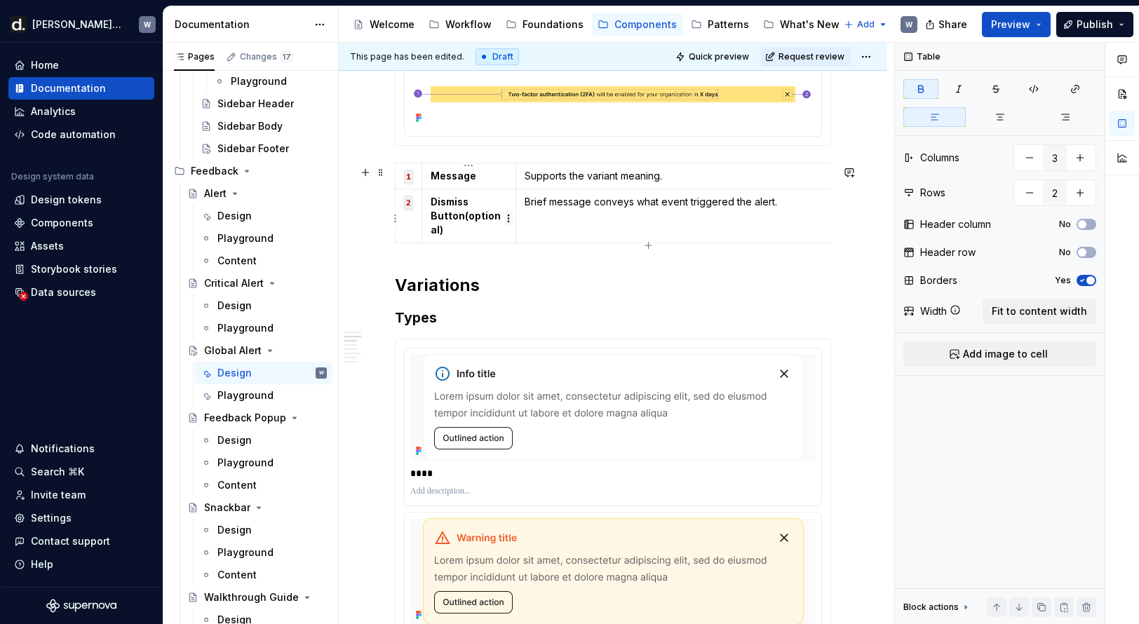
drag, startPoint x: 461, startPoint y: 218, endPoint x: 508, endPoint y: 211, distance: 47.5
click at [462, 218] on strong "Dismiss Button(optional)" at bounding box center [466, 216] width 70 height 40
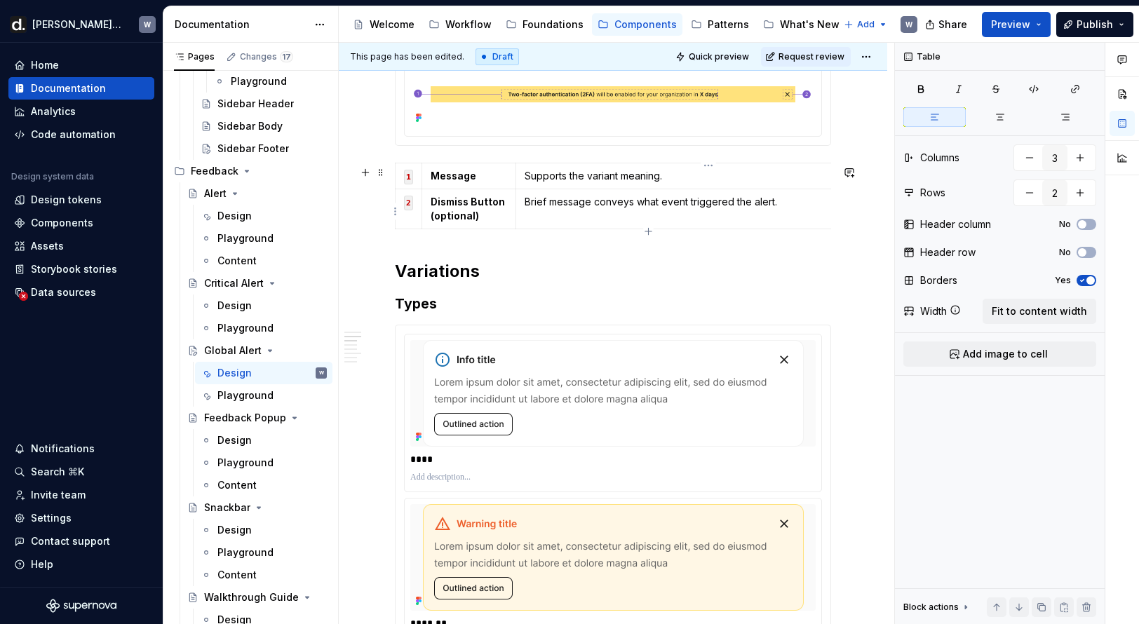
click at [544, 215] on td "Brief message conveys what event triggered the alert." at bounding box center [709, 209] width 386 height 40
click at [547, 176] on p "Supports the variant meaning." at bounding box center [709, 176] width 368 height 14
click at [547, 175] on p "Supports the variant meaning." at bounding box center [709, 176] width 368 height 14
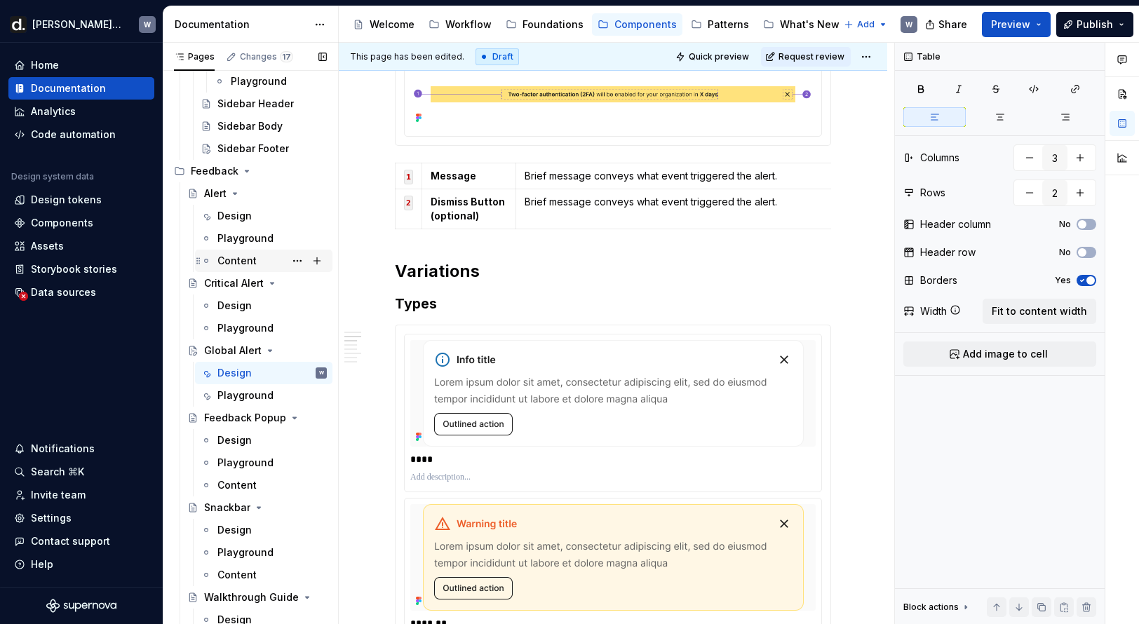
click at [233, 215] on div "Design" at bounding box center [234, 216] width 34 height 14
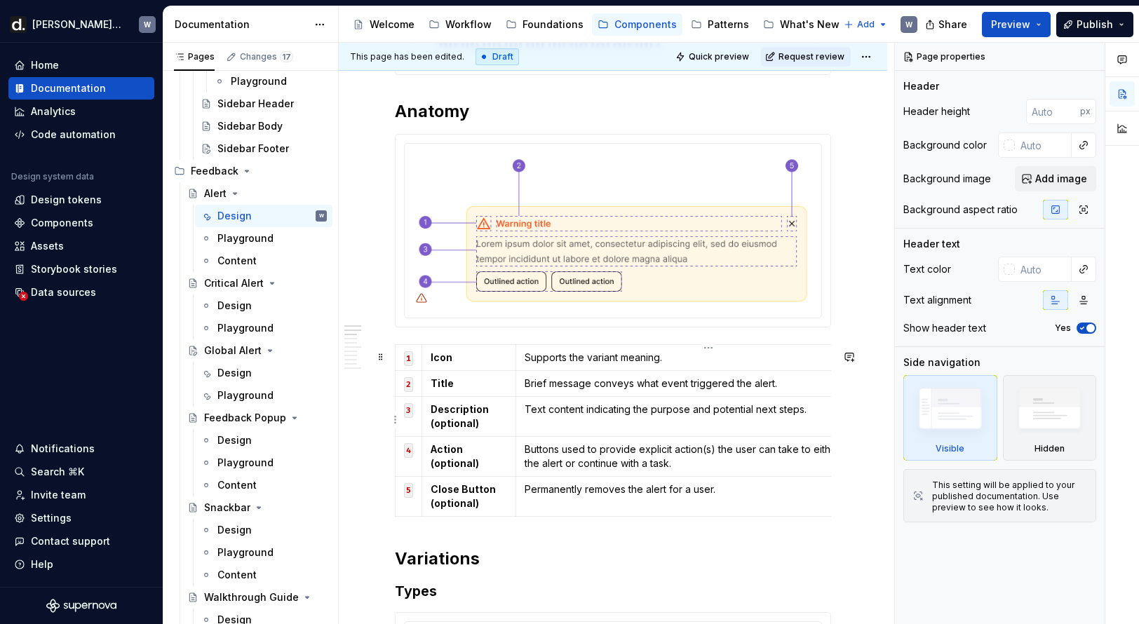
scroll to position [665, 0]
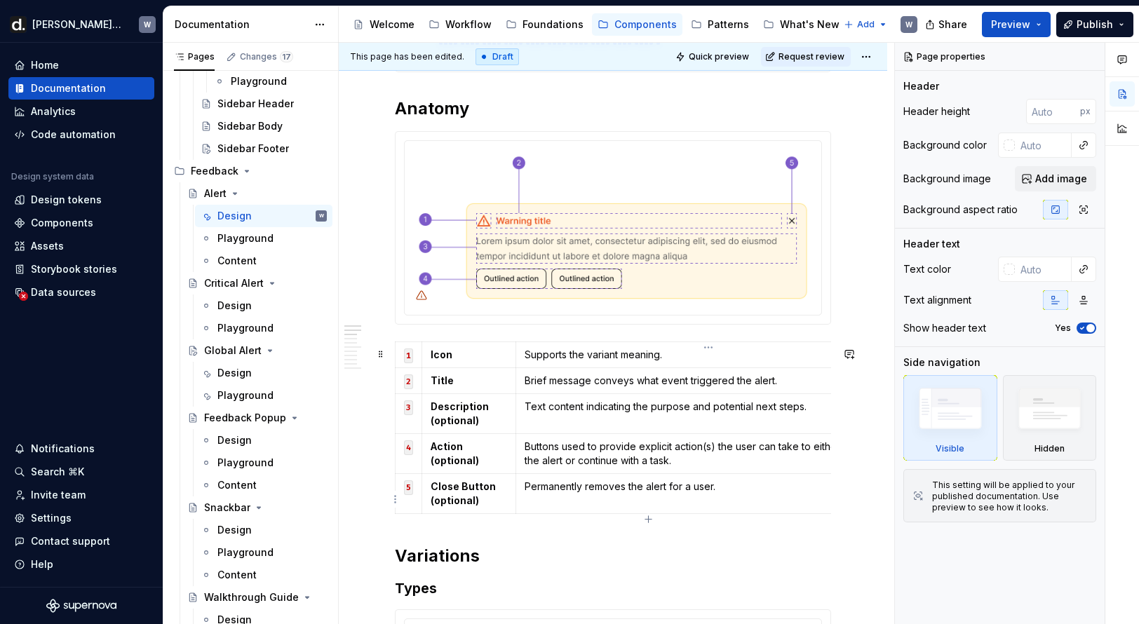
click at [595, 492] on p "Permanently removes the alert for a user." at bounding box center [709, 487] width 368 height 14
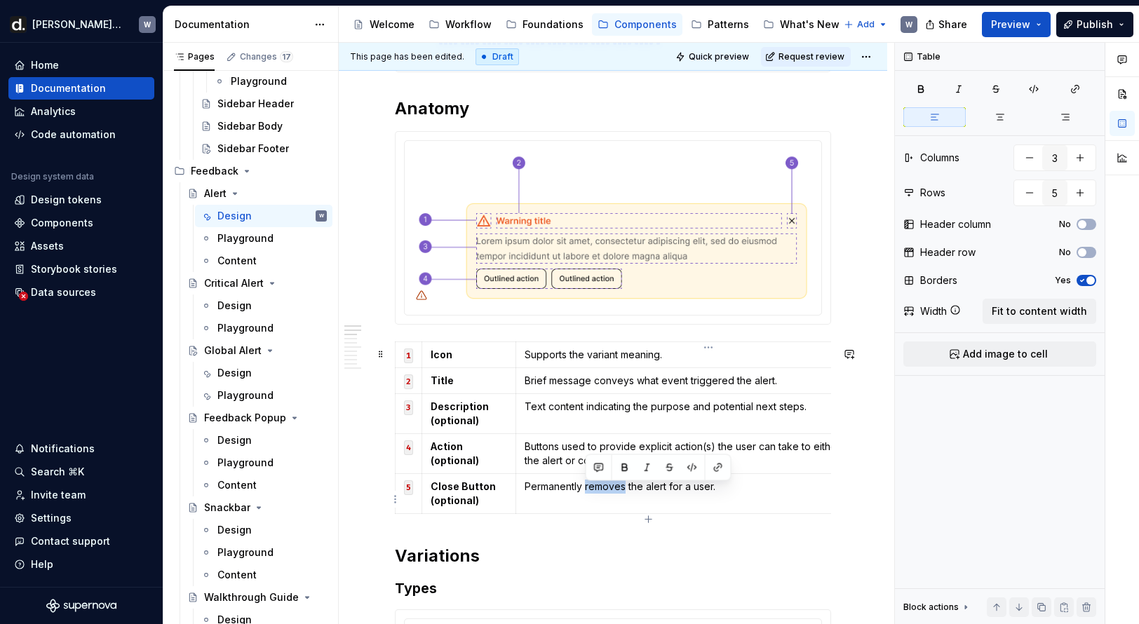
click at [595, 492] on p "Permanently removes the alert for a user." at bounding box center [709, 487] width 368 height 14
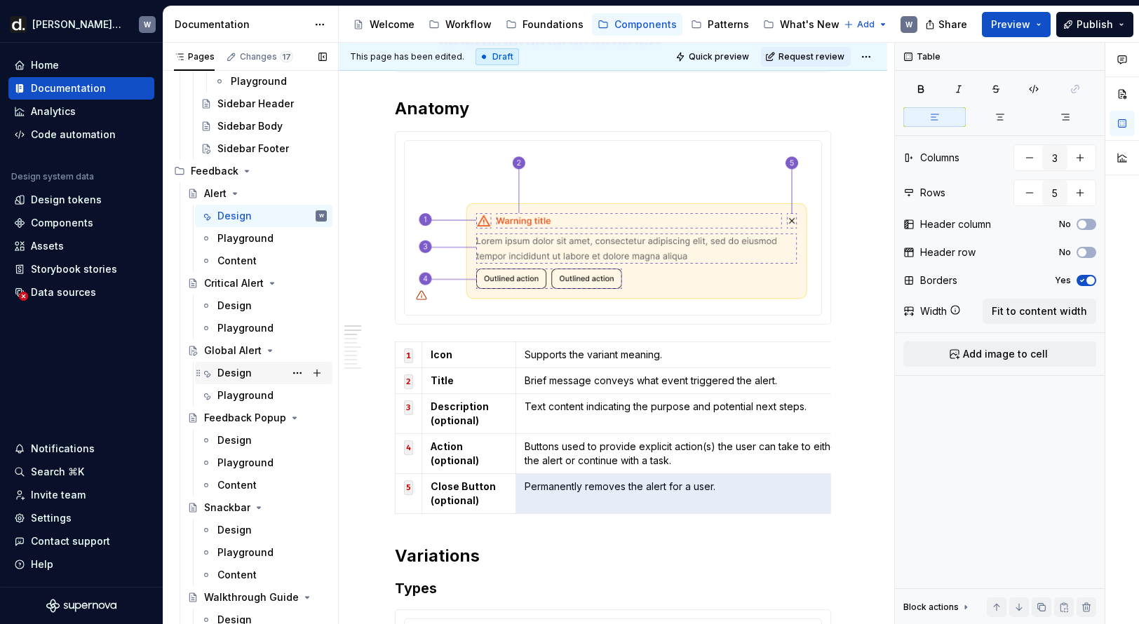
click at [260, 374] on div "Design" at bounding box center [271, 373] width 109 height 20
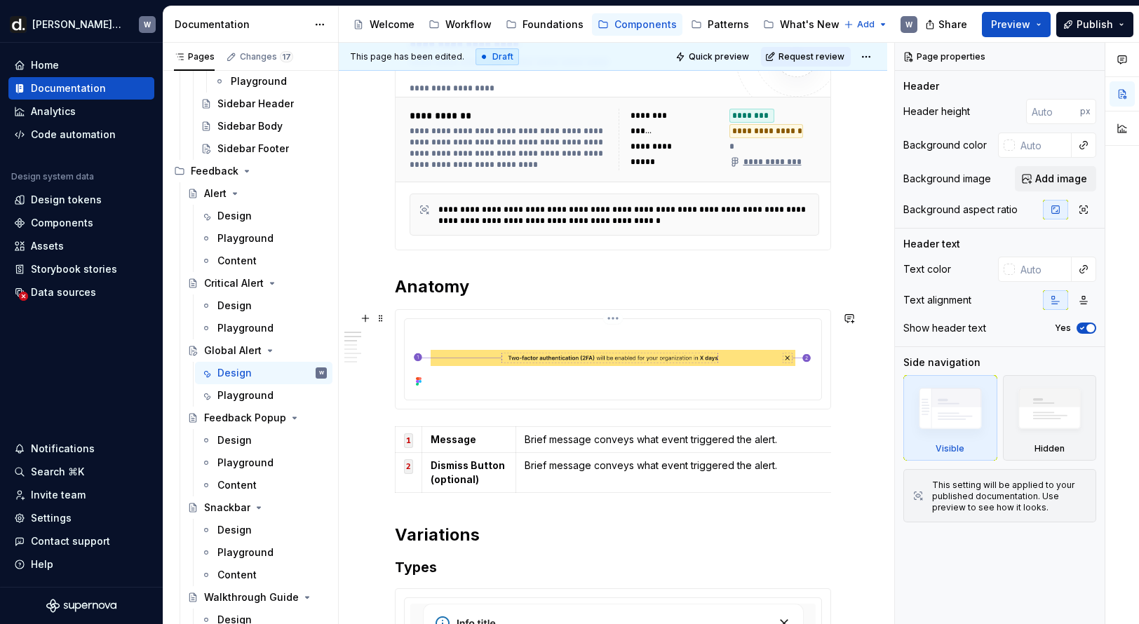
scroll to position [426, 0]
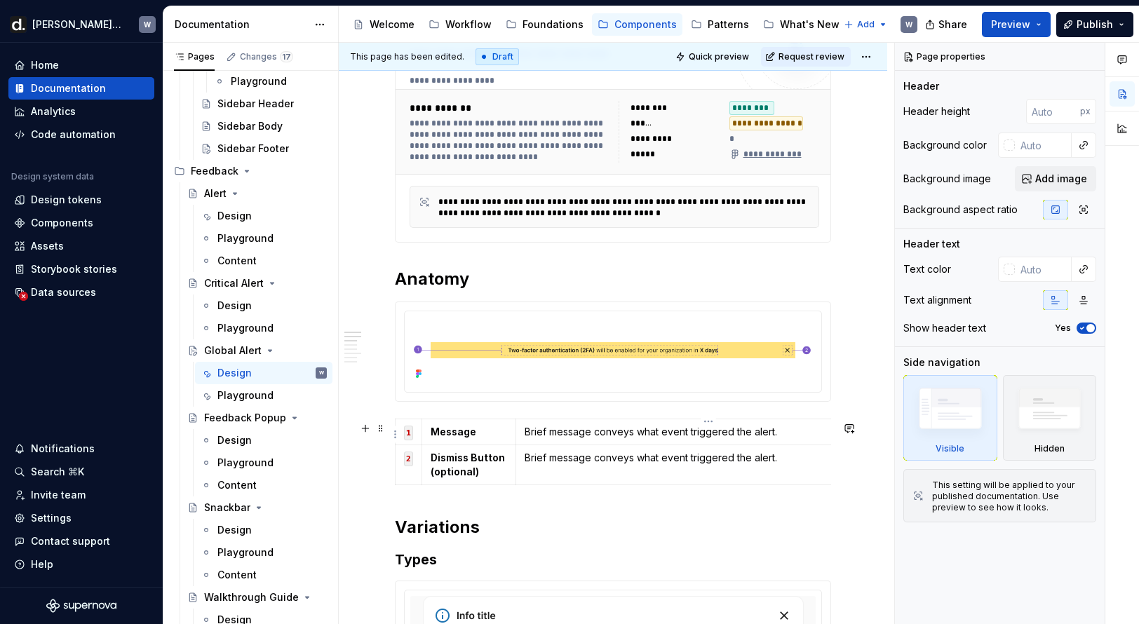
click at [598, 460] on p "Brief message conveys what event triggered the alert." at bounding box center [709, 458] width 368 height 14
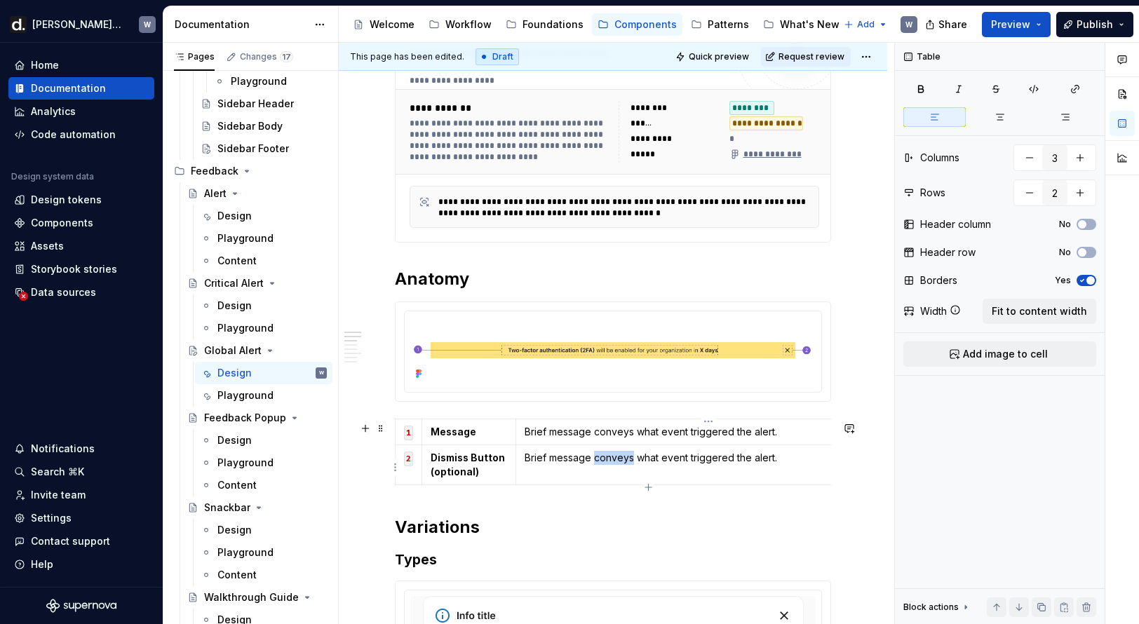
click at [598, 460] on p "Brief message conveys what event triggered the alert." at bounding box center [709, 458] width 368 height 14
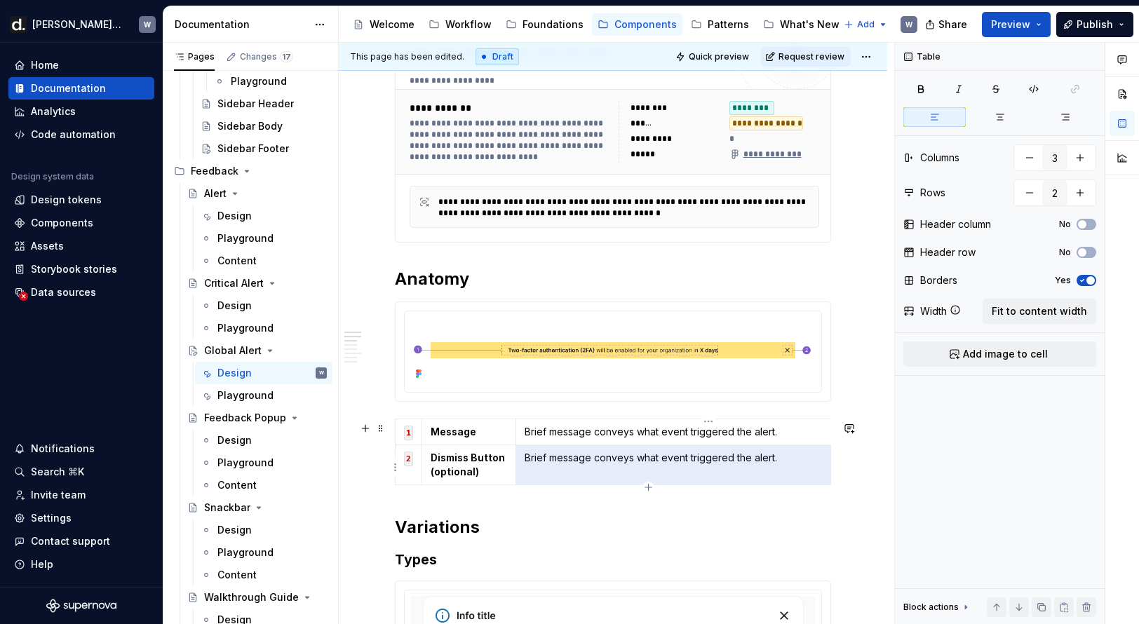
click at [597, 460] on p "Brief message conveys what event triggered the alert." at bounding box center [709, 458] width 368 height 14
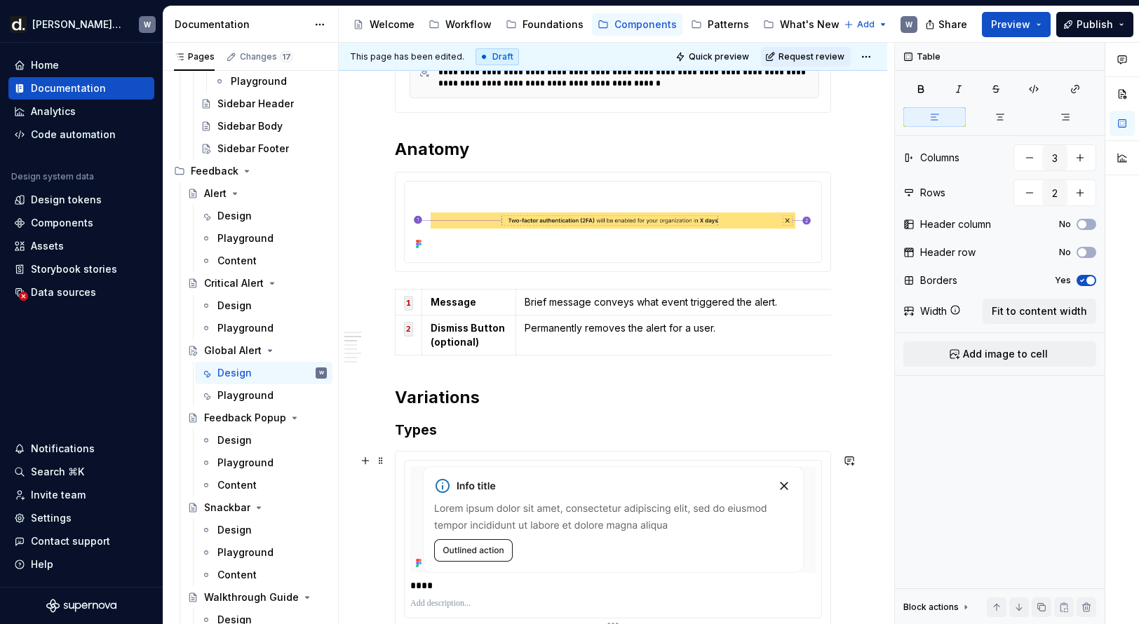
scroll to position [706, 0]
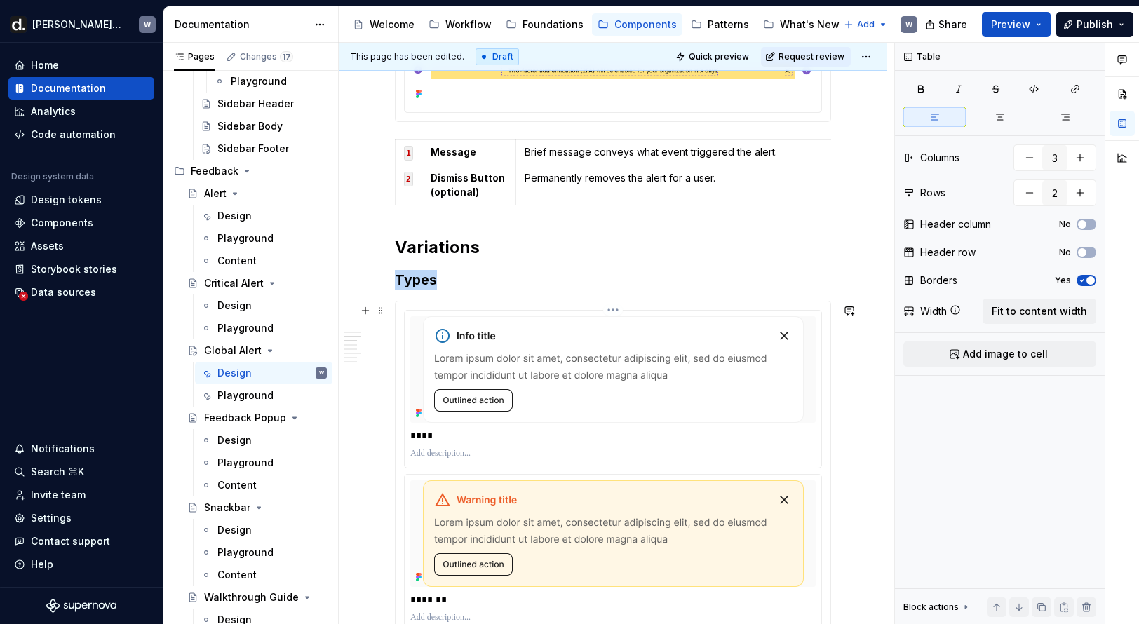
click at [487, 360] on img at bounding box center [613, 369] width 381 height 107
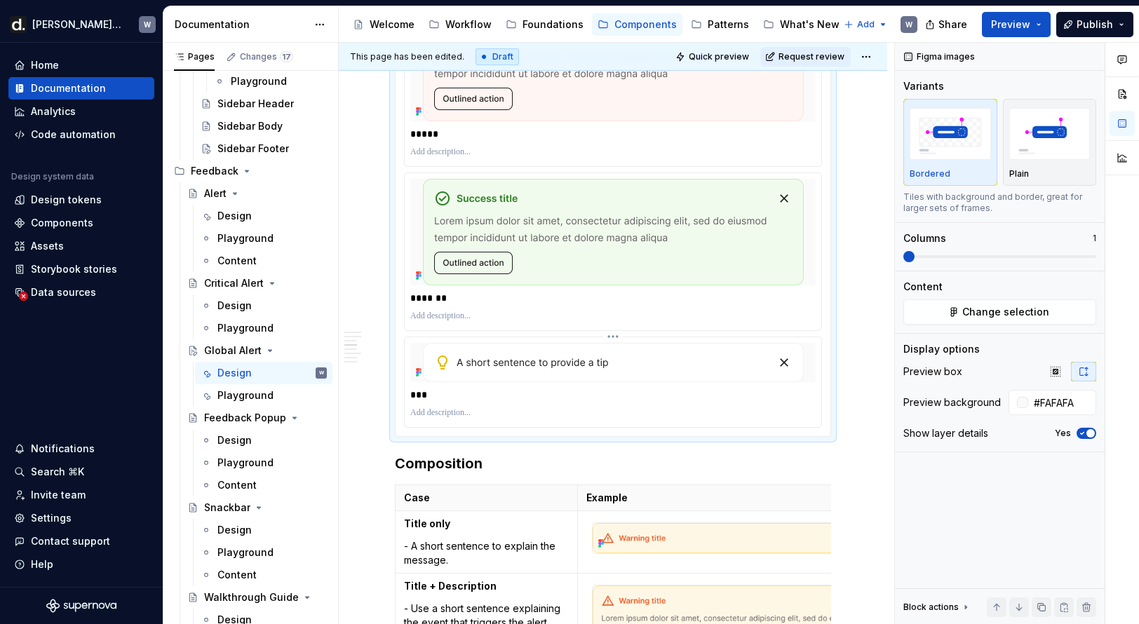
scroll to position [1328, 0]
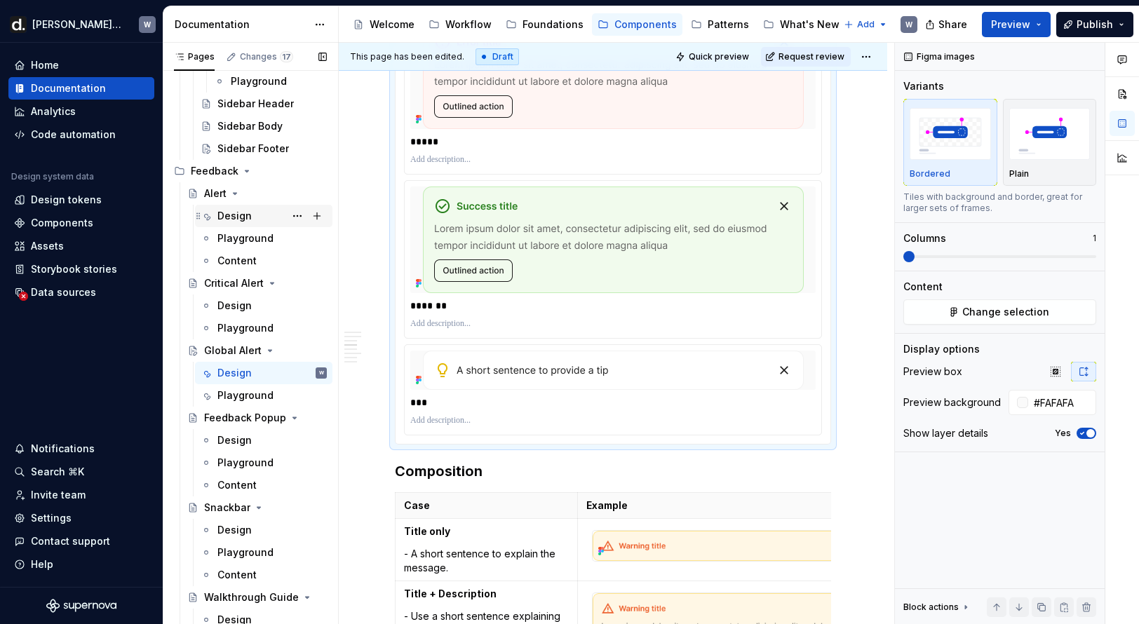
click at [243, 220] on div "Design" at bounding box center [234, 216] width 34 height 14
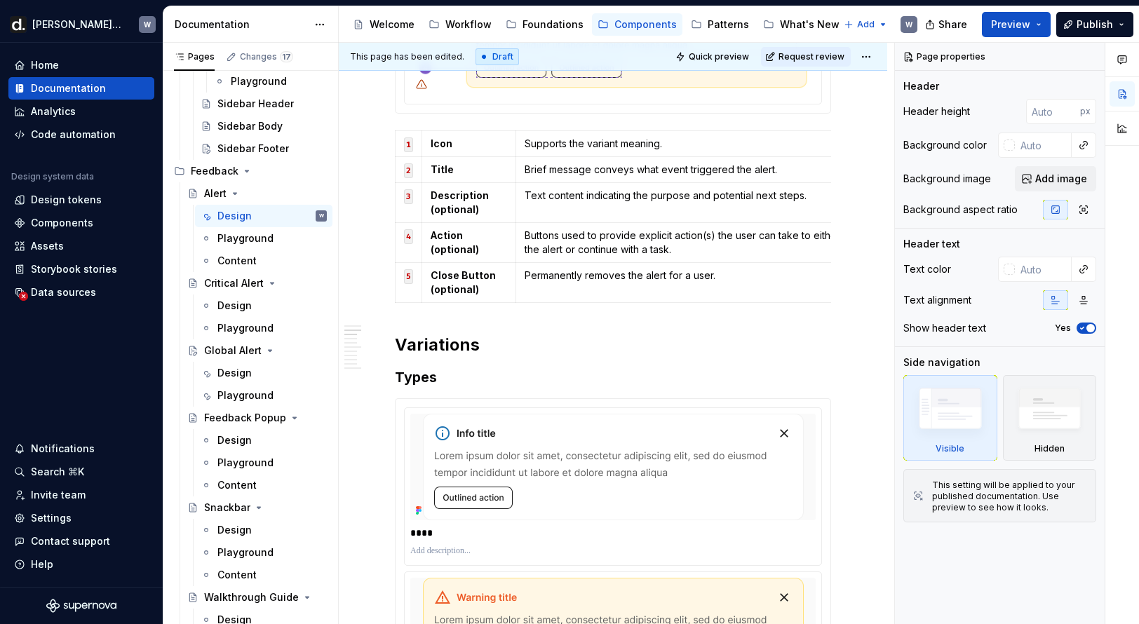
scroll to position [885, 0]
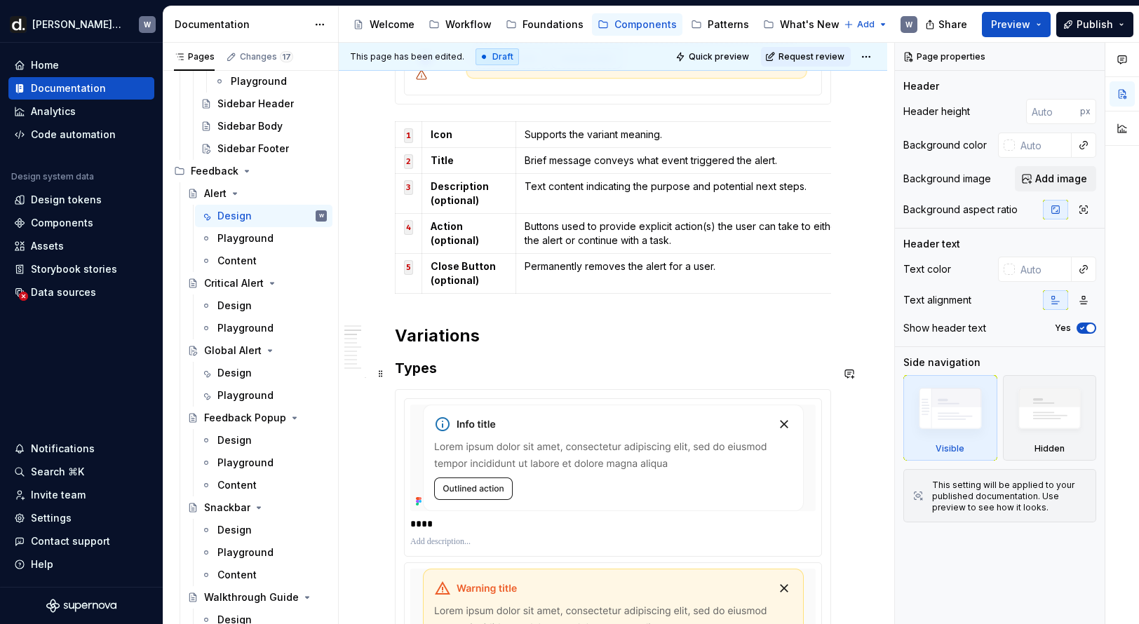
click at [436, 377] on h3 "Types" at bounding box center [613, 368] width 436 height 20
type textarea "*"
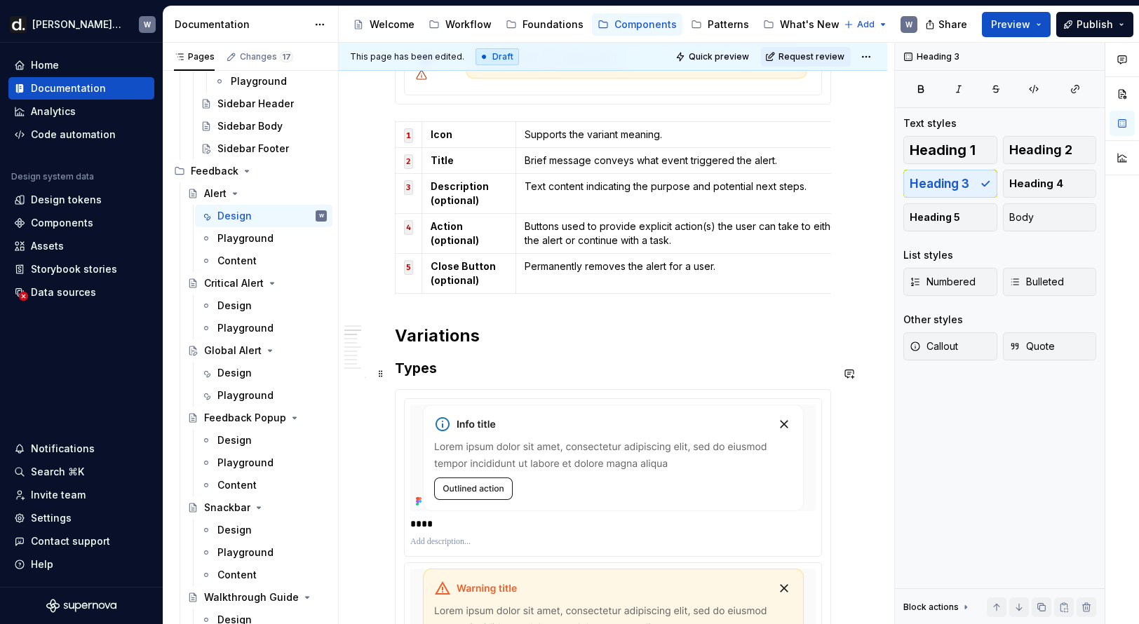
click at [436, 377] on h3 "Types" at bounding box center [613, 368] width 436 height 20
click at [429, 371] on h3 "Types" at bounding box center [613, 368] width 436 height 20
click at [429, 370] on h3 "Types" at bounding box center [613, 368] width 436 height 20
click at [420, 373] on h3 "Severities" at bounding box center [613, 368] width 436 height 20
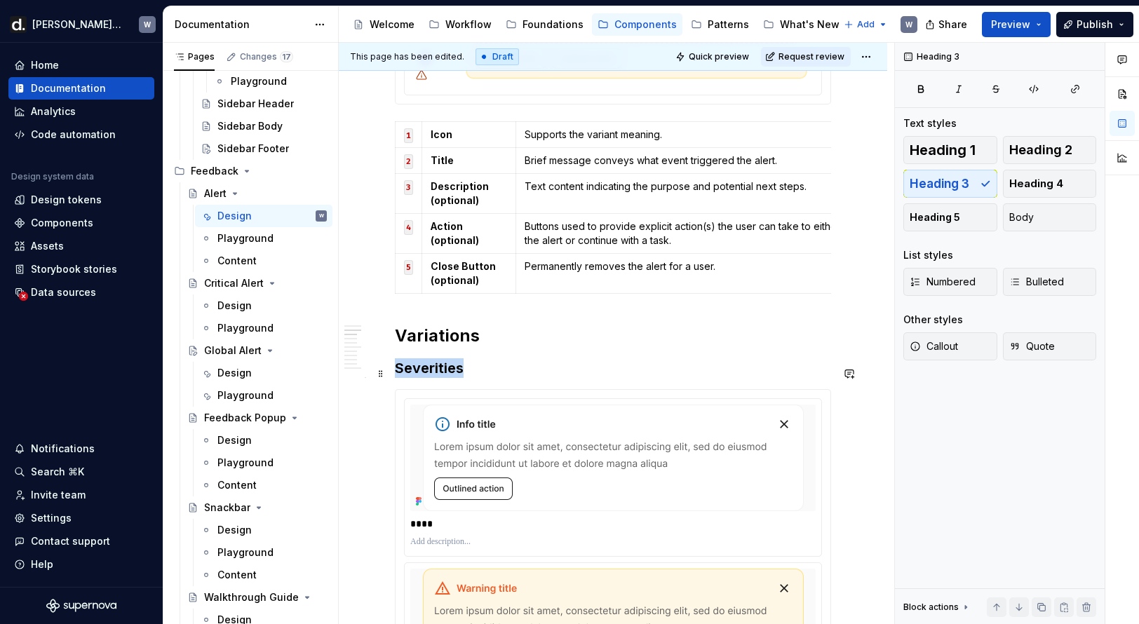
click at [420, 373] on h3 "Severities" at bounding box center [613, 368] width 436 height 20
click at [420, 372] on h3 "Severities" at bounding box center [613, 368] width 436 height 20
copy h3 "Severities"
click at [231, 301] on div "Design" at bounding box center [234, 306] width 34 height 14
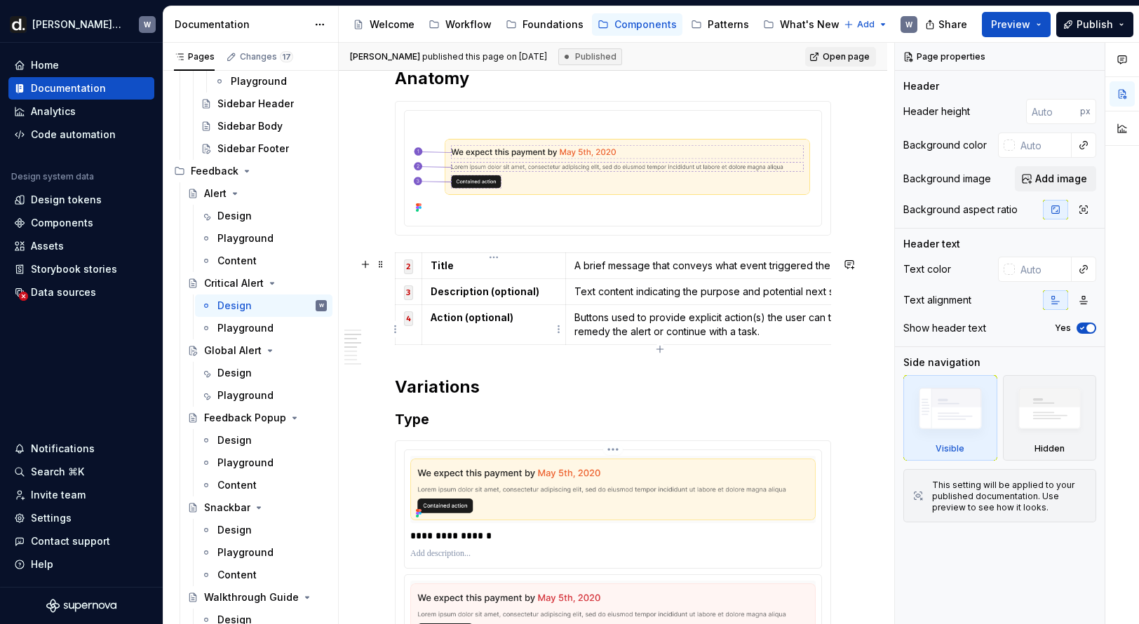
scroll to position [860, 0]
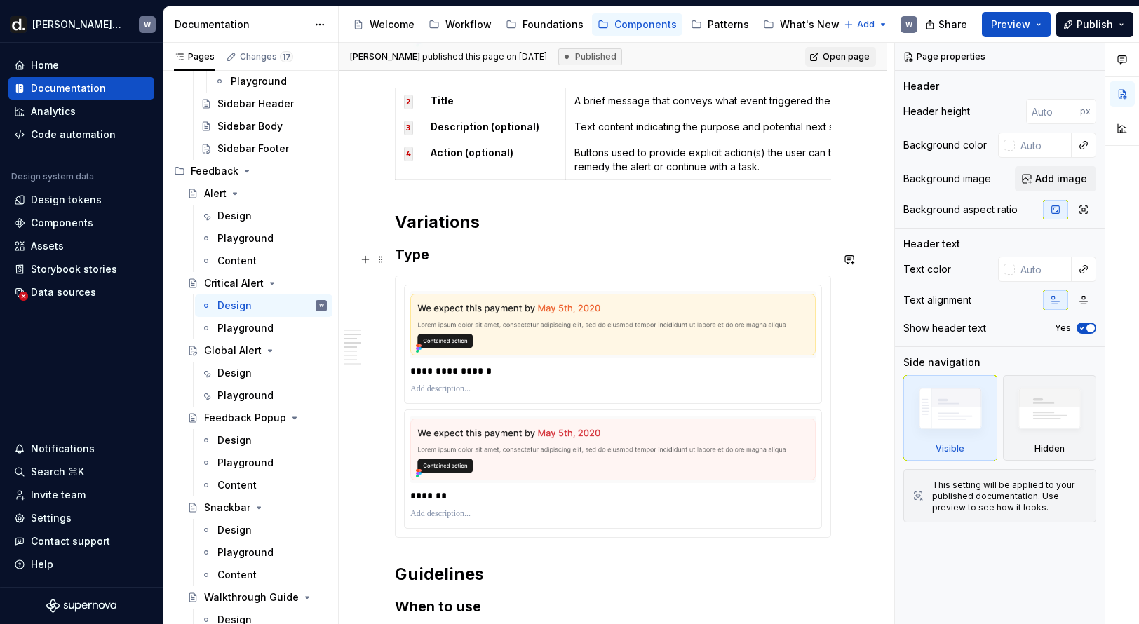
click at [415, 255] on h3 "Type" at bounding box center [613, 255] width 436 height 20
type textarea "*"
click at [415, 255] on h3 "Type" at bounding box center [613, 255] width 436 height 20
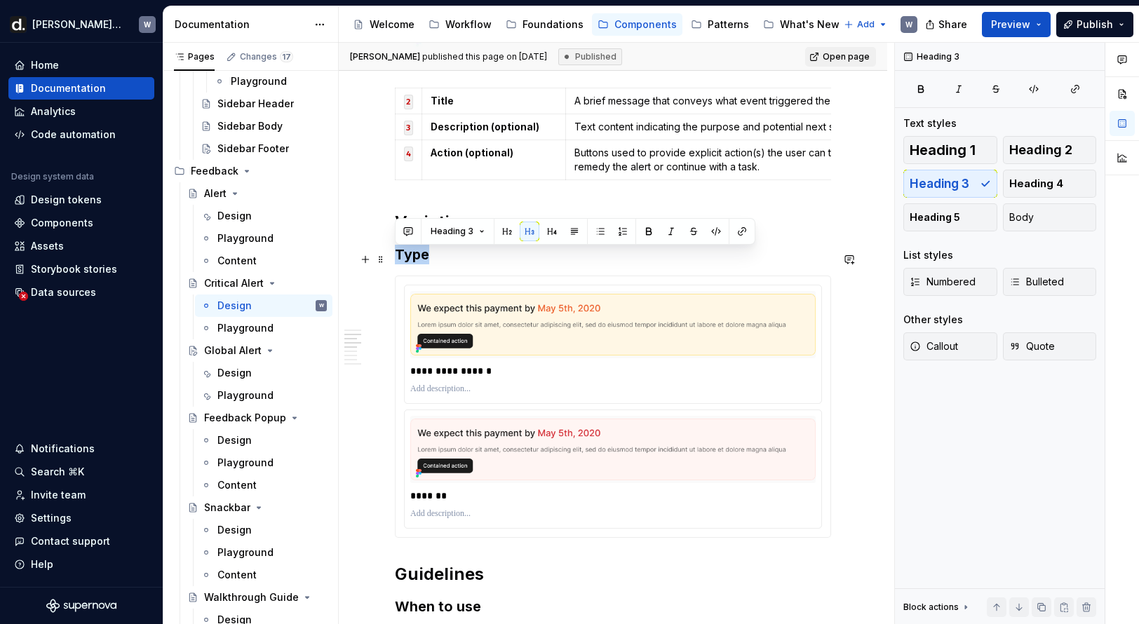
paste div
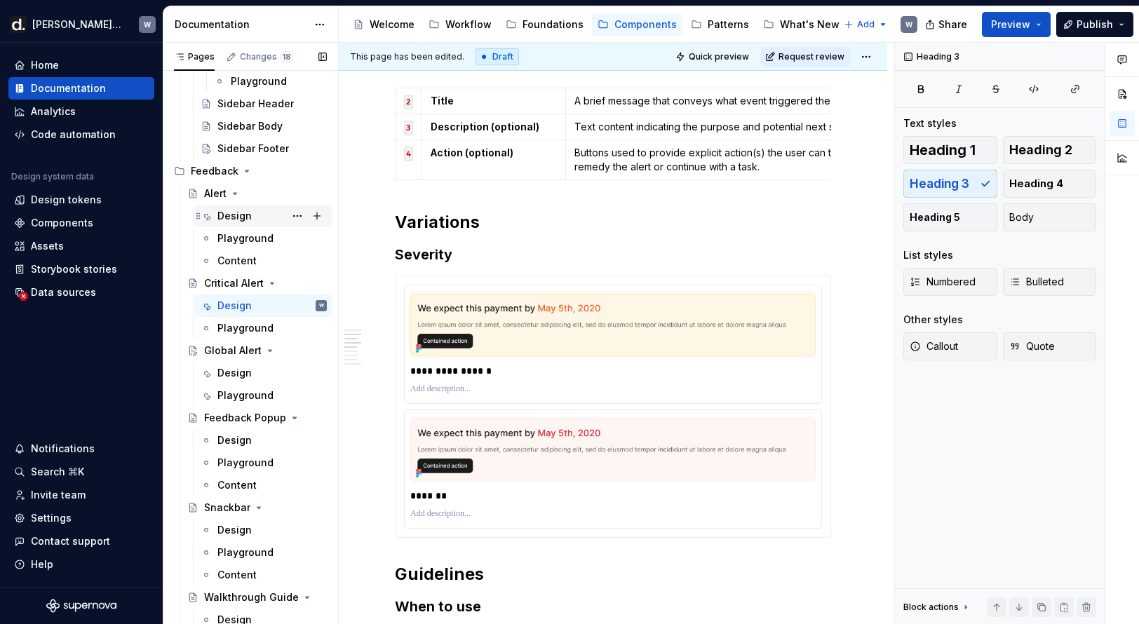
click at [239, 216] on div "Design" at bounding box center [234, 216] width 34 height 14
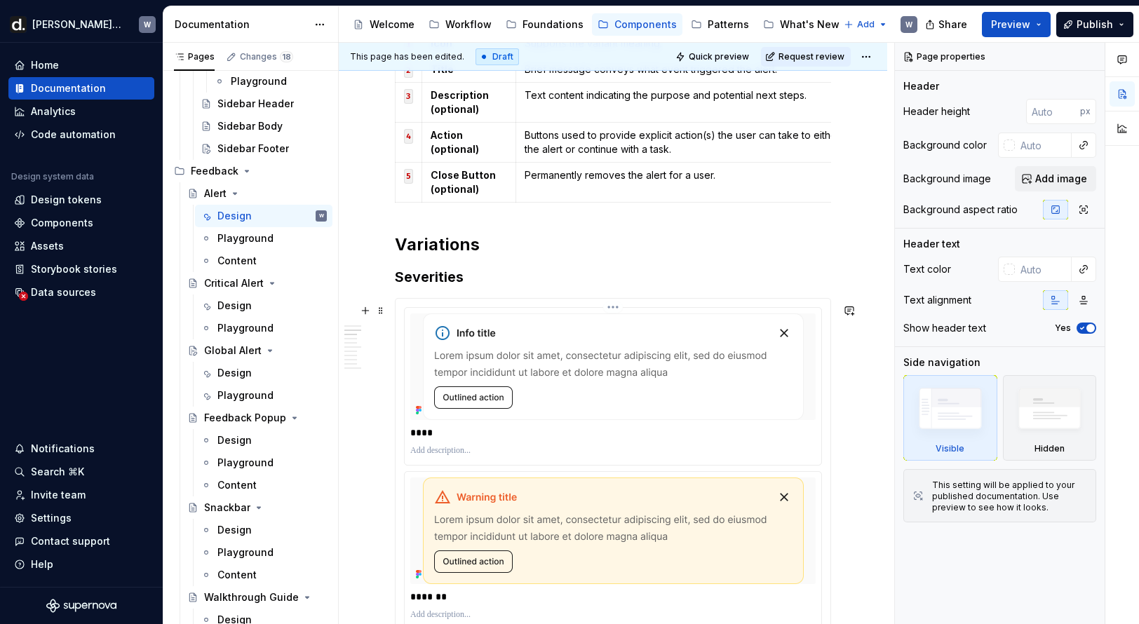
scroll to position [979, 0]
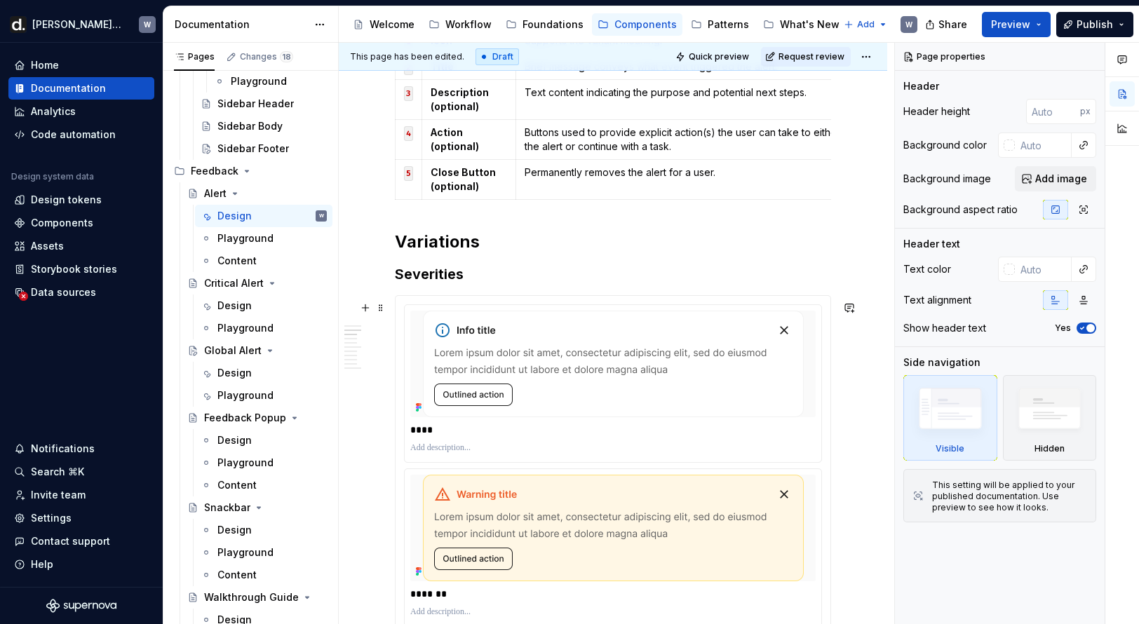
click at [462, 281] on h3 "Severities" at bounding box center [613, 274] width 436 height 20
type textarea "*"
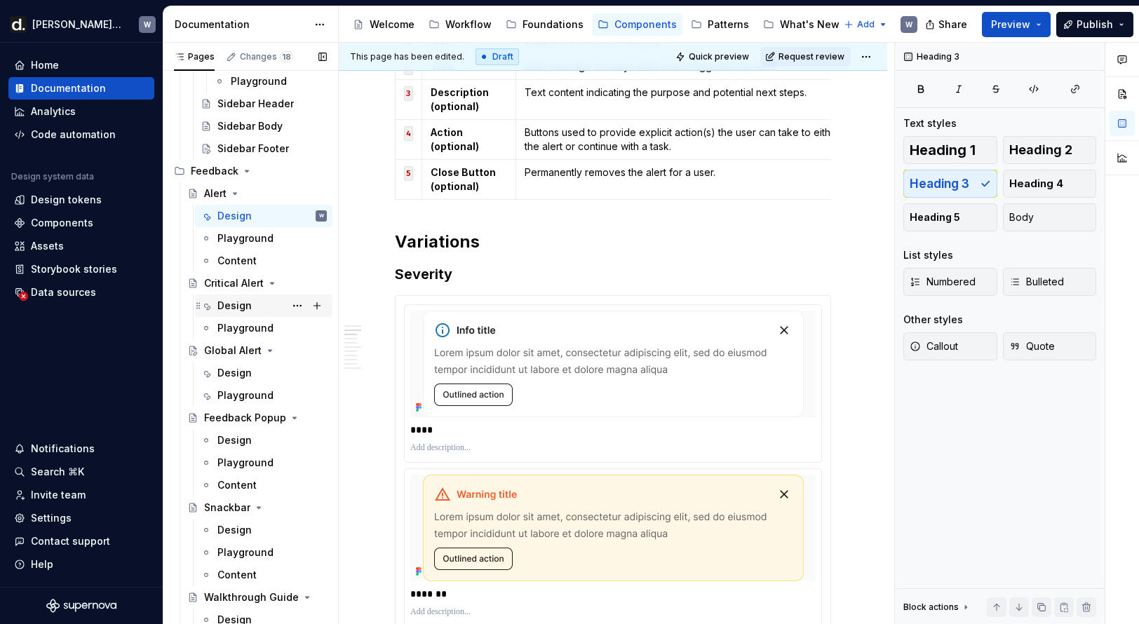
click at [260, 299] on div "Design" at bounding box center [271, 306] width 109 height 20
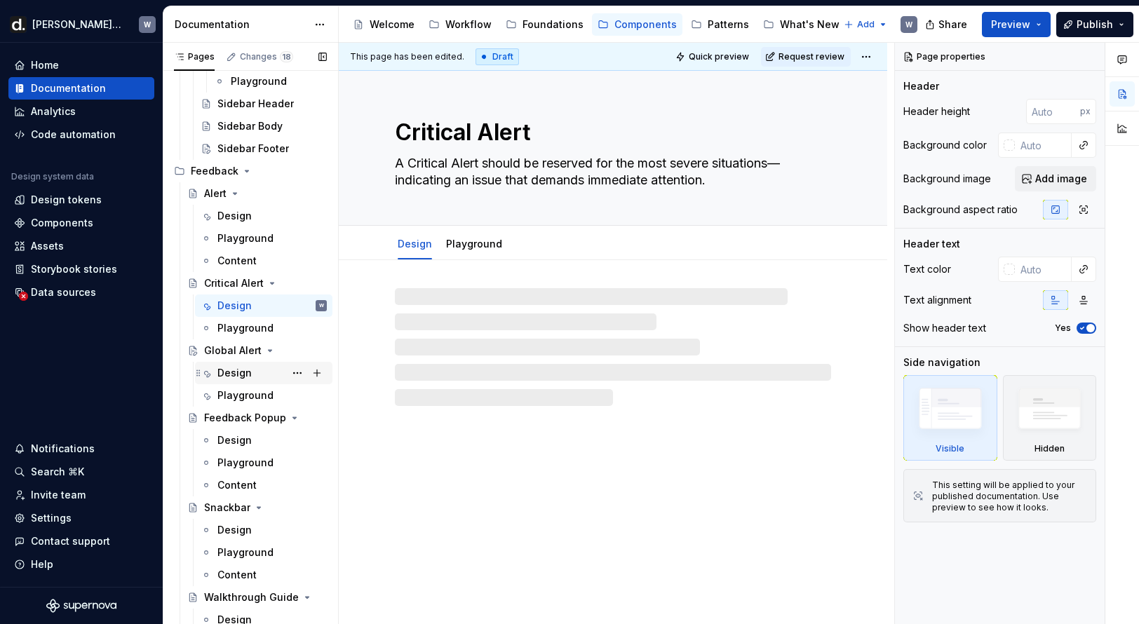
click at [253, 374] on div "Design" at bounding box center [271, 373] width 109 height 20
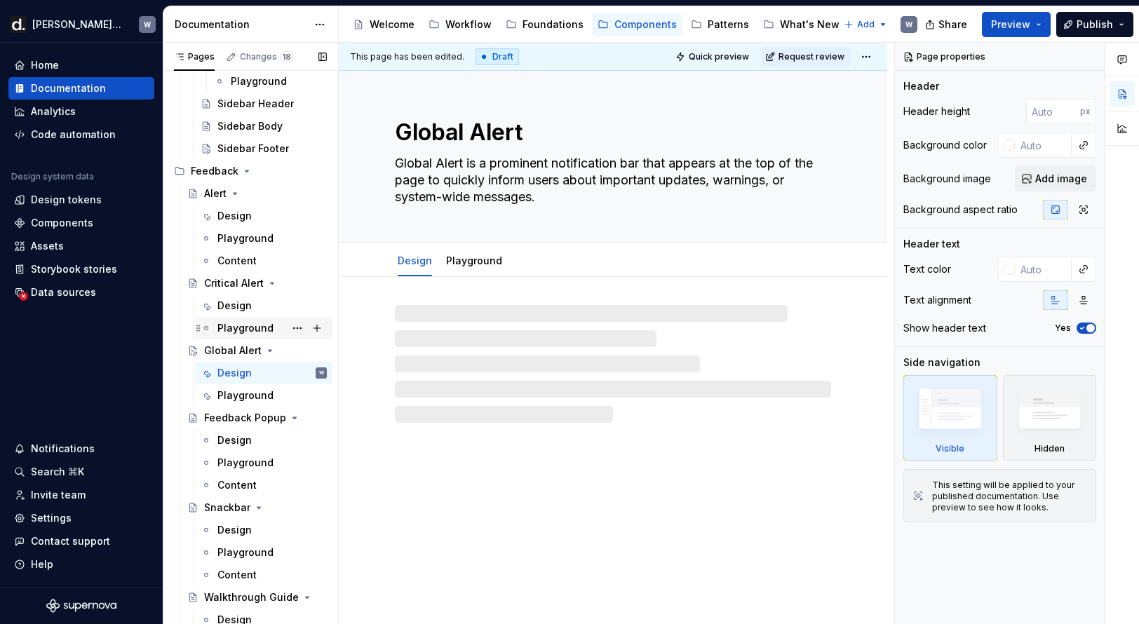
click at [252, 306] on div "Design" at bounding box center [271, 306] width 109 height 14
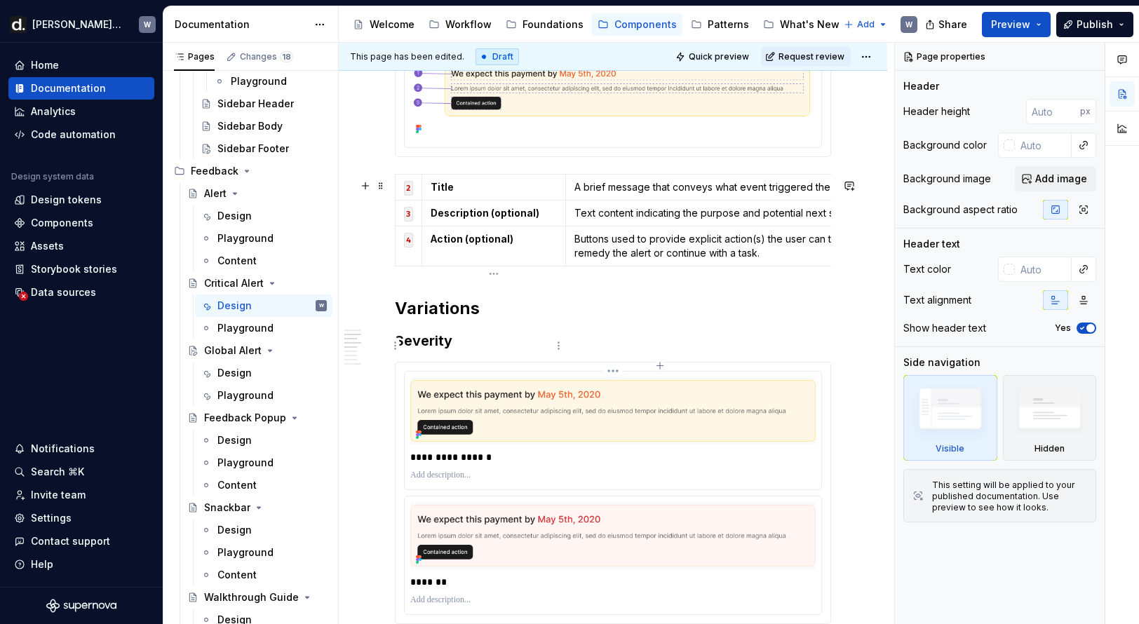
scroll to position [885, 0]
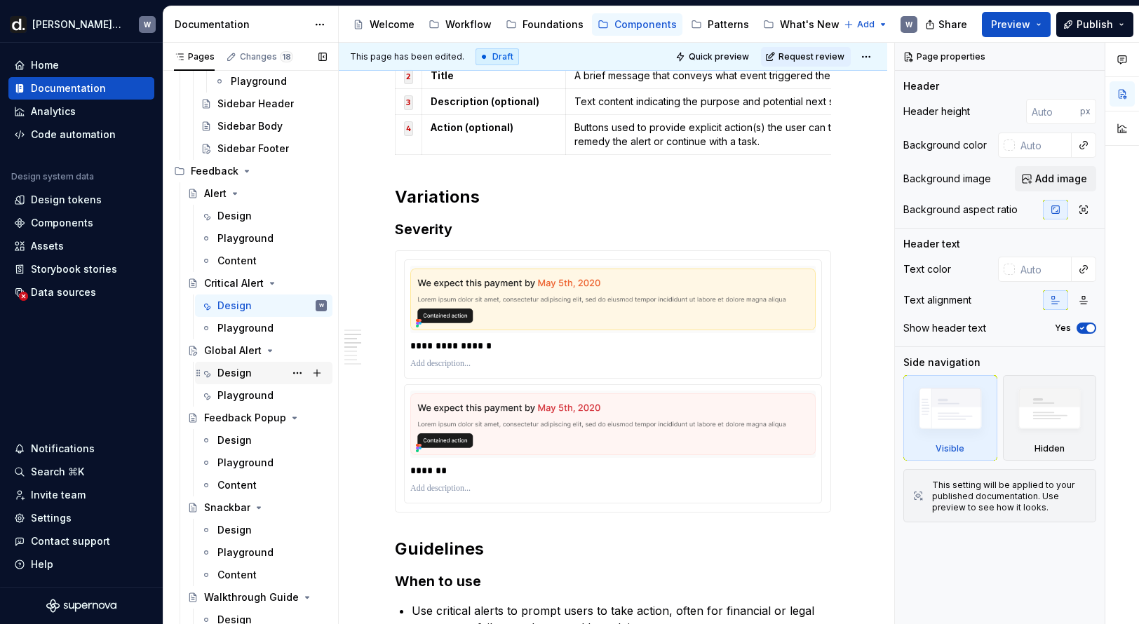
click at [252, 377] on div "Design" at bounding box center [271, 373] width 109 height 20
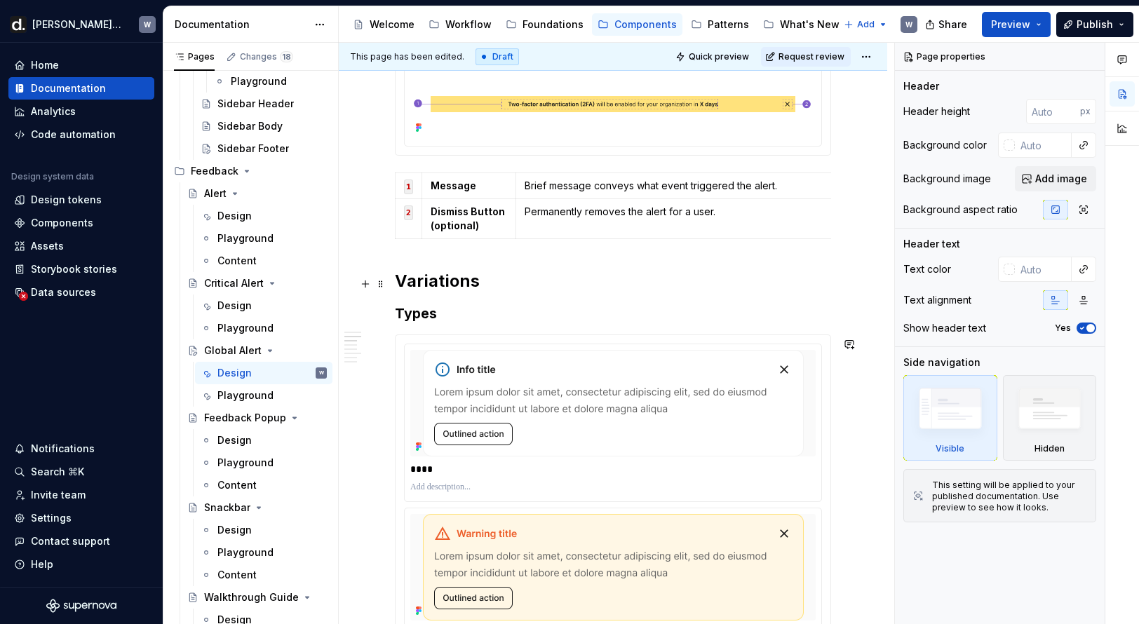
scroll to position [666, 0]
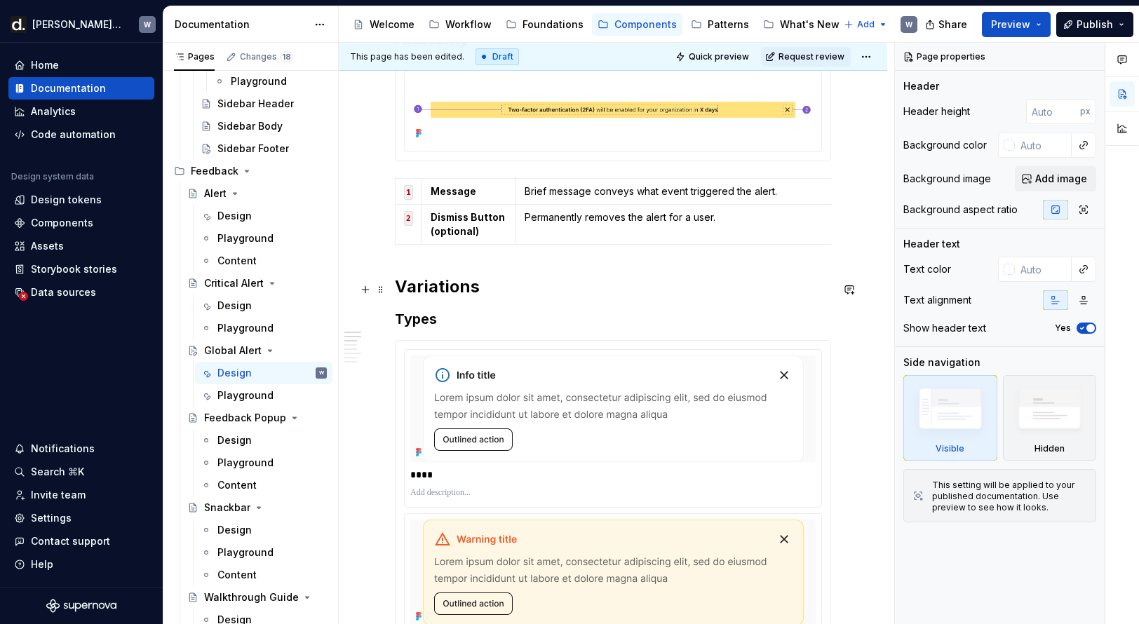
click at [422, 319] on h3 "Types" at bounding box center [613, 319] width 436 height 20
type textarea "*"
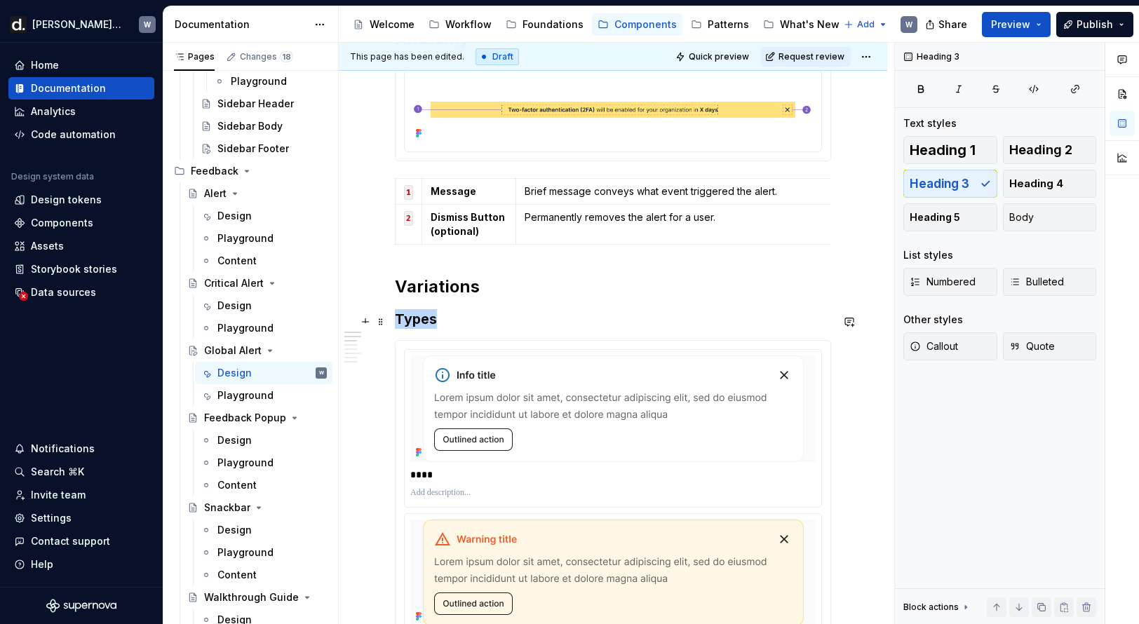
click at [421, 319] on h3 "Types" at bounding box center [613, 319] width 436 height 20
click at [607, 406] on img at bounding box center [613, 409] width 381 height 107
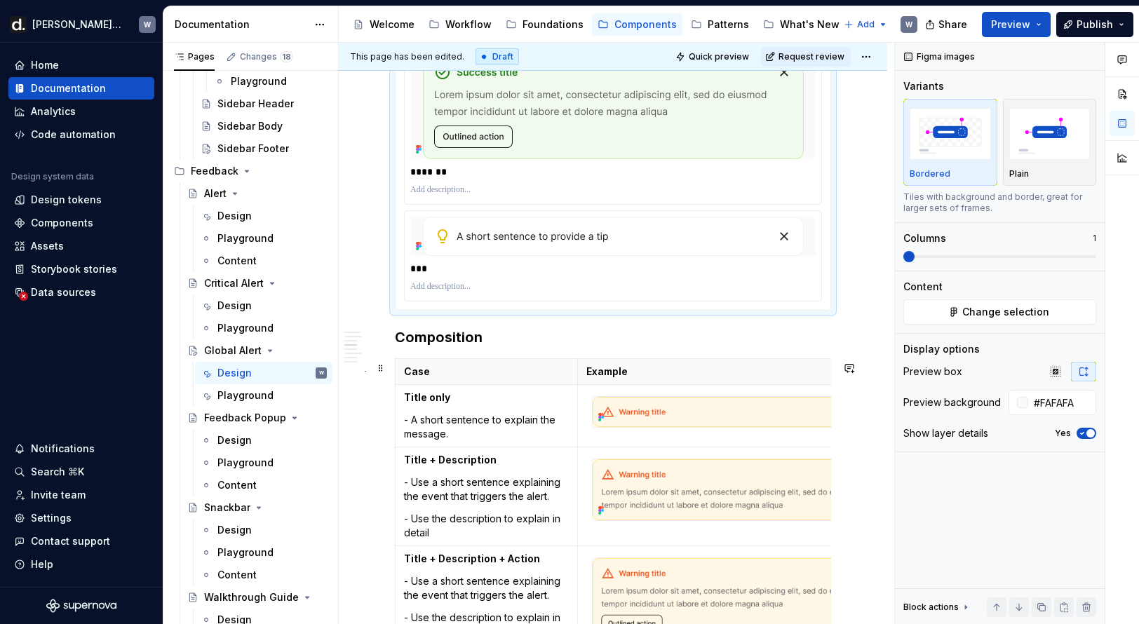
scroll to position [1326, 0]
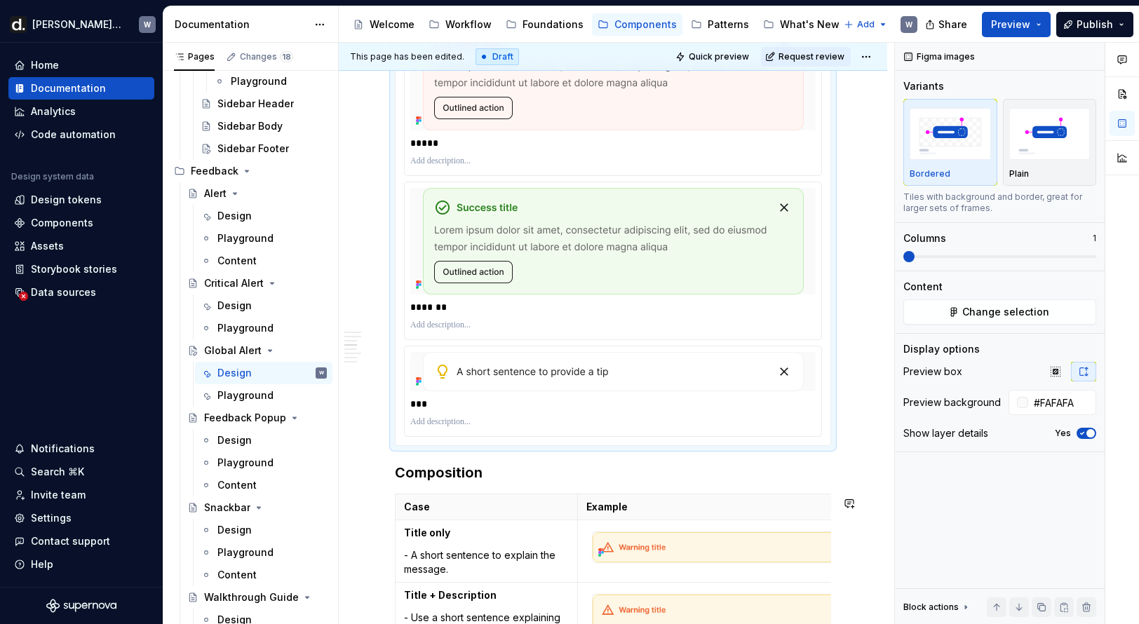
click at [516, 495] on div "**********" at bounding box center [613, 344] width 436 height 2721
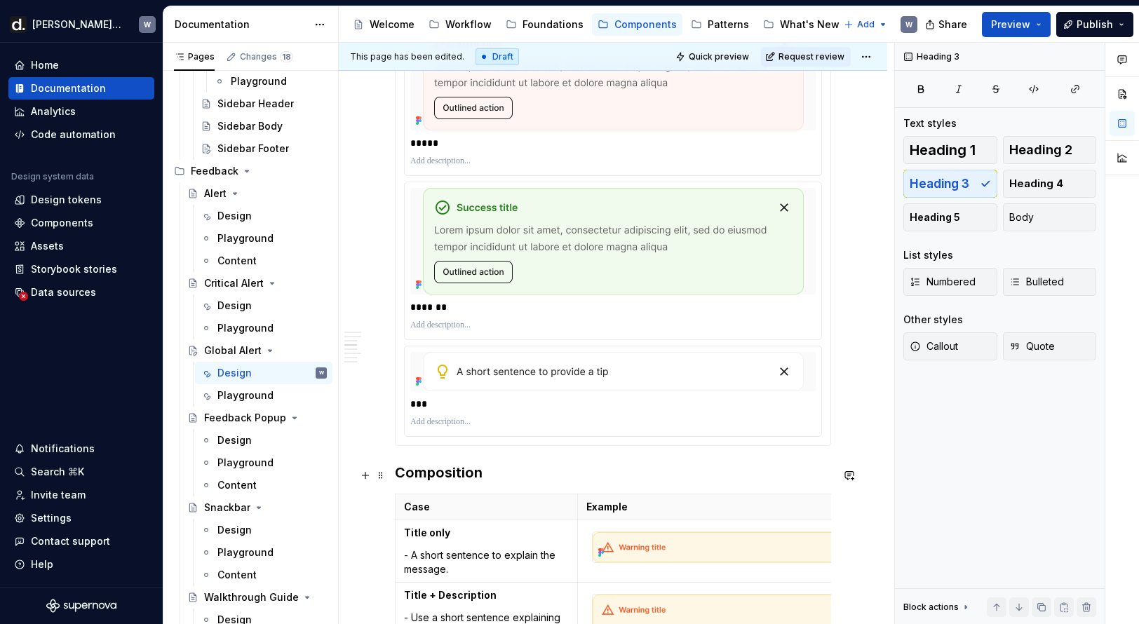
click at [457, 476] on h3 "Composition" at bounding box center [613, 473] width 436 height 20
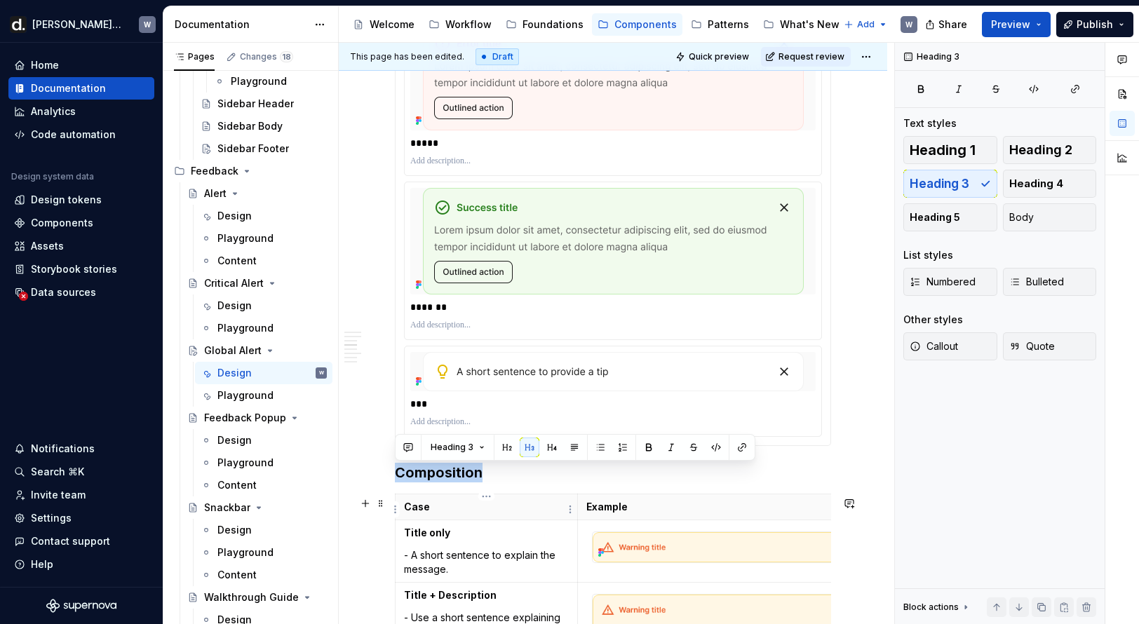
click at [492, 499] on html "[PERSON_NAME] UI W Home Documentation Analytics Code automation Design system d…" at bounding box center [569, 312] width 1139 height 624
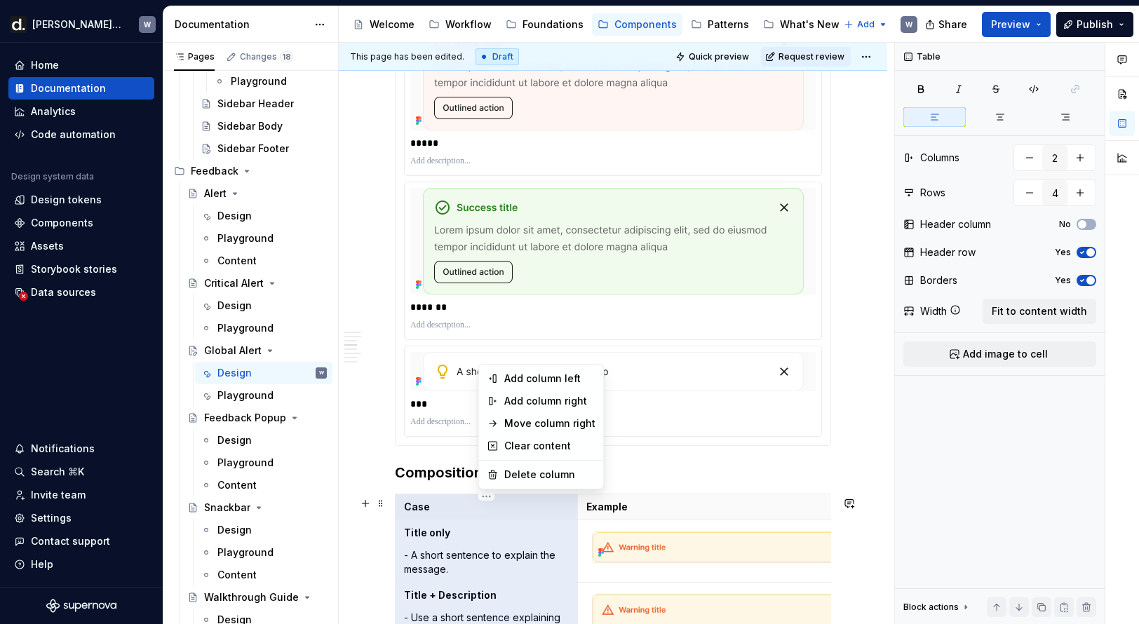
click at [426, 484] on html "[PERSON_NAME] UI W Home Documentation Analytics Code automation Design system d…" at bounding box center [569, 312] width 1139 height 624
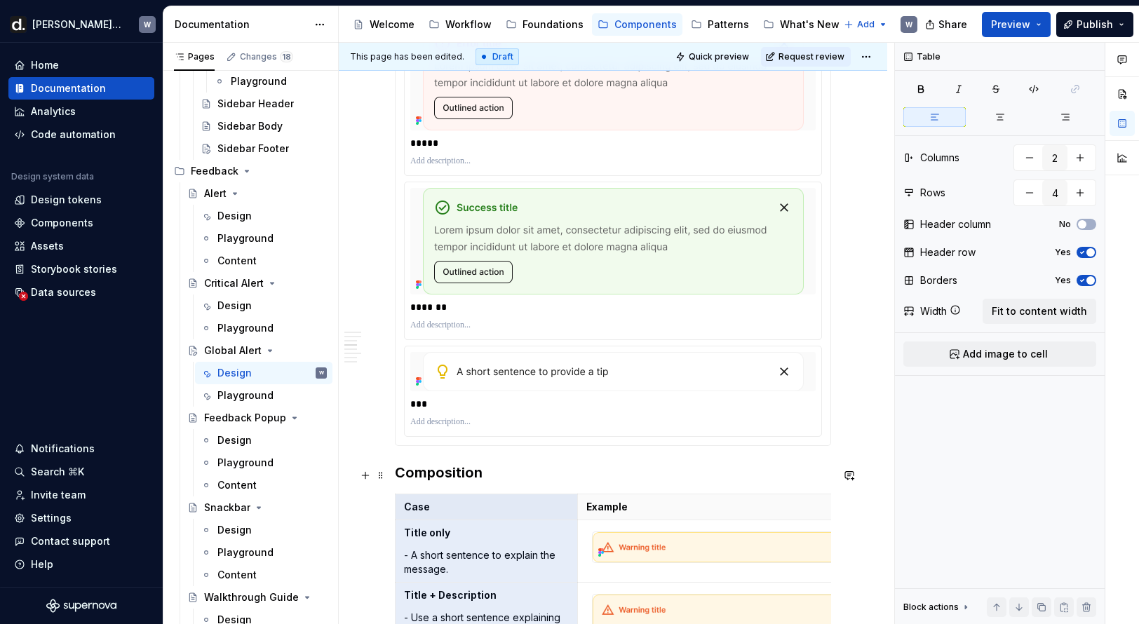
click at [410, 478] on h3 "Composition" at bounding box center [613, 473] width 436 height 20
click at [384, 478] on span at bounding box center [380, 476] width 11 height 20
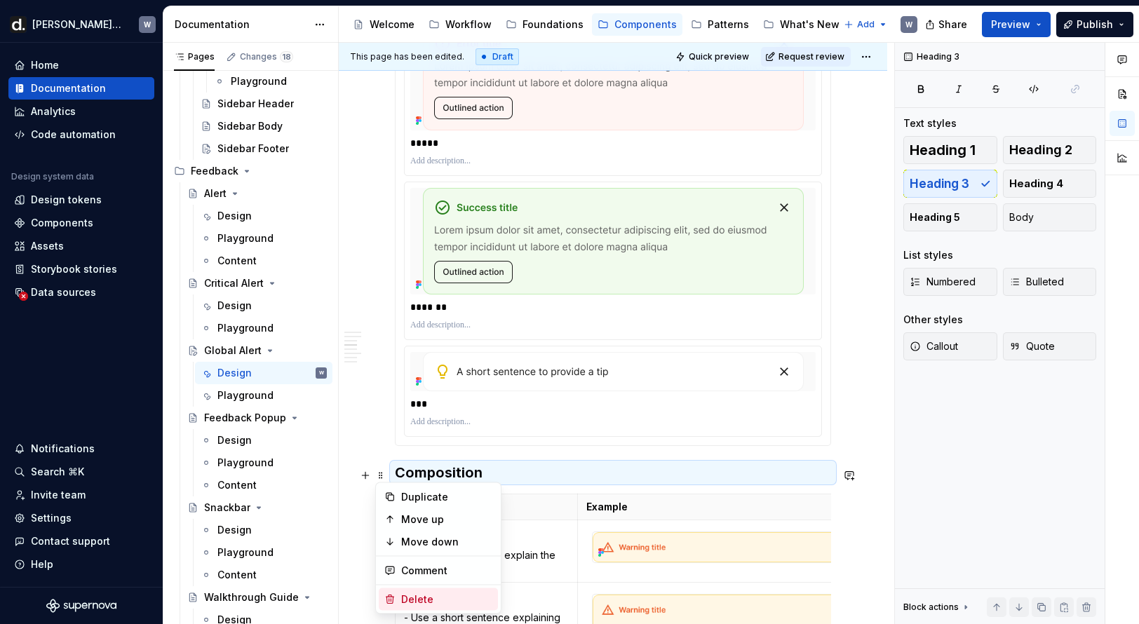
click at [440, 591] on div "Delete" at bounding box center [438, 599] width 119 height 22
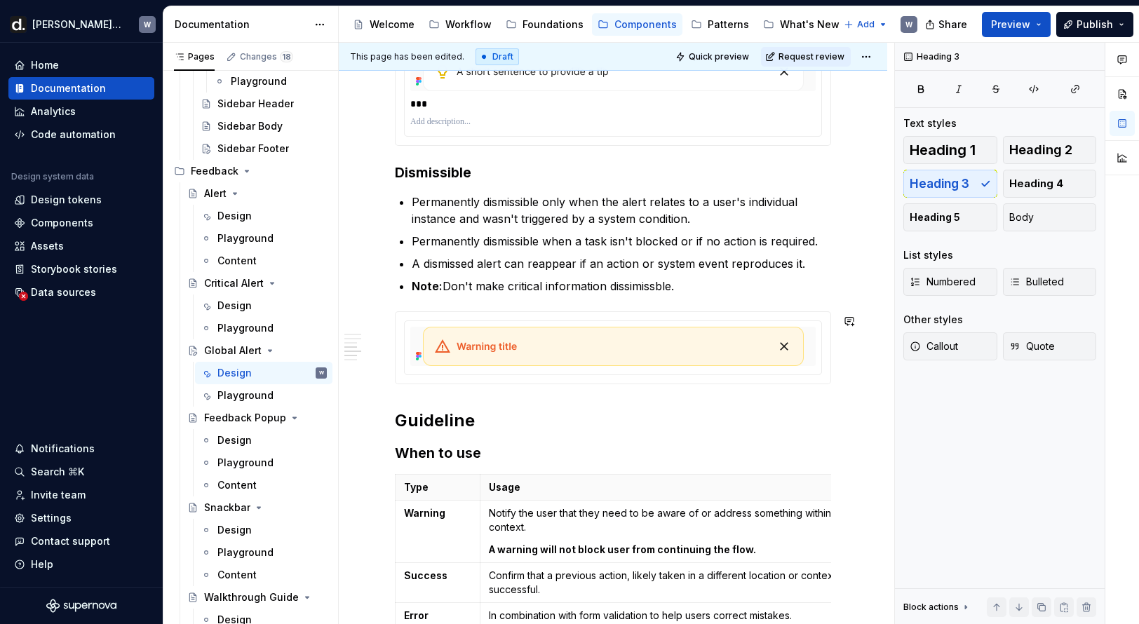
scroll to position [1756, 0]
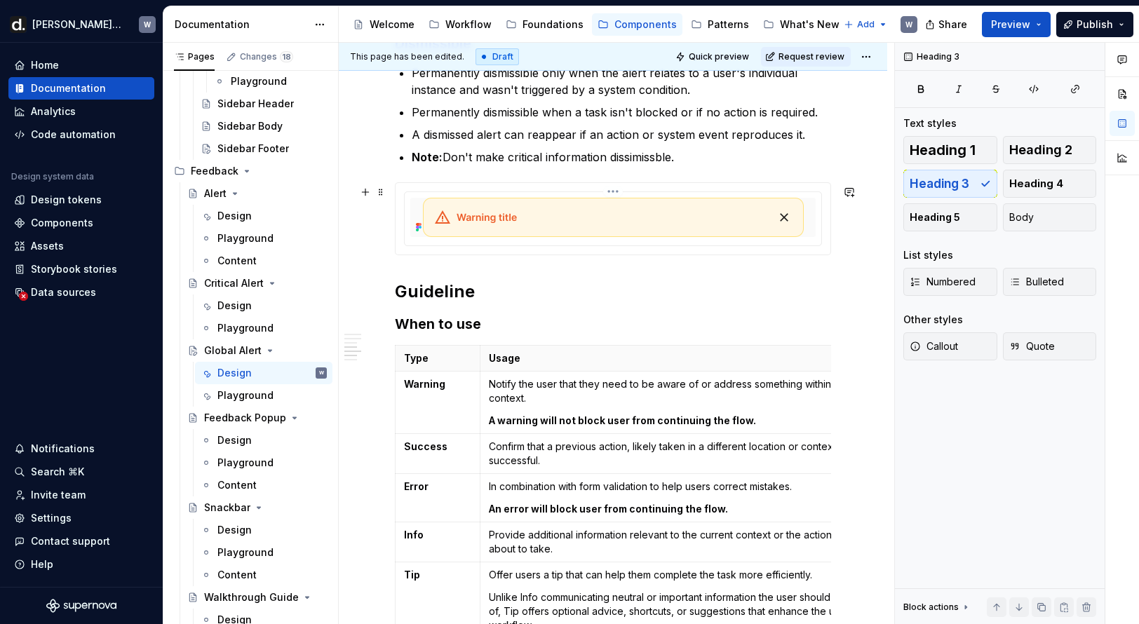
click at [547, 244] on div at bounding box center [613, 218] width 417 height 53
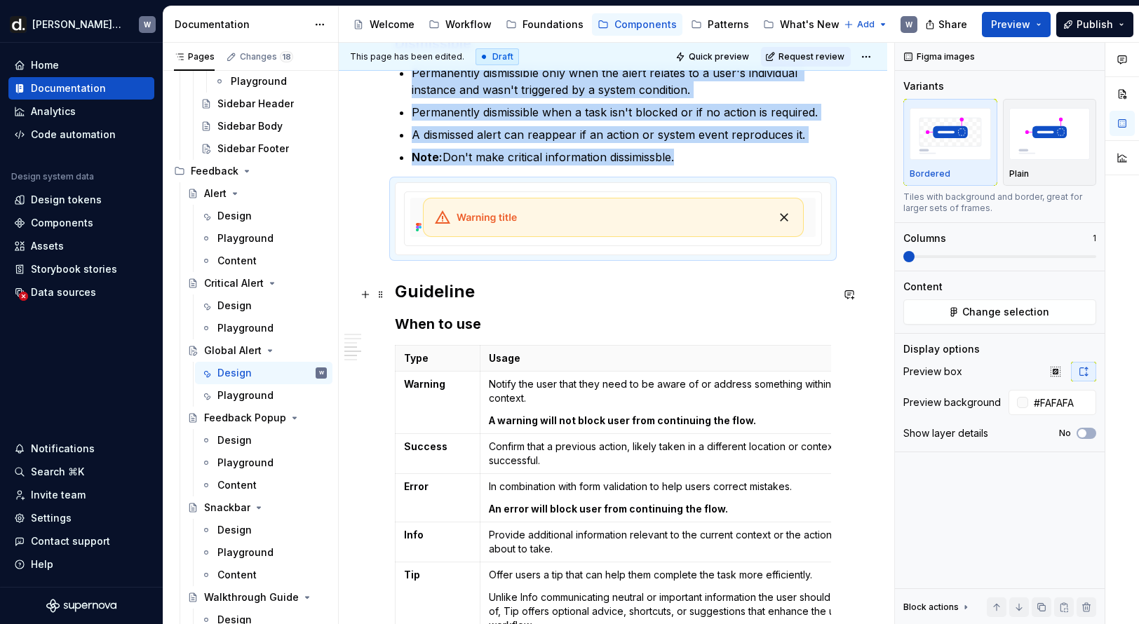
click at [523, 292] on h2 "Guideline" at bounding box center [613, 292] width 436 height 22
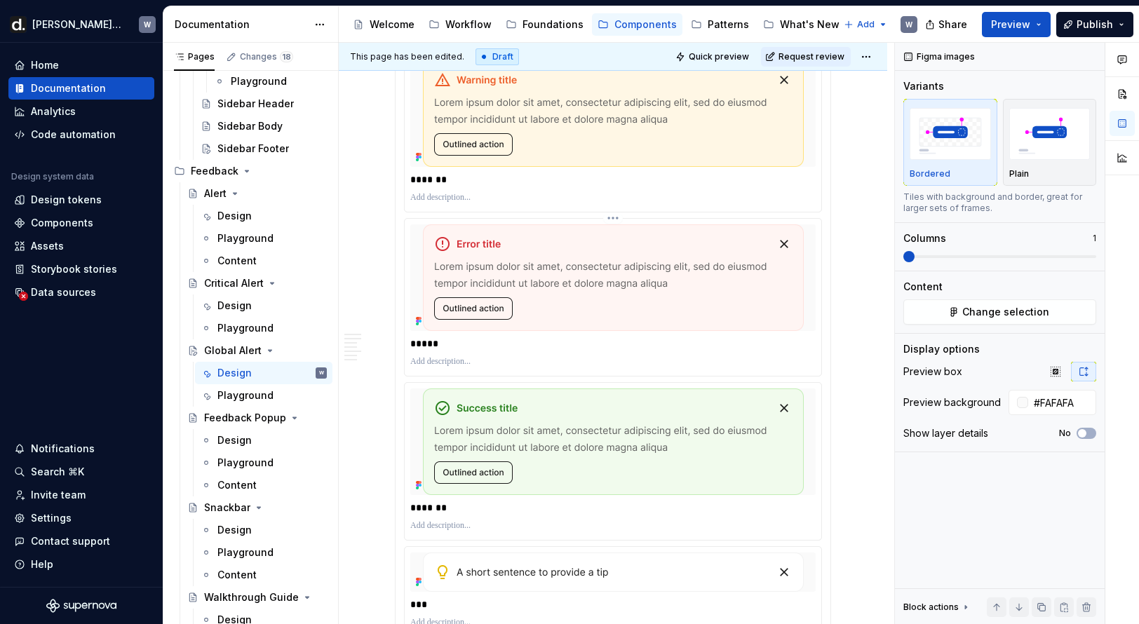
scroll to position [1021, 0]
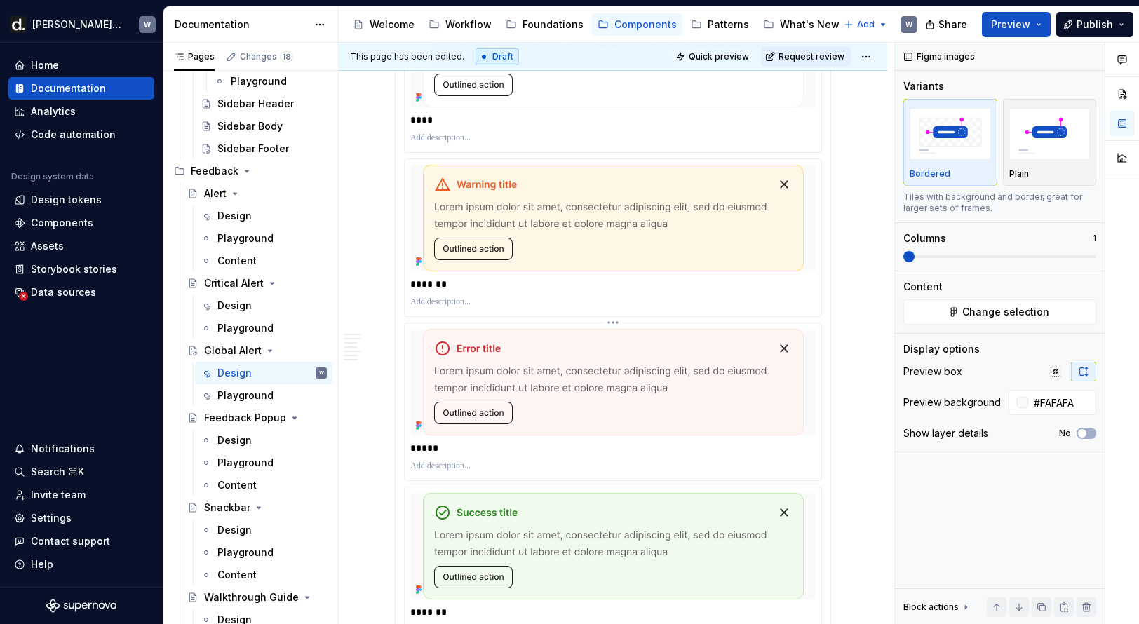
type textarea "*"
